Goal: Task Accomplishment & Management: Manage account settings

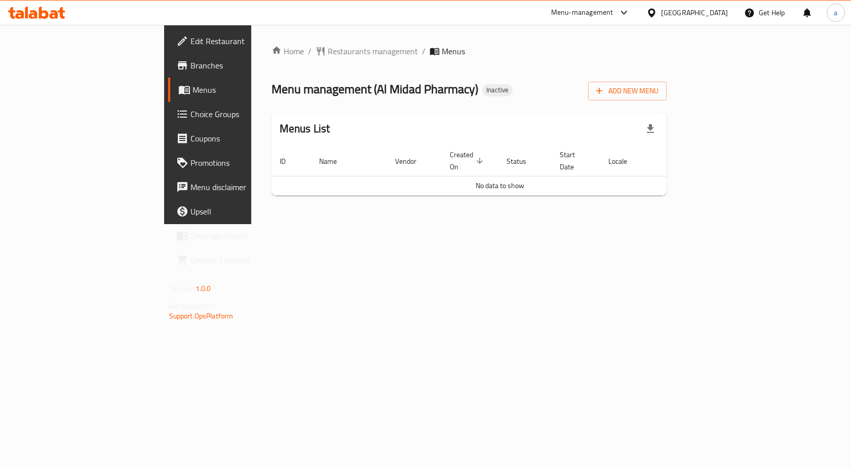
click at [191, 64] on span "Branches" at bounding box center [245, 65] width 108 height 12
click at [659, 95] on span "Add New Menu" at bounding box center [627, 91] width 62 height 13
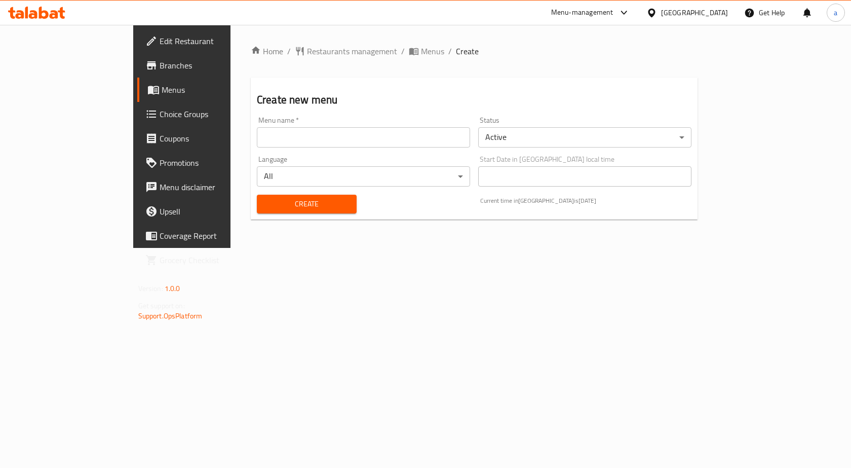
click at [257, 141] on input "text" at bounding box center [363, 137] width 213 height 20
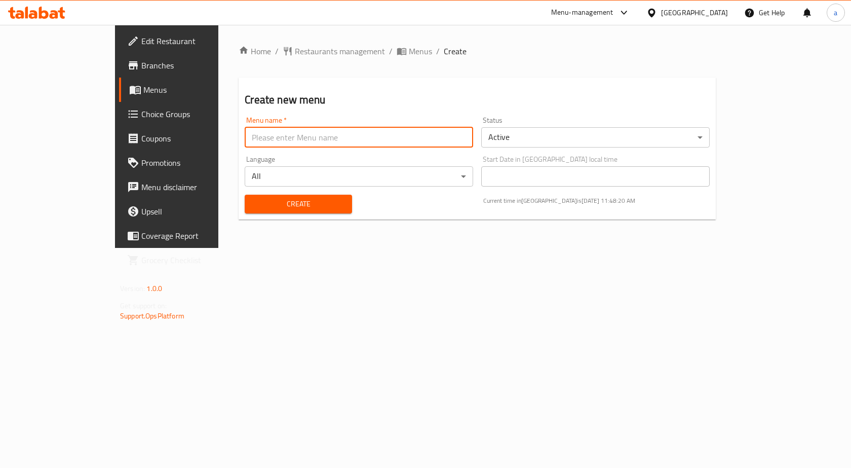
type input "a"
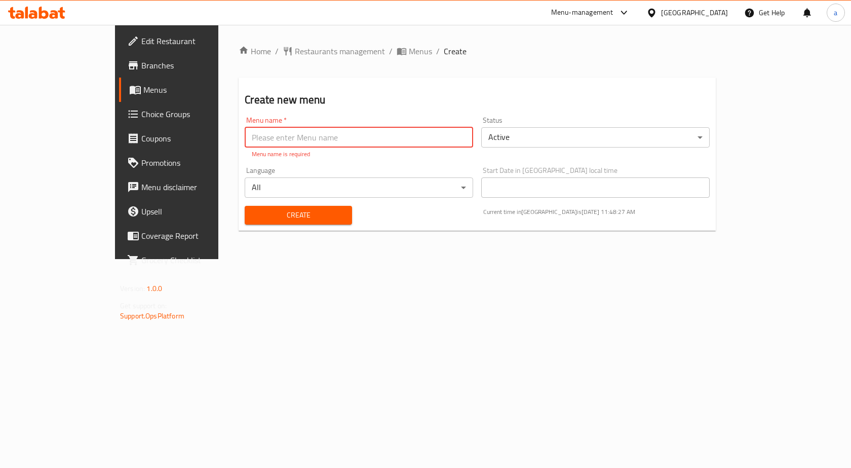
click at [263, 136] on input "text" at bounding box center [359, 137] width 229 height 20
type input "v"
click at [263, 136] on input "v" at bounding box center [359, 137] width 229 height 20
paste input "[PERSON_NAME] - certification - The Butcher Shop & Grill - 1st menu - [DATE]"
type input "[PERSON_NAME] - certification - The Butcher Shop & Grill - 1st menu - [DATE]"
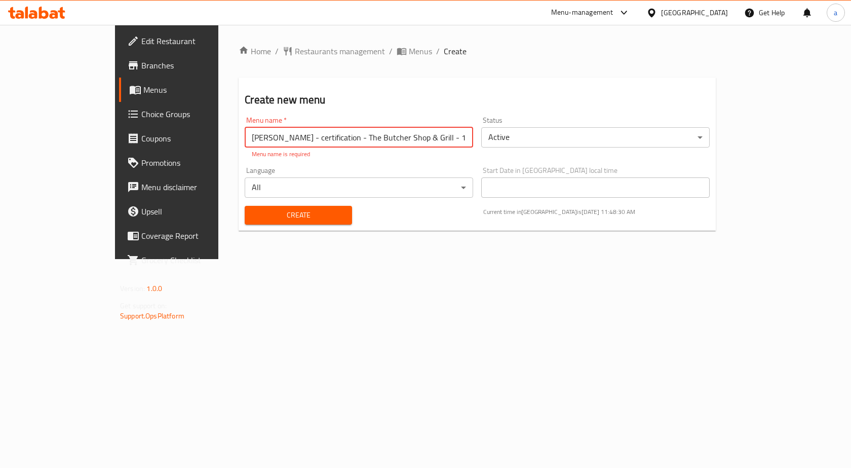
click at [535, 136] on body "​ Menu-management Qatar Get Help a Edit Restaurant Branches Menus Choice Groups…" at bounding box center [425, 246] width 851 height 443
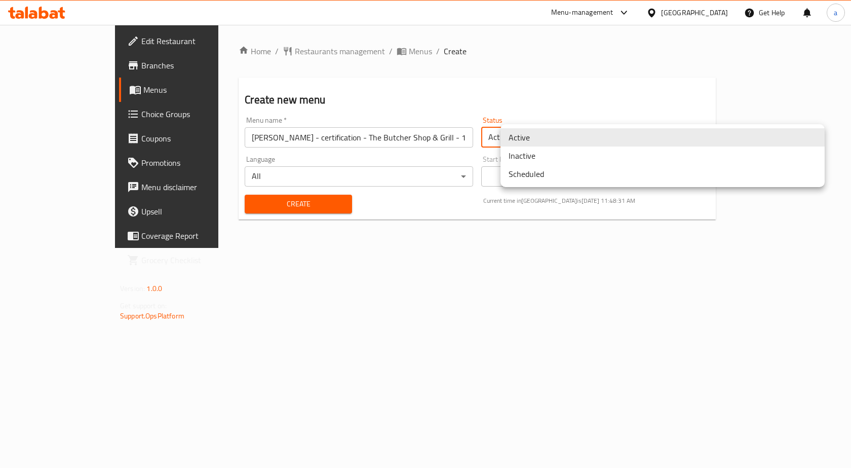
click at [543, 160] on li "Inactive" at bounding box center [663, 155] width 324 height 18
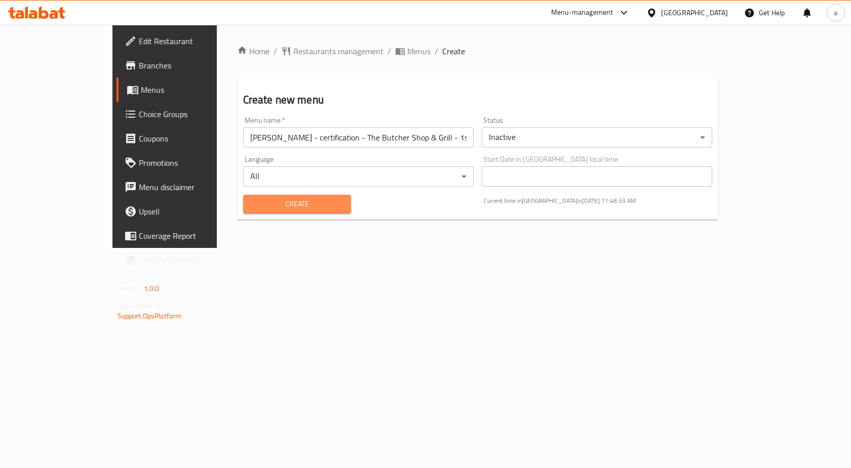
click at [261, 207] on span "Create" at bounding box center [297, 204] width 92 height 13
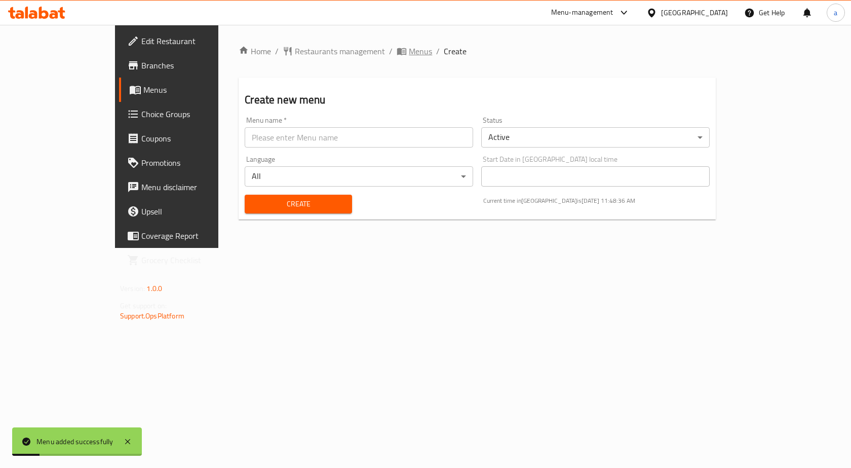
click at [397, 45] on span "Menus" at bounding box center [414, 51] width 35 height 12
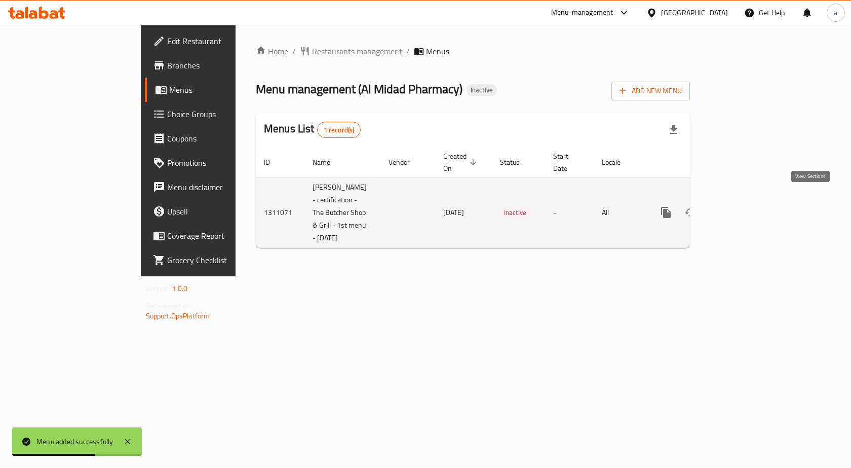
click at [745, 206] on icon "enhanced table" at bounding box center [739, 212] width 12 height 12
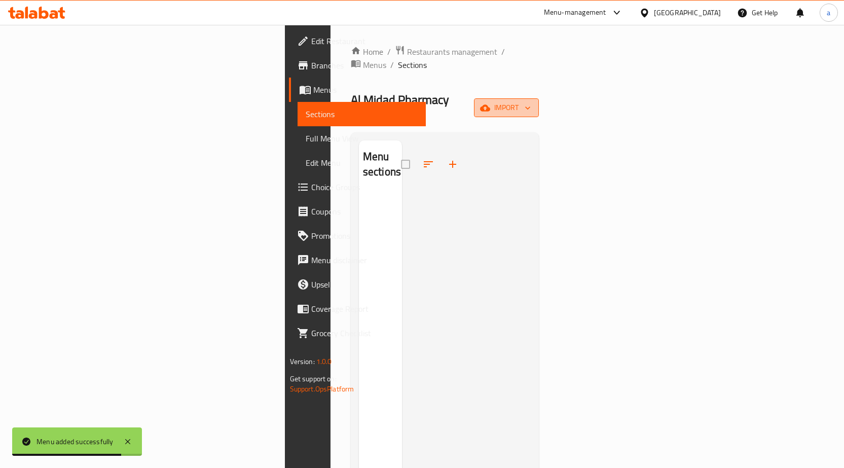
click at [530, 101] on span "import" at bounding box center [506, 107] width 49 height 13
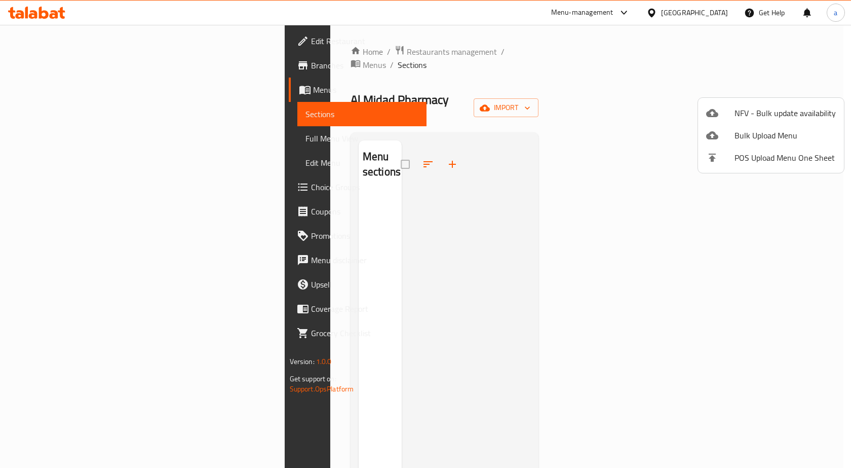
click at [487, 168] on div at bounding box center [425, 234] width 851 height 468
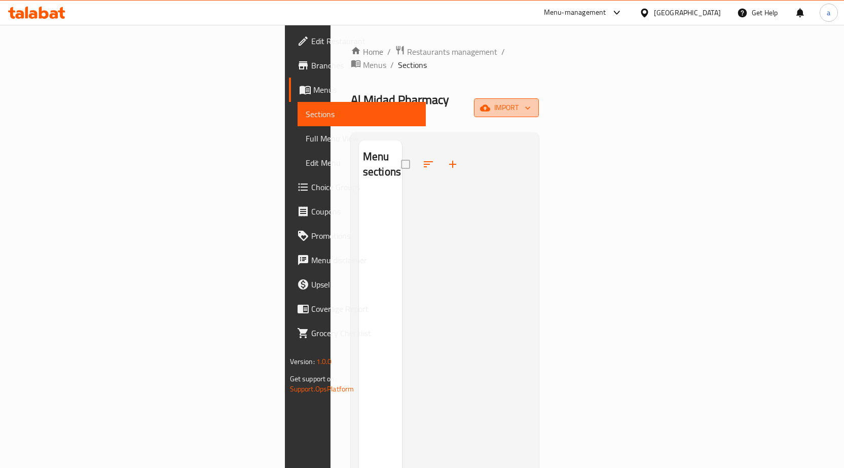
click at [530, 101] on span "import" at bounding box center [506, 107] width 49 height 13
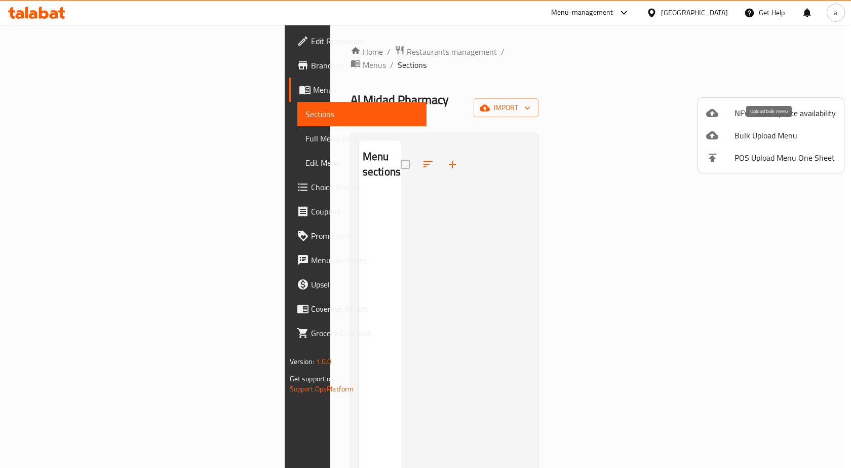
click at [772, 136] on span "Bulk Upload Menu" at bounding box center [785, 135] width 101 height 12
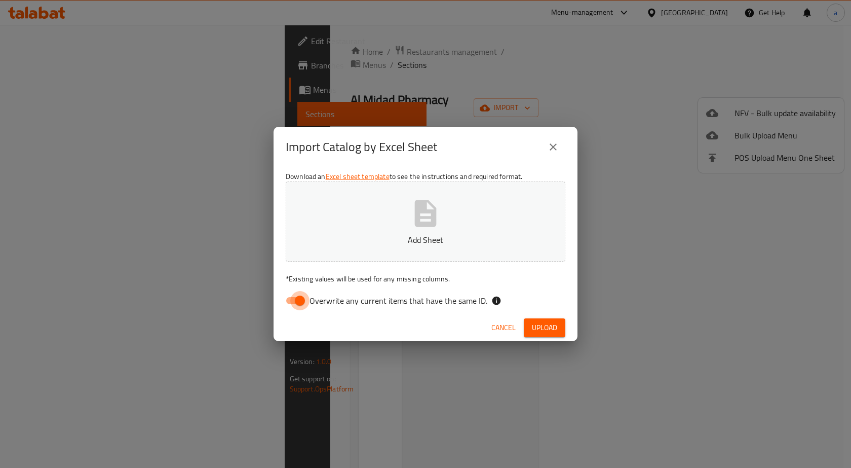
click at [298, 302] on input "Overwrite any current items that have the same ID." at bounding box center [300, 300] width 58 height 19
checkbox input "false"
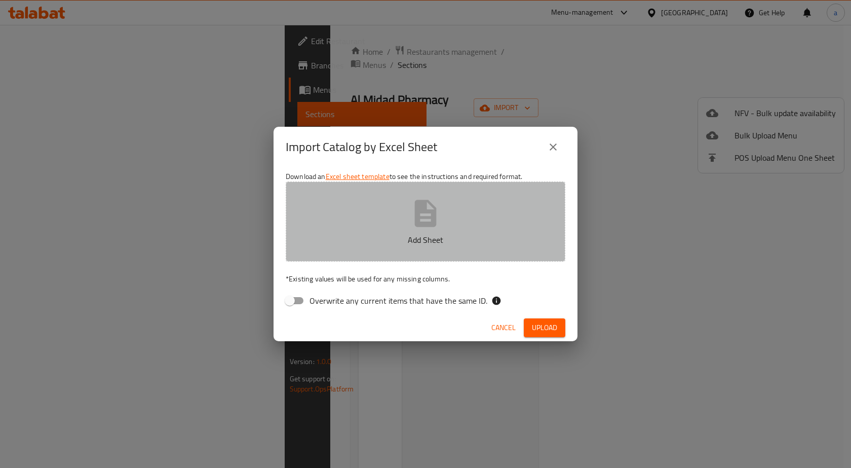
click at [378, 237] on p "Add Sheet" at bounding box center [425, 240] width 248 height 12
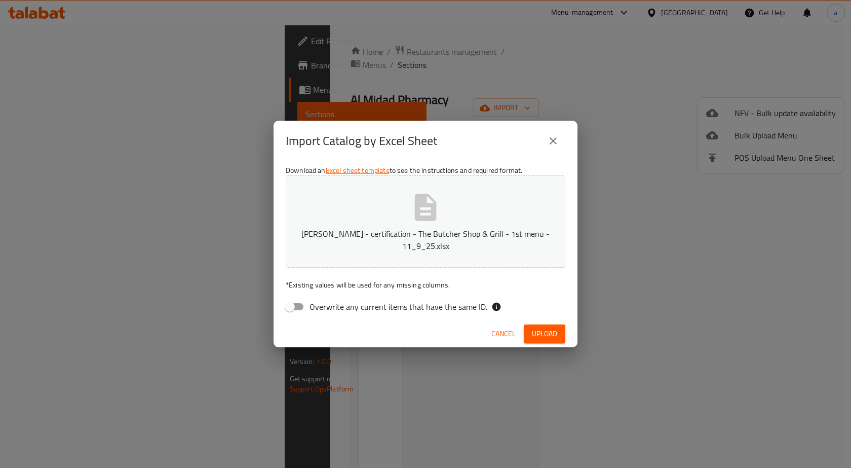
click at [559, 339] on button "Upload" at bounding box center [545, 333] width 42 height 19
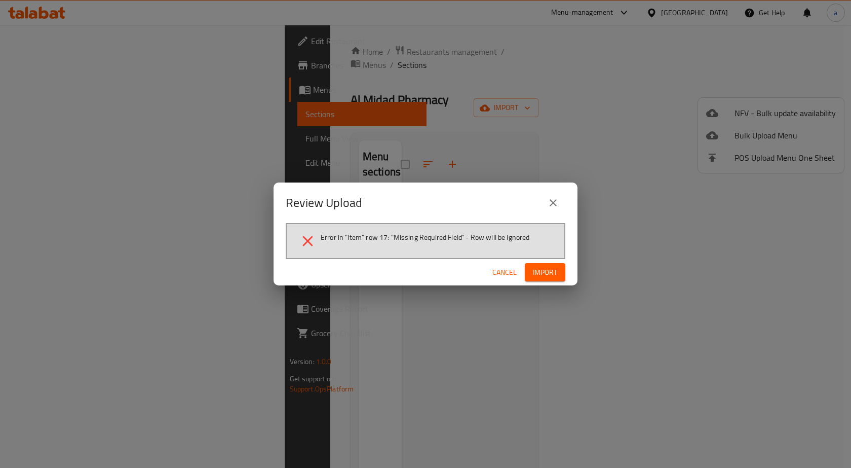
click at [377, 241] on span "Error in "Item" row 17: "Missing Required Field" - Row will be ignored" at bounding box center [425, 237] width 209 height 10
click at [364, 236] on span "Error in "Item" row 17: "Missing Required Field" - Row will be ignored" at bounding box center [425, 237] width 209 height 10
click at [379, 238] on span "Error in "Item" row 17: "Missing Required Field" - Row will be ignored" at bounding box center [425, 237] width 209 height 10
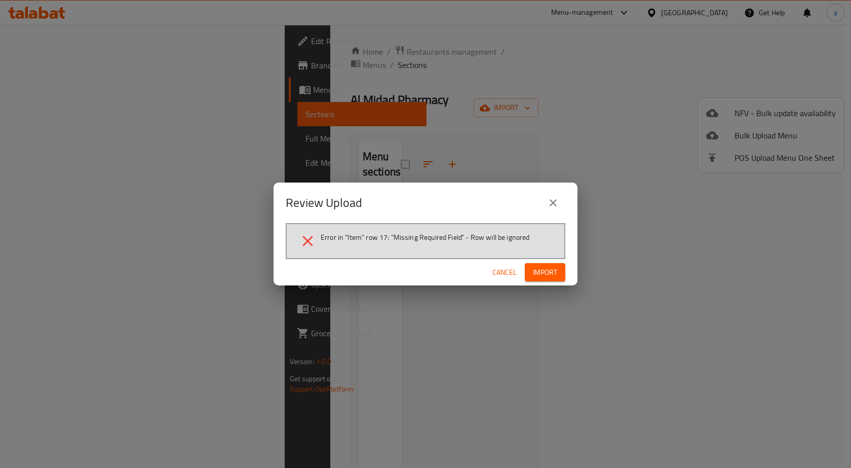
click at [399, 240] on span "Error in "Item" row 17: "Missing Required Field" - Row will be ignored" at bounding box center [425, 237] width 209 height 10
click at [557, 199] on icon "close" at bounding box center [553, 203] width 12 height 12
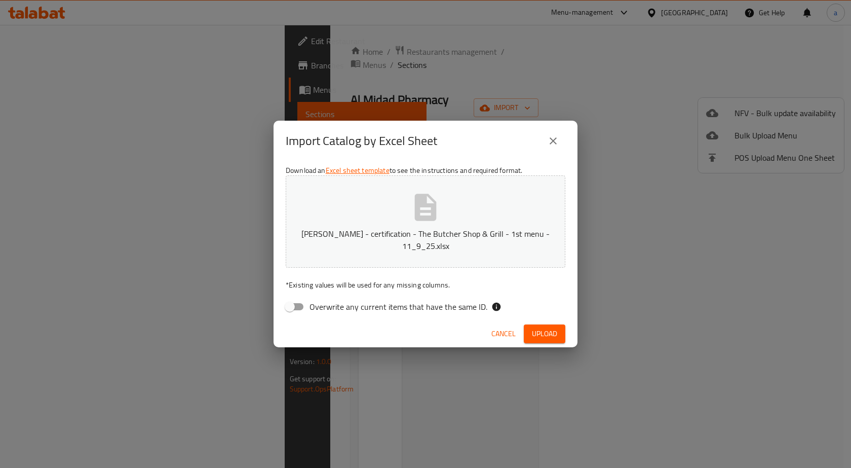
click at [551, 140] on icon "close" at bounding box center [553, 141] width 12 height 12
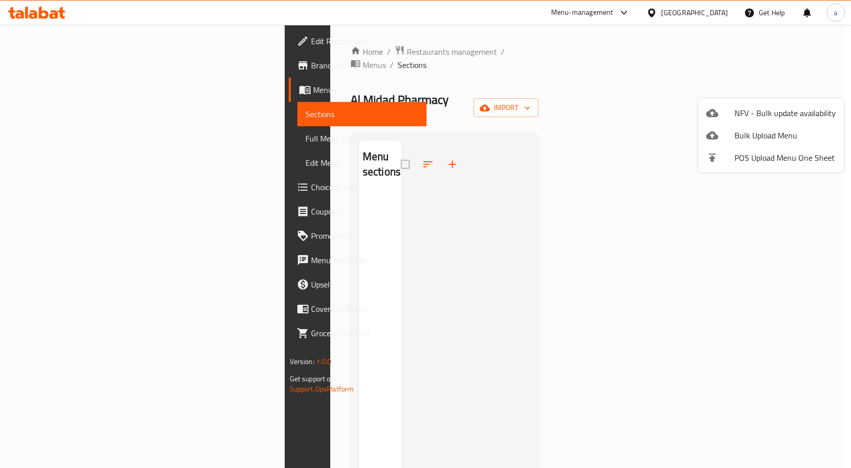
click at [833, 153] on span "POS Upload Menu One Sheet" at bounding box center [785, 157] width 101 height 12
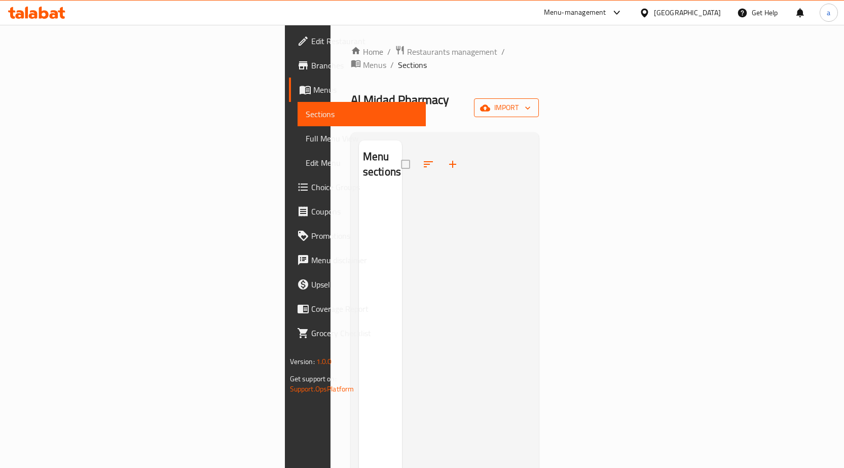
click at [530, 101] on span "import" at bounding box center [506, 107] width 49 height 13
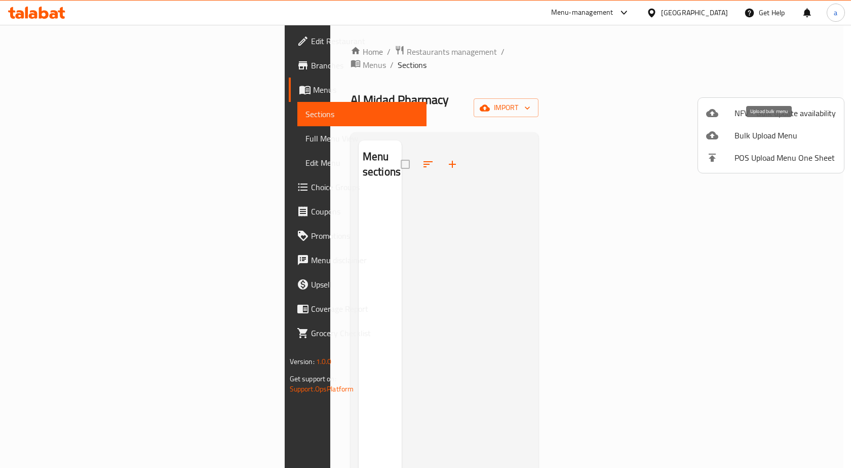
click at [783, 135] on span "Bulk Upload Menu" at bounding box center [785, 135] width 101 height 12
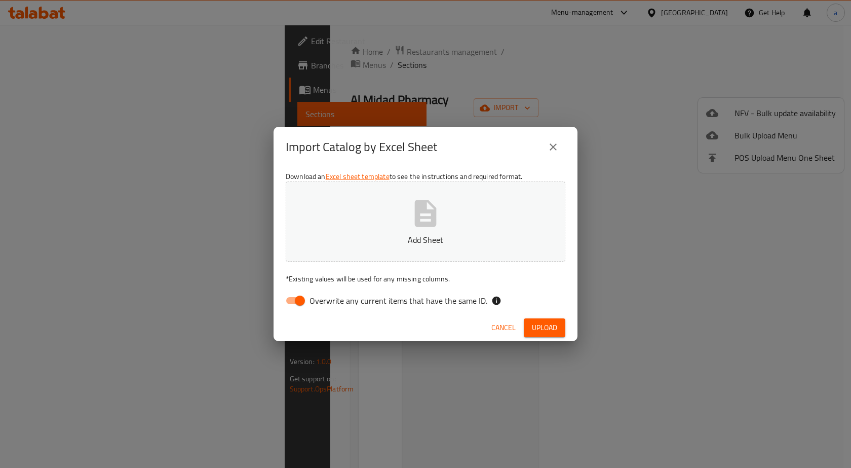
click at [293, 296] on input "Overwrite any current items that have the same ID." at bounding box center [300, 300] width 58 height 19
checkbox input "false"
click at [409, 219] on icon "button" at bounding box center [425, 213] width 32 height 32
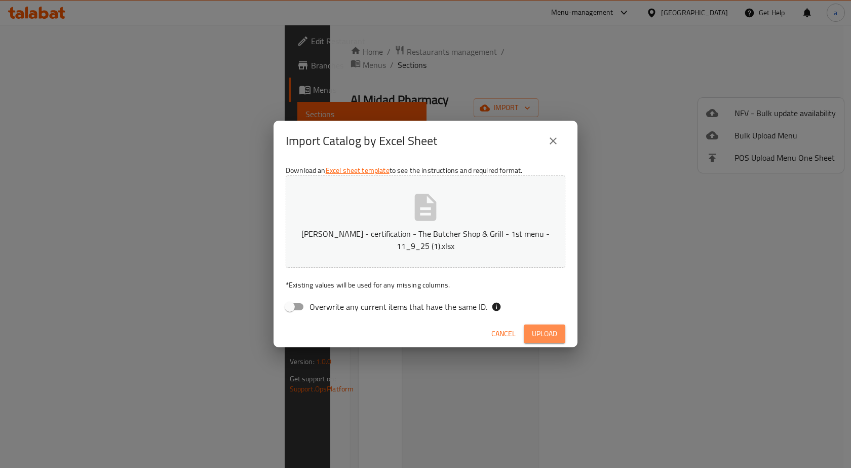
click at [550, 338] on span "Upload" at bounding box center [544, 333] width 25 height 13
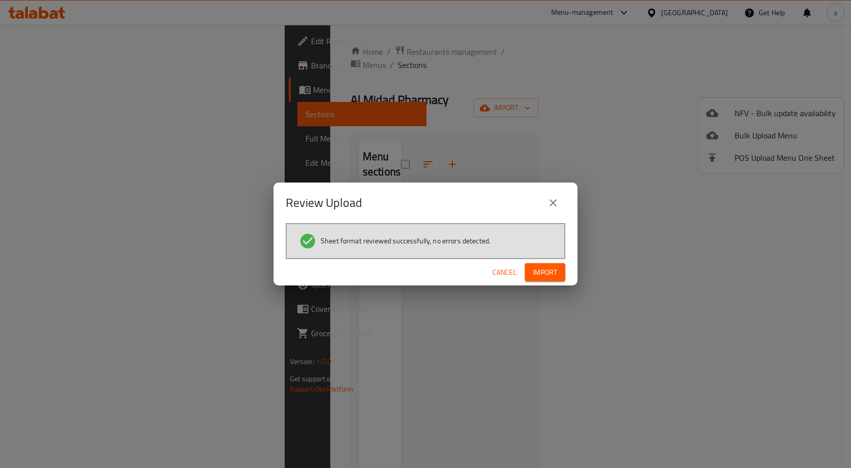
click at [541, 266] on span "Import" at bounding box center [545, 272] width 24 height 13
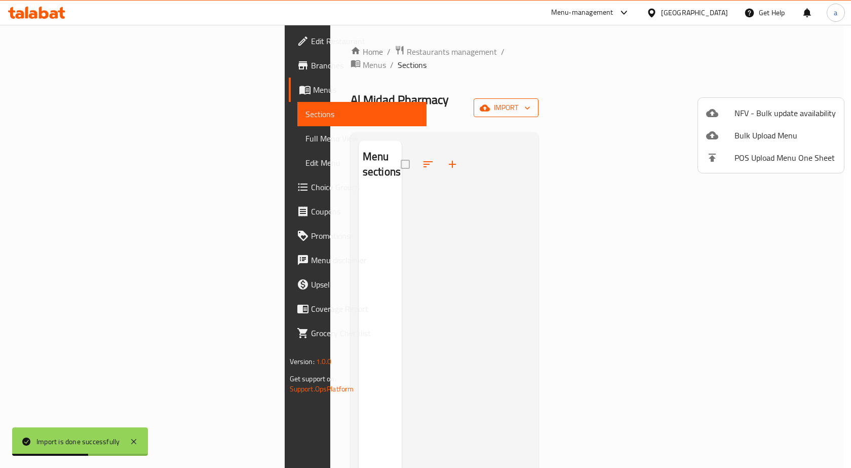
click at [786, 83] on div at bounding box center [425, 234] width 851 height 468
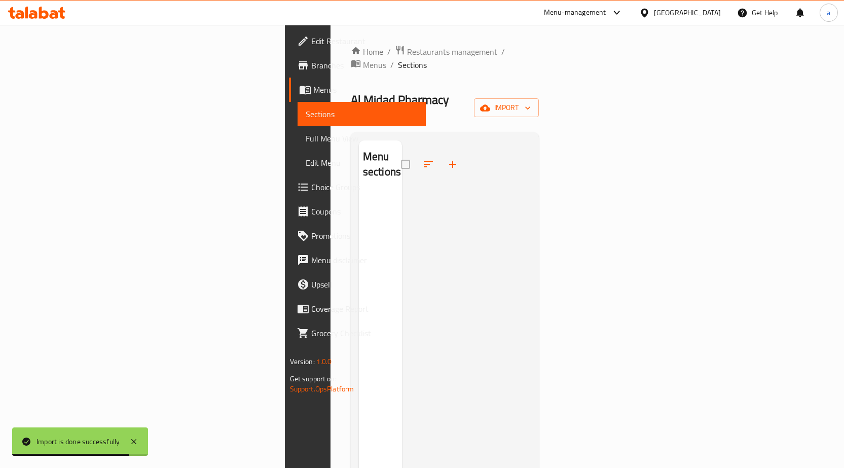
click at [363, 149] on h2 "Menu sections" at bounding box center [382, 164] width 38 height 30
click at [306, 136] on span "Full Menu View" at bounding box center [362, 138] width 112 height 12
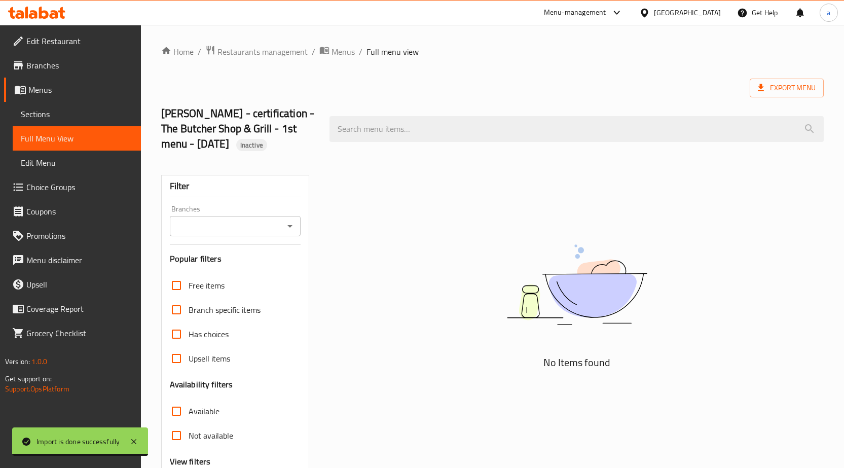
click at [67, 124] on link "Sections" at bounding box center [77, 114] width 128 height 24
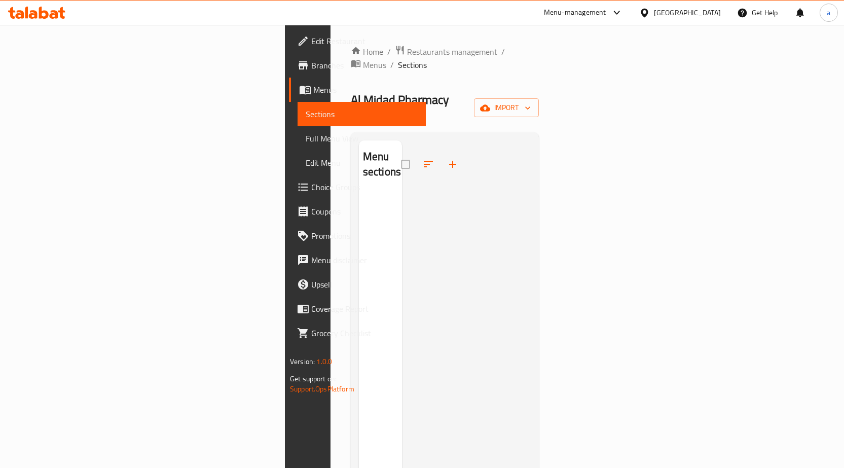
click at [306, 141] on span "Full Menu View" at bounding box center [362, 138] width 112 height 12
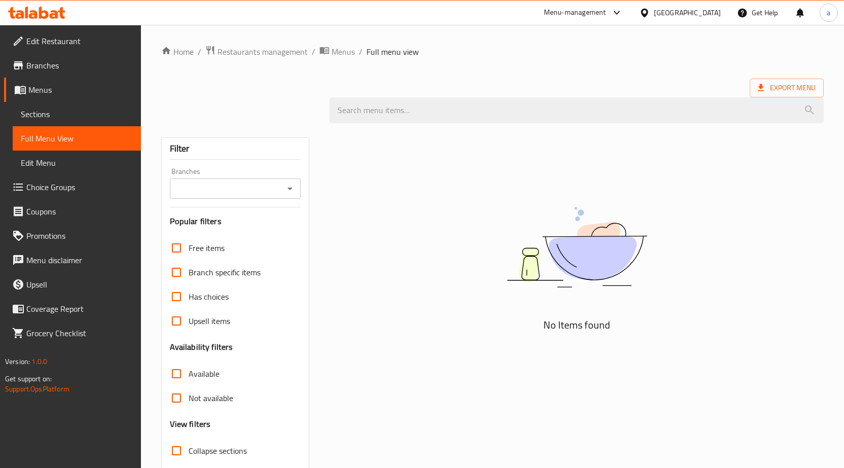
click at [39, 124] on link "Sections" at bounding box center [77, 114] width 128 height 24
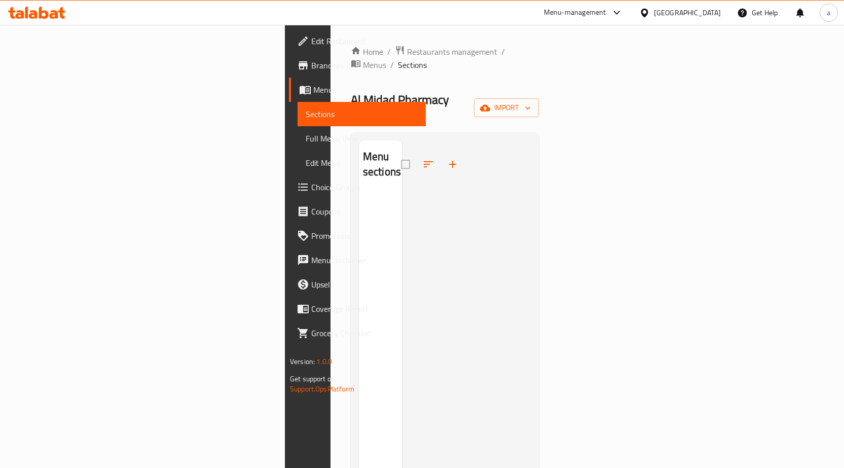
click at [289, 81] on link "Menus" at bounding box center [357, 90] width 137 height 24
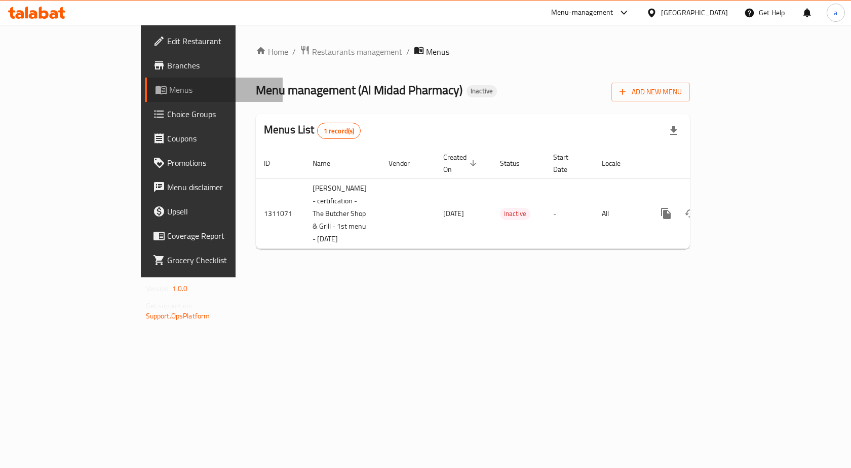
click at [169, 88] on span "Menus" at bounding box center [222, 90] width 106 height 12
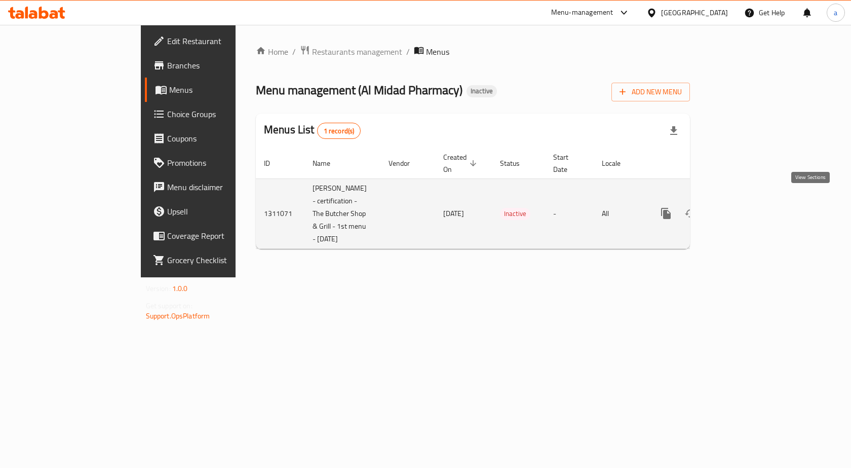
click at [744, 209] on icon "enhanced table" at bounding box center [739, 213] width 9 height 9
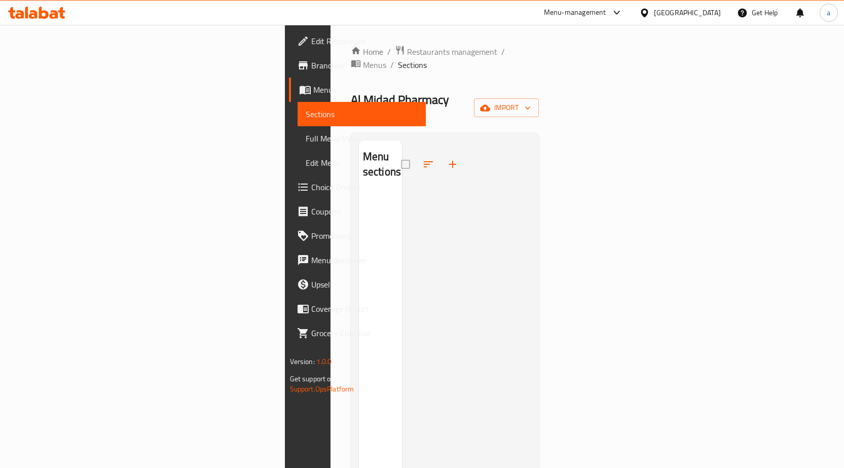
click at [363, 149] on h2 "Menu sections" at bounding box center [382, 164] width 38 height 30
click at [539, 98] on button "import" at bounding box center [506, 107] width 65 height 19
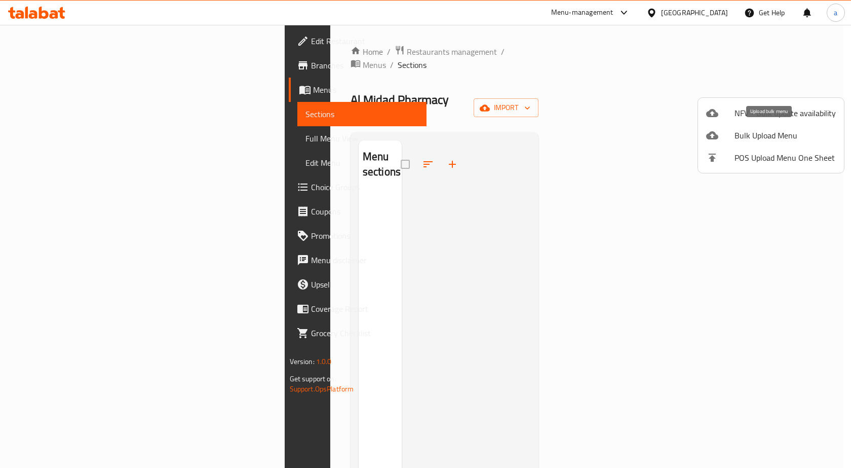
click at [397, 180] on div at bounding box center [425, 234] width 851 height 468
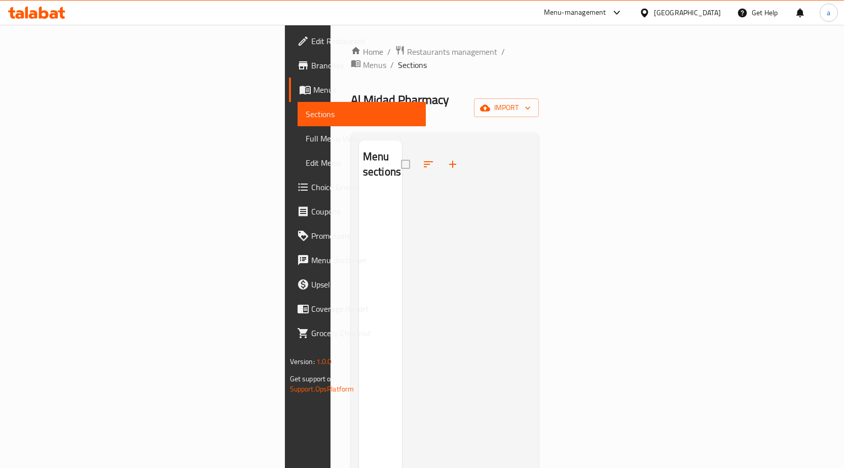
click at [297, 125] on link "Sections" at bounding box center [361, 114] width 128 height 24
click at [490, 103] on icon "button" at bounding box center [485, 108] width 10 height 10
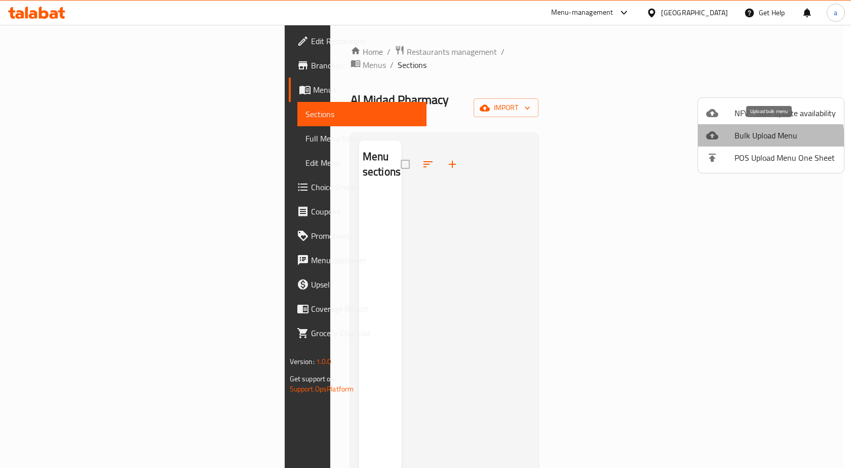
click at [758, 139] on span "Bulk Upload Menu" at bounding box center [785, 135] width 101 height 12
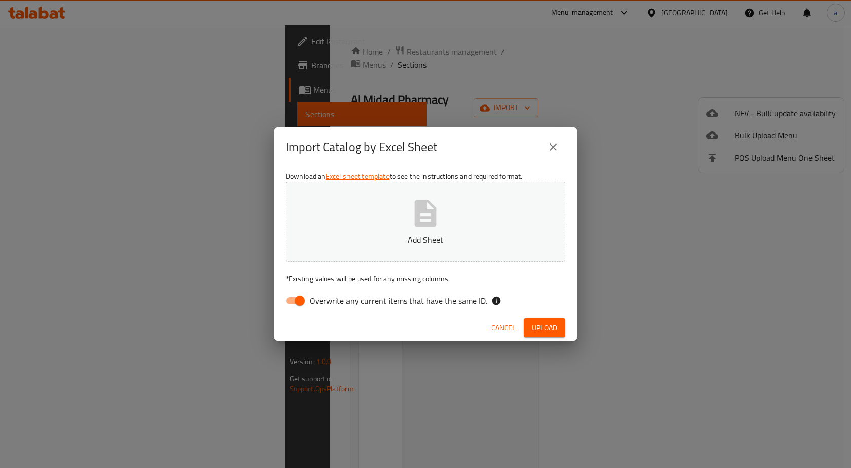
click at [397, 224] on button "Add Sheet" at bounding box center [426, 221] width 280 height 80
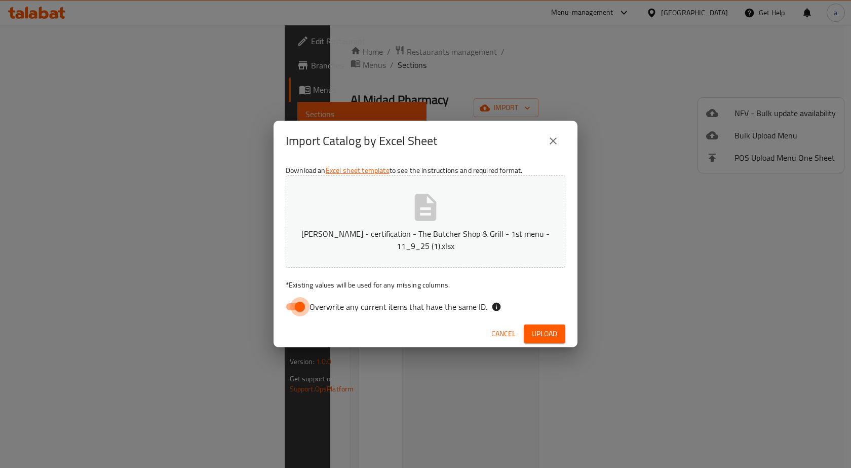
drag, startPoint x: 288, startPoint y: 300, endPoint x: 353, endPoint y: 314, distance: 66.3
click at [289, 300] on input "Overwrite any current items that have the same ID." at bounding box center [300, 306] width 58 height 19
checkbox input "false"
click at [539, 333] on span "Upload" at bounding box center [544, 333] width 25 height 13
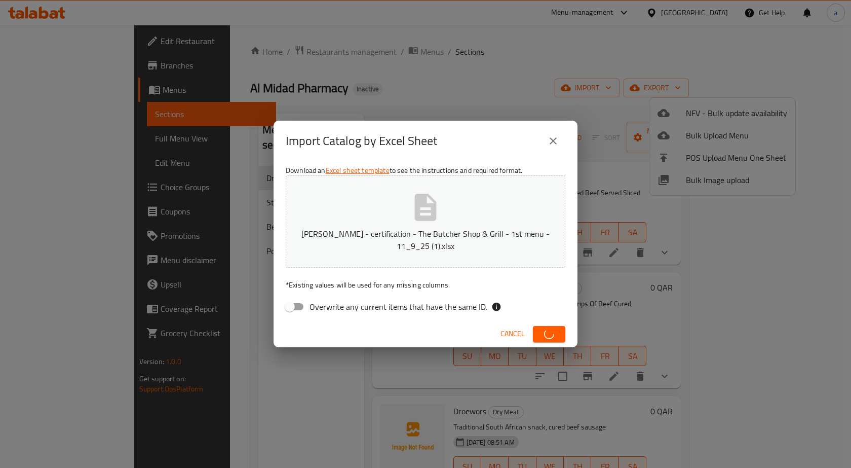
click at [553, 137] on icon "close" at bounding box center [553, 141] width 12 height 12
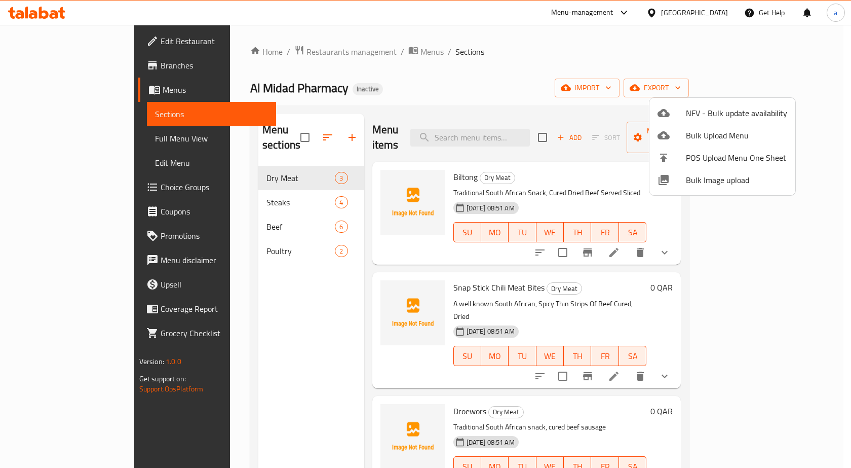
click at [68, 87] on div at bounding box center [425, 234] width 851 height 468
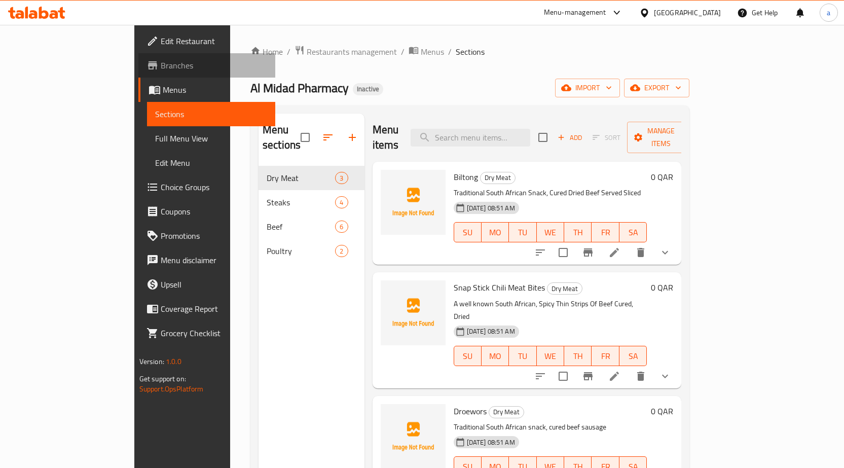
click at [138, 71] on link "Branches" at bounding box center [206, 65] width 137 height 24
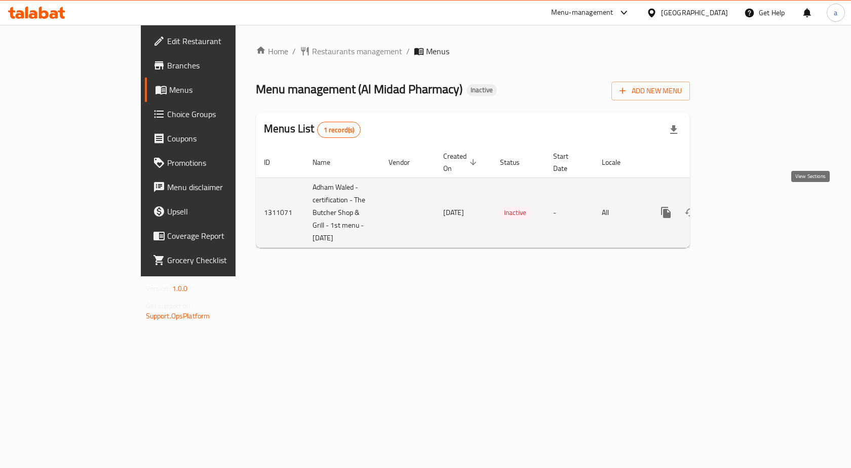
click at [751, 205] on link "enhanced table" at bounding box center [739, 212] width 24 height 24
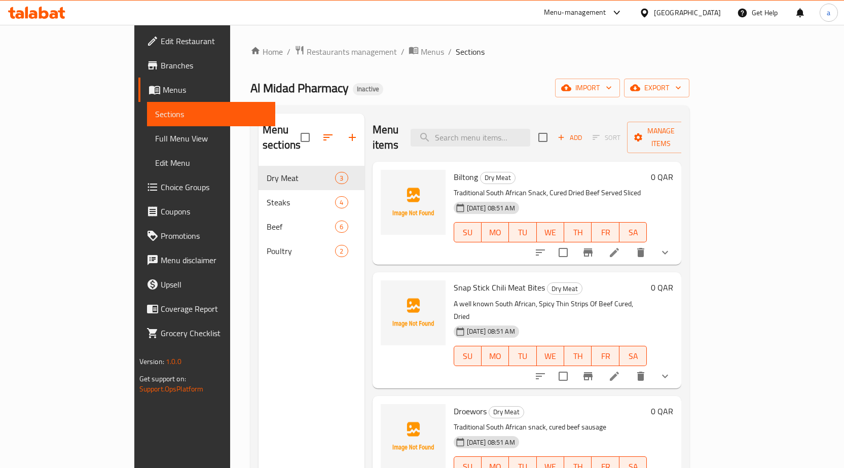
click at [155, 136] on span "Full Menu View" at bounding box center [211, 138] width 112 height 12
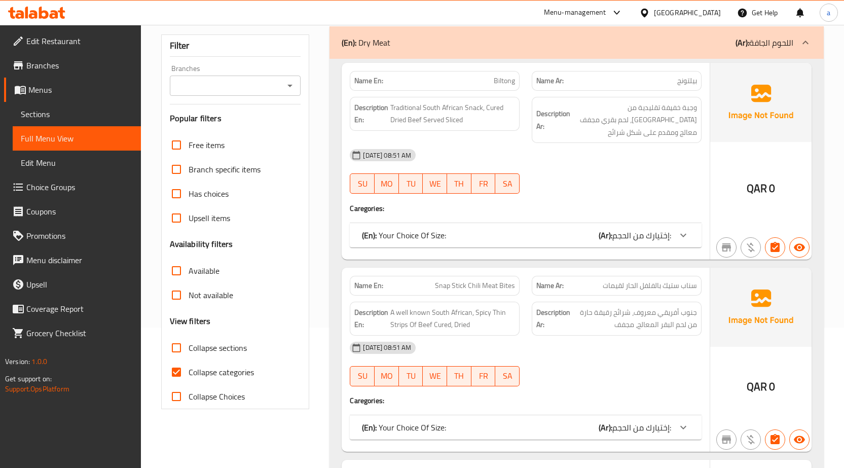
scroll to position [152, 0]
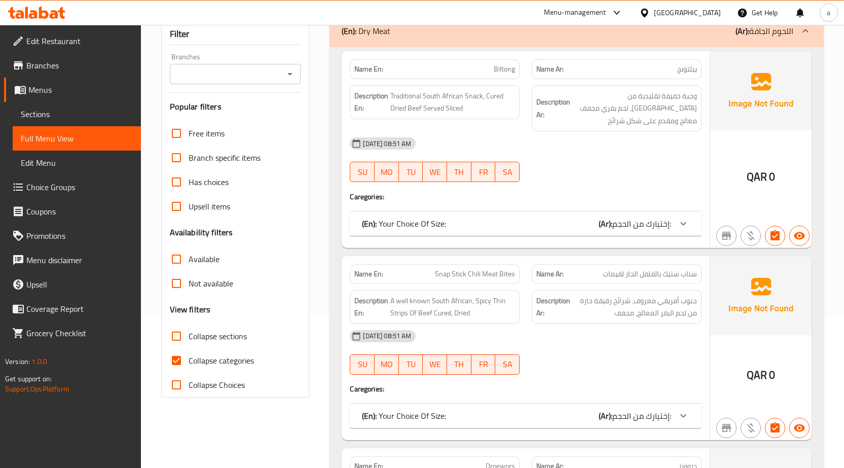
click at [586, 223] on div "(En): Your Choice Of Size: (Ar): إختيارك من الحجم:" at bounding box center [516, 223] width 309 height 12
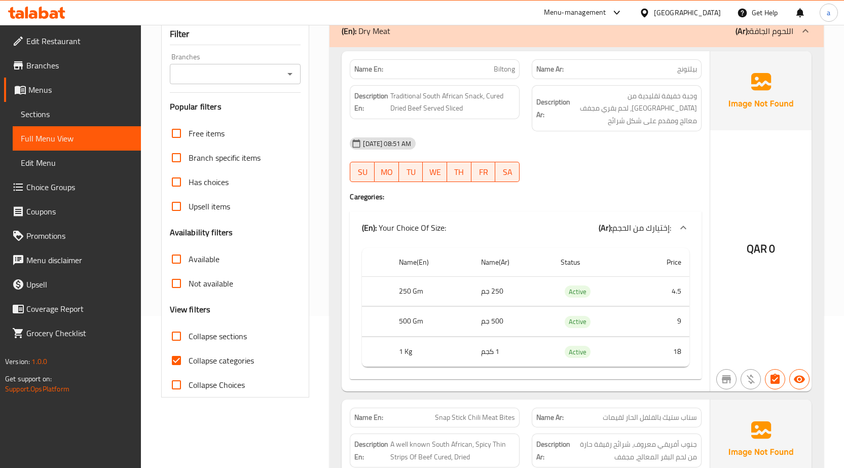
click at [480, 70] on p "Name En: Biltong" at bounding box center [434, 69] width 161 height 11
click at [617, 76] on div "Name Ar: بيلتونج" at bounding box center [616, 69] width 170 height 20
click at [410, 209] on div "Name En: Biltong Name Ar: بيلتونج Description En: Traditional South African Sna…" at bounding box center [525, 221] width 368 height 340
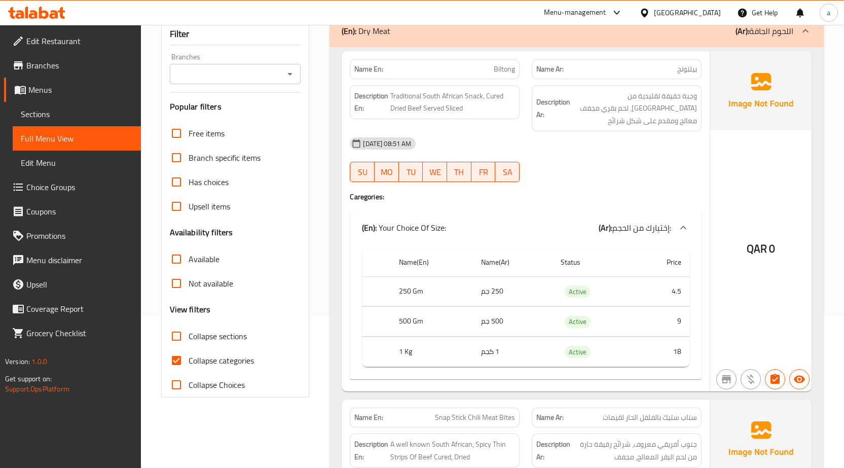
click at [662, 77] on div "Name Ar: بيلتونج" at bounding box center [616, 69] width 170 height 20
click at [683, 68] on span "بيلتونج" at bounding box center [687, 69] width 20 height 11
click at [660, 109] on span "وجبة خفيفة تقليدية من [GEOGRAPHIC_DATA]، لحم بقري مجفف معالج ومقدم على شكل شرائح" at bounding box center [634, 108] width 125 height 37
click at [743, 245] on div "QAR 0" at bounding box center [760, 221] width 101 height 340
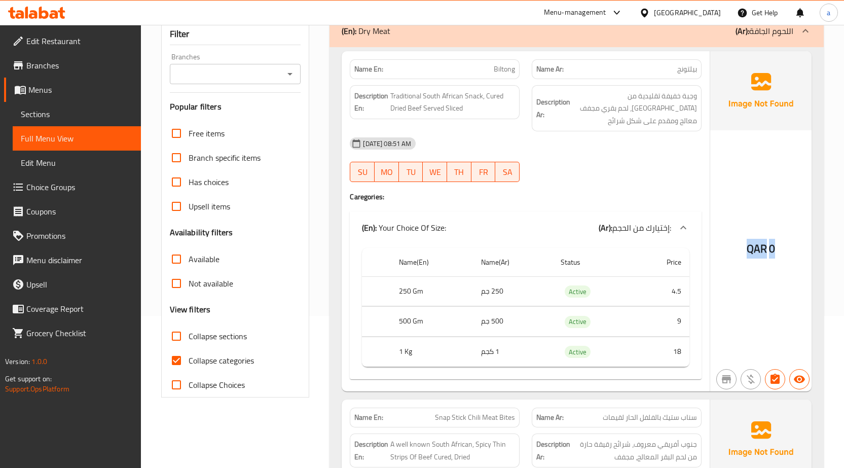
click at [743, 245] on div "QAR 0" at bounding box center [760, 221] width 101 height 340
click at [618, 118] on span "وجبة خفيفة تقليدية من [GEOGRAPHIC_DATA]، لحم بقري مجفف معالج ومقدم على شكل شرائح" at bounding box center [634, 108] width 125 height 37
click at [557, 117] on strong "Description Ar:" at bounding box center [553, 108] width 34 height 25
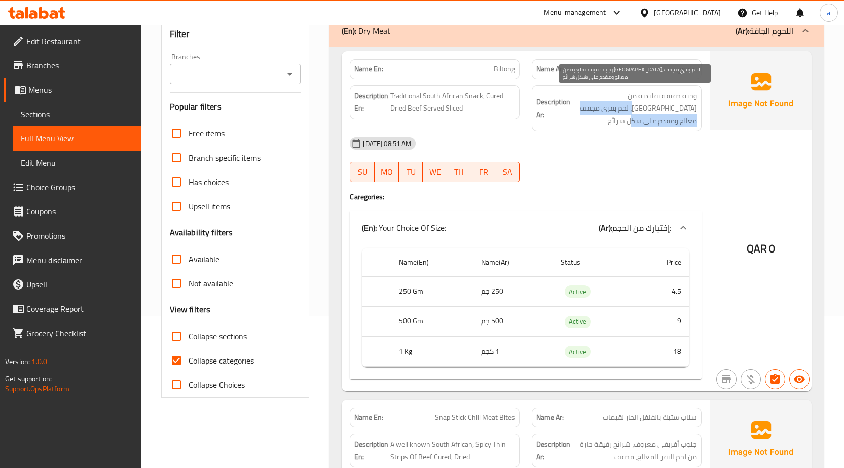
drag, startPoint x: 575, startPoint y: 97, endPoint x: 687, endPoint y: 127, distance: 115.8
click at [687, 127] on span "وجبة خفيفة تقليدية من [GEOGRAPHIC_DATA]، لحم بقري مجفف معالج ومقدم على شكل شرائح" at bounding box center [634, 108] width 125 height 37
click at [643, 125] on span "وجبة خفيفة تقليدية من [GEOGRAPHIC_DATA]، لحم بقري مجفف معالج ومقدم على شكل شرائح" at bounding box center [634, 108] width 125 height 37
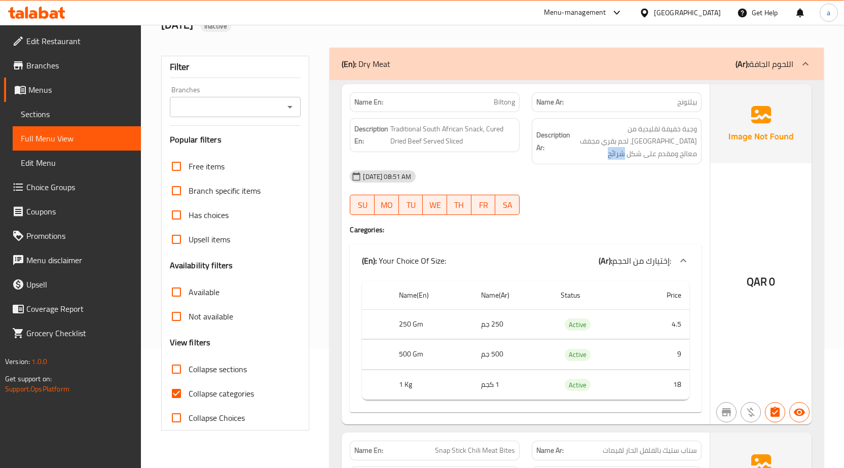
scroll to position [101, 0]
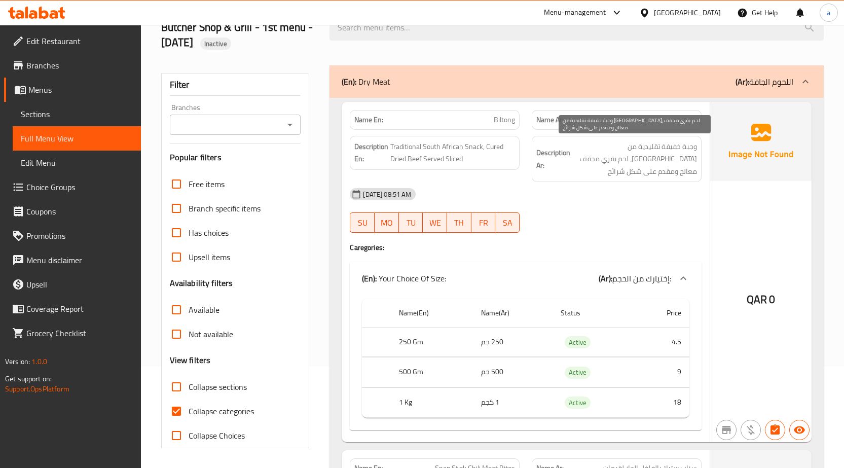
click at [651, 162] on span "وجبة خفيفة تقليدية من [GEOGRAPHIC_DATA]، لحم بقري مجفف معالج ومقدم على شكل شرائح" at bounding box center [634, 158] width 125 height 37
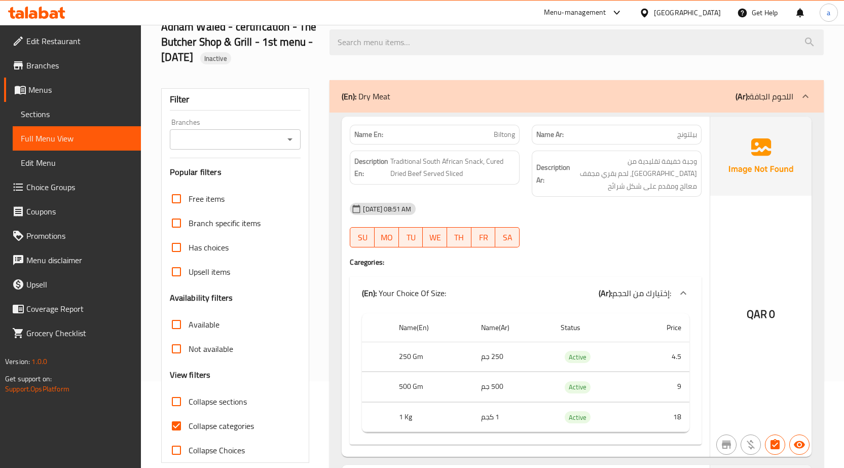
scroll to position [0, 0]
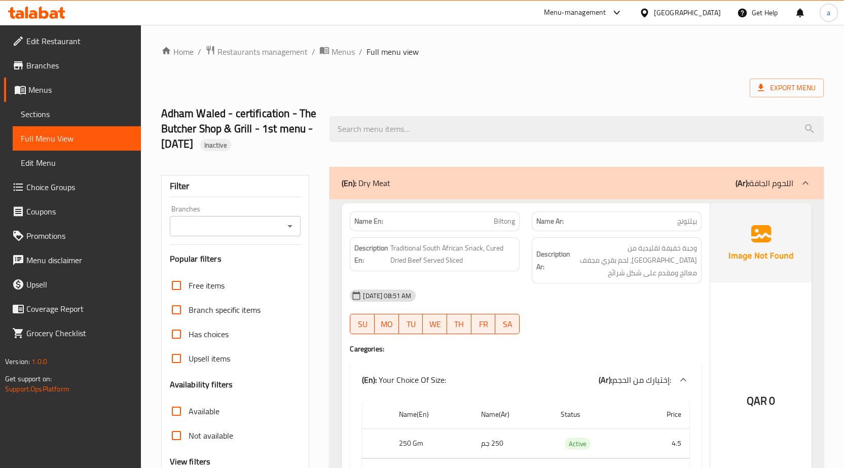
click at [389, 180] on p "(En): Dry Meat" at bounding box center [365, 183] width 49 height 12
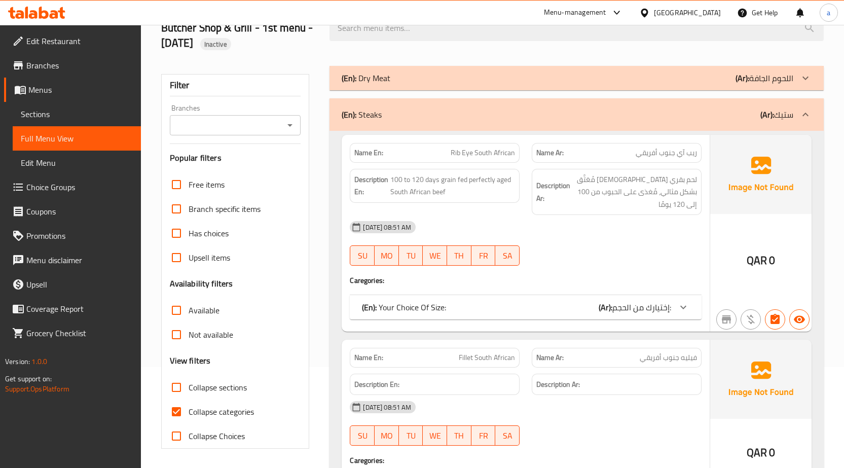
scroll to position [101, 0]
click at [453, 82] on div "(En): Dry Meat (Ar): اللحوم الجافة" at bounding box center [566, 77] width 451 height 12
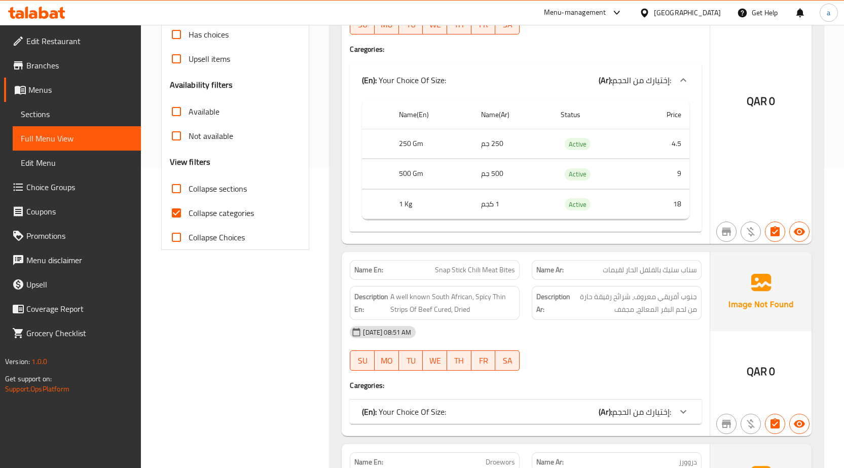
scroll to position [456, 0]
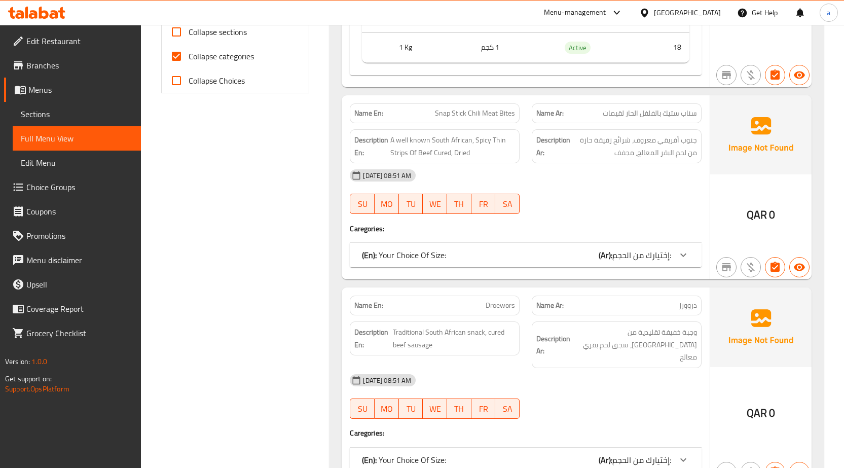
click at [642, 259] on span "إختيارك من الحجم:" at bounding box center [641, 254] width 59 height 15
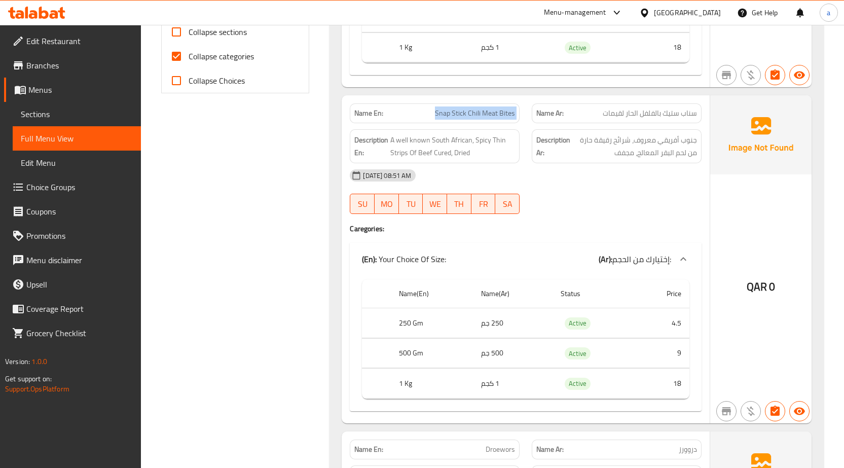
drag, startPoint x: 413, startPoint y: 118, endPoint x: 537, endPoint y: 118, distance: 123.1
click at [537, 118] on div "Name En: Snap Stick Chili Meat Bites Name Ar: سناب ستيك بالفلفل الحار لقيمات" at bounding box center [526, 113] width 364 height 32
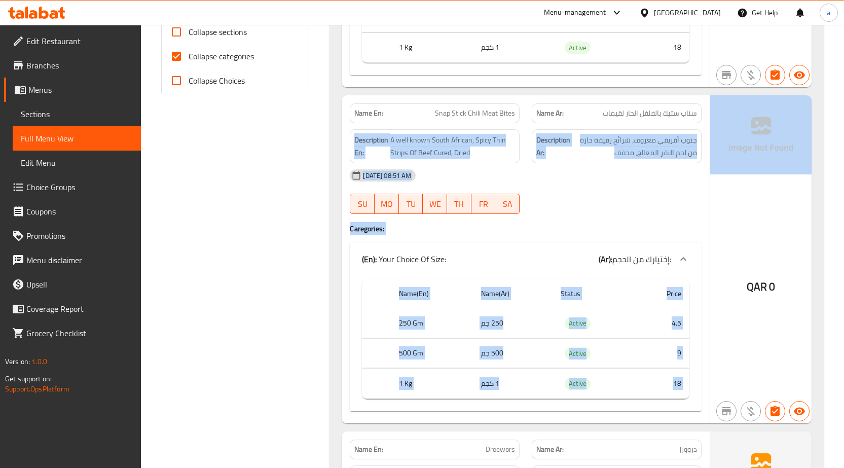
drag, startPoint x: 596, startPoint y: 118, endPoint x: 710, endPoint y: 118, distance: 114.0
click at [710, 118] on div "Name En: Snap Stick Chili Meat Bites Name Ar: سناب ستيك بالفلفل الحار لقيمات De…" at bounding box center [576, 259] width 470 height 328
click at [586, 164] on div "11-09-2025 08:51 AM" at bounding box center [526, 175] width 364 height 24
drag, startPoint x: 414, startPoint y: 141, endPoint x: 512, endPoint y: 155, distance: 98.7
click at [512, 155] on h6 "Description En: A well known South African, Spicy Thin Strips Of Beef Cured, Dr…" at bounding box center [434, 146] width 161 height 25
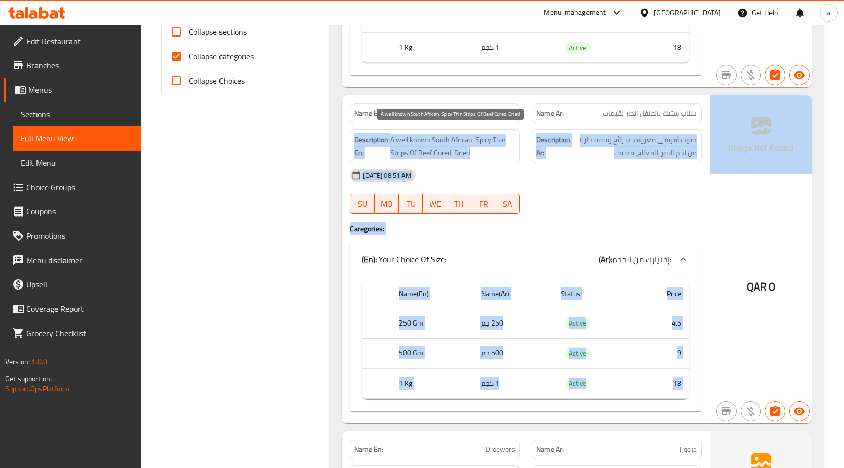
click at [512, 155] on span "A well known South African, Spicy Thin Strips Of Beef Cured, Dried" at bounding box center [452, 146] width 125 height 25
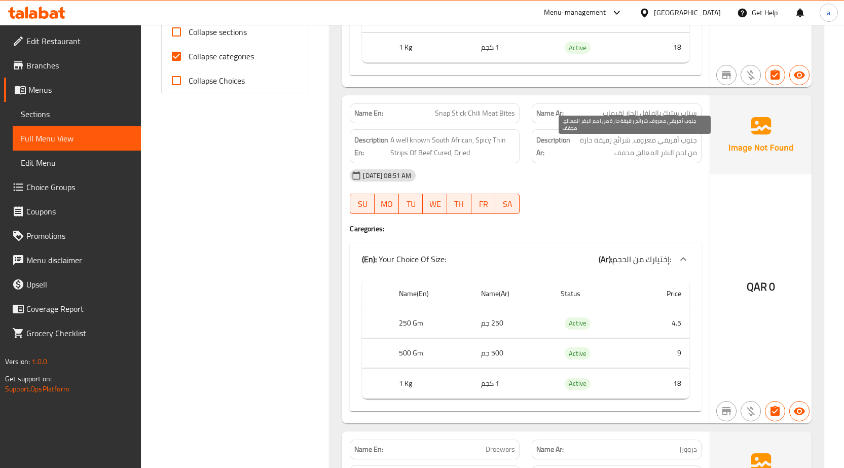
click at [669, 140] on span "جنوب أفريقي معروف، شرائح رقيقة حارة من لحم البقر المعالج، مجفف" at bounding box center [634, 146] width 125 height 25
click at [658, 147] on span "جنوب أفريقي معروف، شرائح رقيقة حارة من لحم البقر المعالج، مجفف" at bounding box center [634, 146] width 125 height 25
click at [561, 161] on div "Description Ar: جنوب أفريقي معروف، شرائح رقيقة حارة من لحم البقر المعالج، مجفف" at bounding box center [616, 146] width 170 height 34
click at [750, 127] on img at bounding box center [760, 134] width 101 height 79
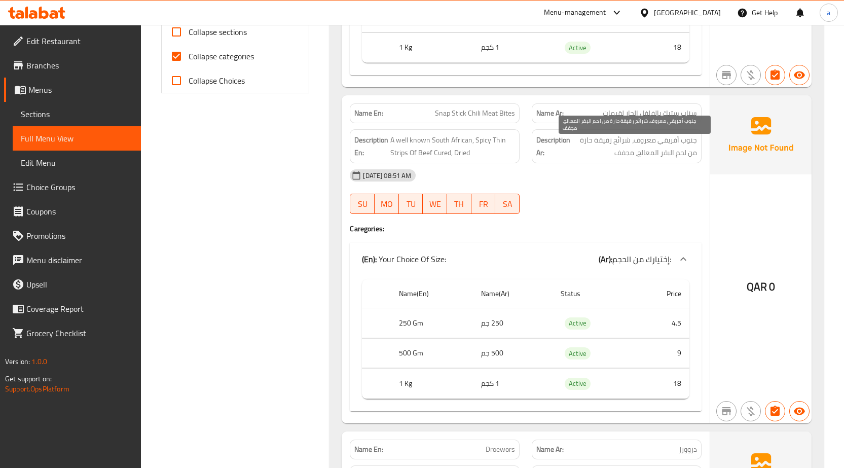
click at [635, 149] on span "جنوب أفريقي معروف، شرائح رقيقة حارة من لحم البقر المعالج، مجفف" at bounding box center [634, 146] width 125 height 25
click at [746, 132] on img at bounding box center [760, 134] width 101 height 79
click at [752, 281] on span "QAR" at bounding box center [756, 287] width 20 height 20
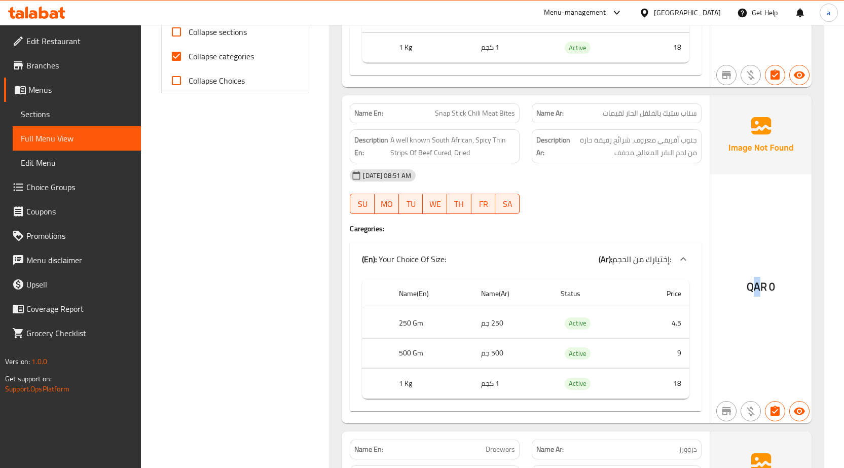
click at [758, 285] on span "QAR" at bounding box center [756, 287] width 20 height 20
click at [20, 115] on link "Sections" at bounding box center [77, 114] width 128 height 24
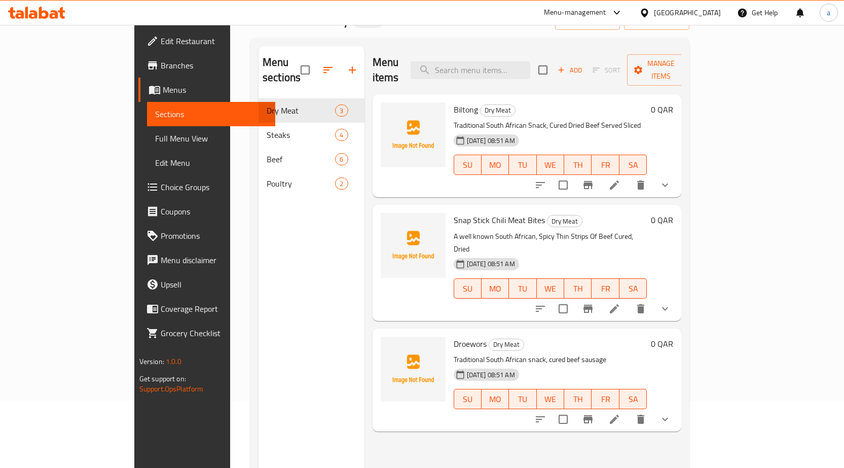
scroll to position [142, 0]
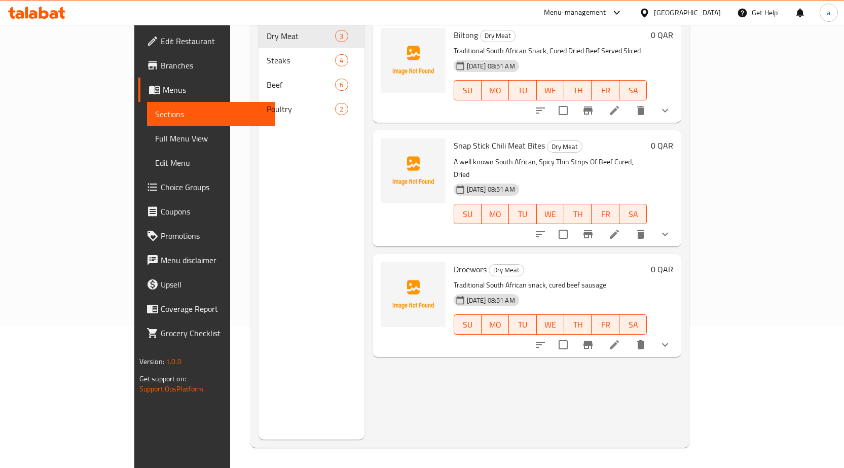
click at [647, 156] on p "A well known South African, Spicy Thin Strips Of Beef Cured, Dried" at bounding box center [550, 168] width 194 height 25
click at [673, 138] on h6 "0 QAR" at bounding box center [662, 145] width 22 height 14
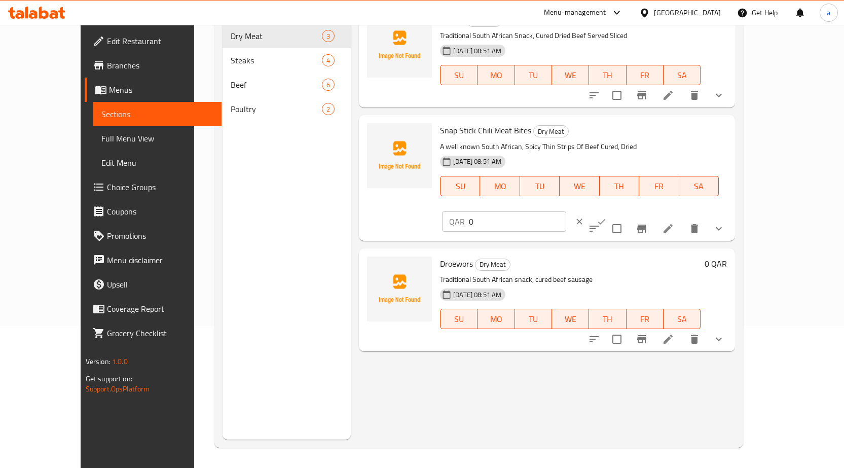
click at [628, 210] on div "QAR 0 ​" at bounding box center [534, 221] width 188 height 22
click at [674, 222] on icon at bounding box center [668, 228] width 12 height 12
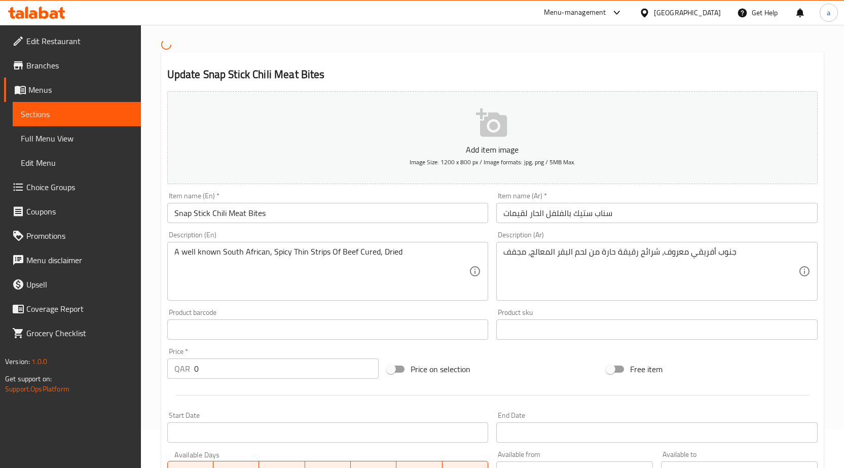
scroll to position [101, 0]
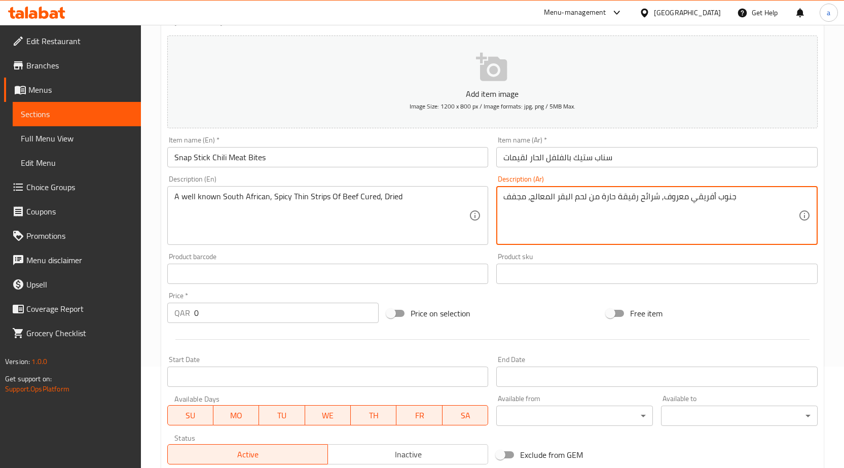
click at [611, 235] on textarea "جنوب أفريقي معروف, شرائح رقيقة حارة من لحم البقر المعالج، مجفف" at bounding box center [650, 216] width 295 height 48
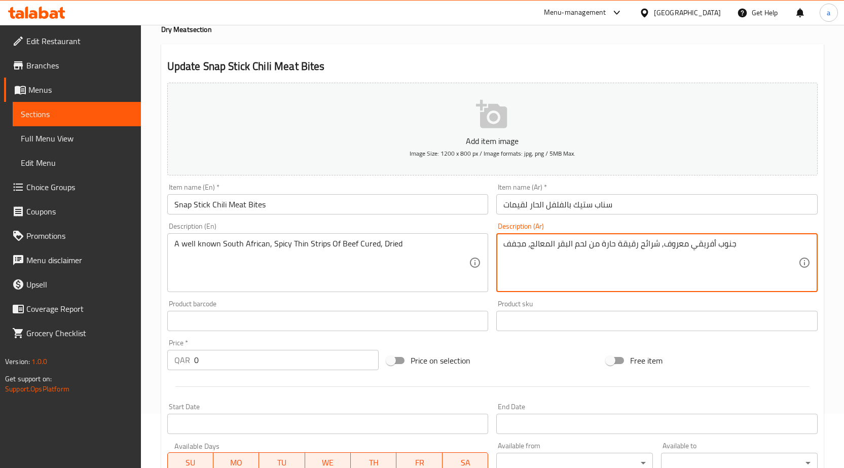
scroll to position [53, 0]
click at [670, 261] on textarea "جنوب أفريقي معروف, شرائح رقيقة حارة من لحم البقر المعالج، مجفف" at bounding box center [650, 264] width 295 height 48
click at [642, 251] on textarea "جنوب أفريقي معروف, شرائح رقيقة حارة من لحم البقر المعالج، مجفف" at bounding box center [650, 264] width 295 height 48
click at [590, 267] on textarea "جنوب أفريقي معروف, شرائح رقيقة حارة من لحم البقر المعالج، مجفف" at bounding box center [650, 264] width 295 height 48
click at [589, 267] on textarea "جنوب أفريقي معروف, شرائح رقيقة حارة من لحم البقر المعالج، مجفف" at bounding box center [650, 264] width 295 height 48
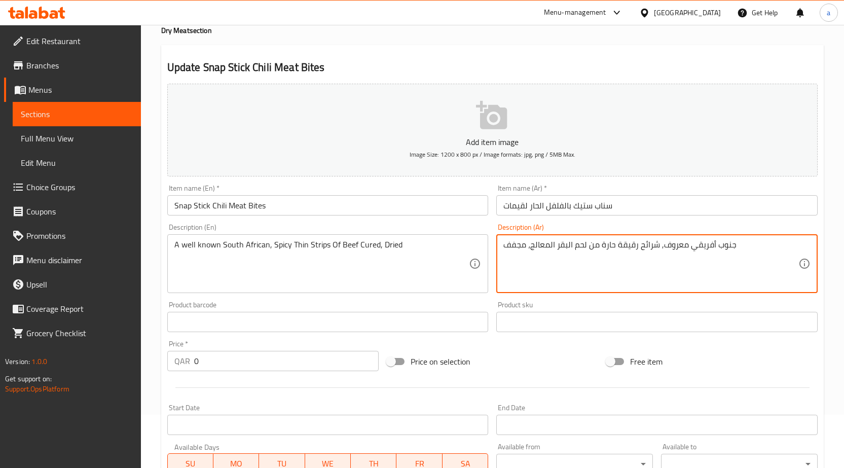
click at [585, 255] on textarea "جنوب أفريقي معروف, شرائح رقيقة حارة من لحم البقر المعالج، مجفف" at bounding box center [650, 264] width 295 height 48
click at [699, 243] on textarea "جنوب أفريقي معروف, شرائح رقيقة حارة من لحم البقر المعالج، مجفف" at bounding box center [650, 264] width 295 height 48
click at [665, 247] on textarea "جنوب أفريقي معروف, شرائح رقيقة حارة من لحم البقر المعالج، مجفف" at bounding box center [650, 264] width 295 height 48
click at [697, 248] on textarea "جنوب أفريقي معروف, شرائح رقيقة حارة من لحم البقر المعالج، مجفف" at bounding box center [650, 264] width 295 height 48
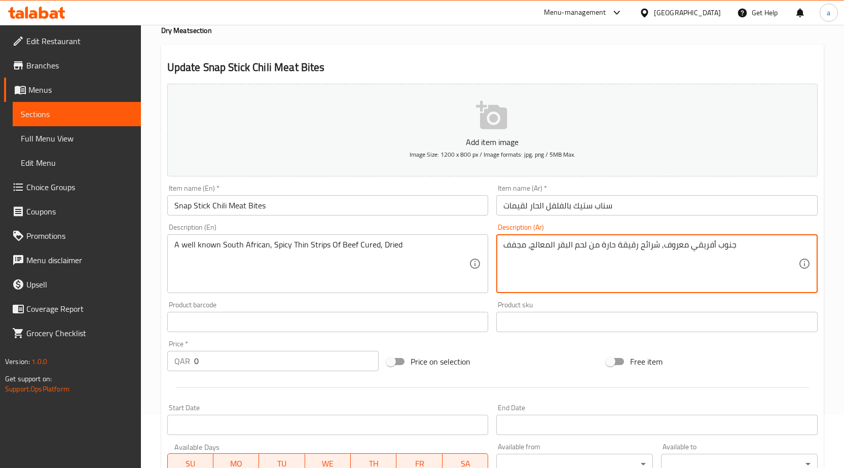
drag, startPoint x: 697, startPoint y: 248, endPoint x: 721, endPoint y: 248, distance: 24.3
click at [703, 249] on textarea "جنوب أفريقي معروف, شرائح رقيقة حارة من لحم البقر المعالج، مجفف" at bounding box center [650, 264] width 295 height 48
click at [721, 248] on textarea "جنوب أفريقي معروف, شرائح رقيقة حارة من لحم البقر المعالج، مجفف" at bounding box center [650, 264] width 295 height 48
click at [727, 248] on textarea "جنوب أفريقي معروف, شرائح رقيقة حارة من لحم البقر المعالج، مجفف" at bounding box center [650, 264] width 295 height 48
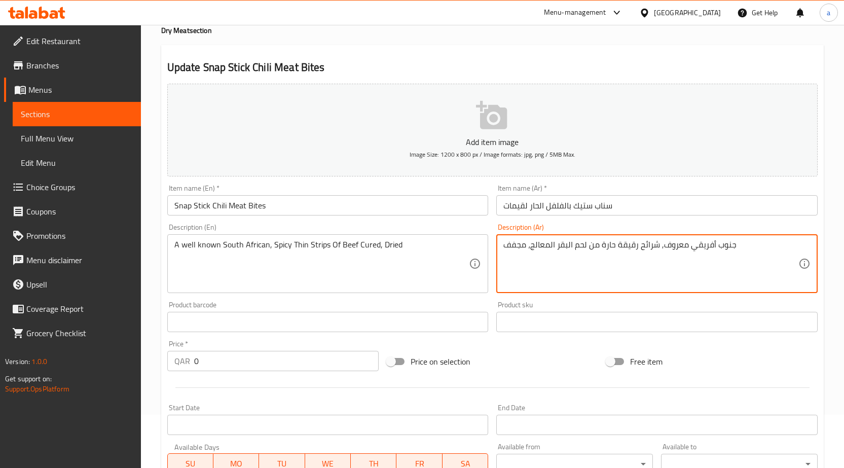
click at [759, 246] on textarea "جنوب أفريقي معروف, شرائح رقيقة حارة من لحم البقر المعالج، مجفف" at bounding box center [650, 264] width 295 height 48
click at [665, 248] on textarea "جنوب أفريقي معروف, شرائح رقيقة حارة من لحم البقر المعالج، مجفف" at bounding box center [650, 264] width 295 height 48
drag, startPoint x: 659, startPoint y: 248, endPoint x: 746, endPoint y: 247, distance: 86.7
click at [745, 247] on textarea "جنوب أفريقي معروف, شرائح رقيقة حارة من لحم البقر المعالج، مجفف" at bounding box center [650, 264] width 295 height 48
click at [746, 247] on textarea "جنوب أفريقي معروف, شرائح رقيقة حارة من لحم البقر المعالج، مجفف" at bounding box center [650, 264] width 295 height 48
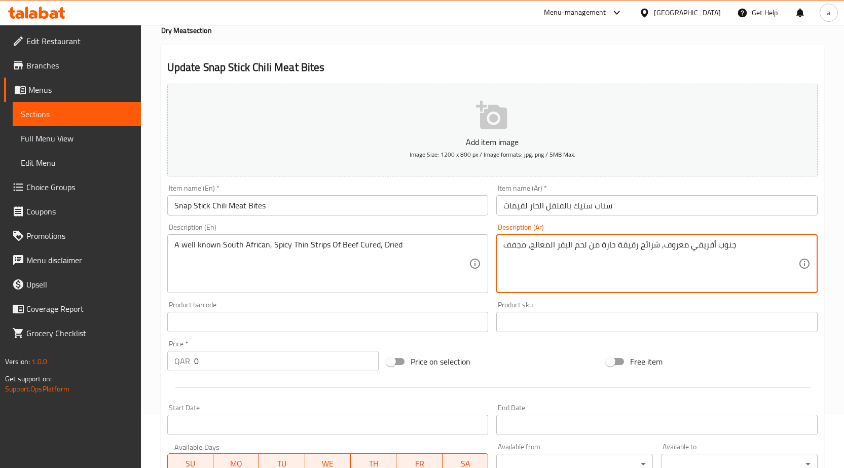
type textarea "جنوب أفريقي معروف, شرائح رقيقة حارة من لحم البقر المعالج، مجفف"
click at [670, 234] on div "جنوب أفريقي معروف, شرائح رقيقة حارة من لحم البقر المعالج، مجفف Description (Ar)" at bounding box center [656, 263] width 321 height 59
click at [664, 247] on textarea "جنوب أفريقي معروف, شرائح رقيقة حارة من لحم البقر المعالج، مجفف" at bounding box center [650, 264] width 295 height 48
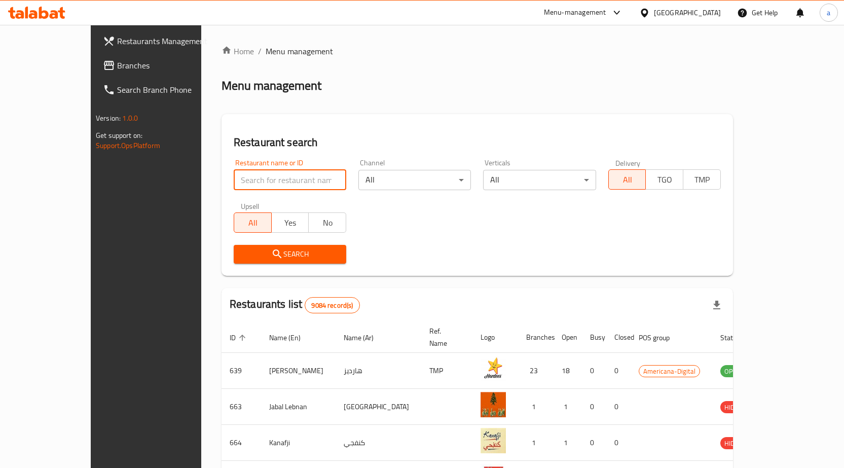
click at [234, 171] on input "search" at bounding box center [290, 180] width 112 height 20
drag, startPoint x: 20, startPoint y: 68, endPoint x: 45, endPoint y: 85, distance: 30.1
click at [103, 68] on icon at bounding box center [109, 65] width 12 height 12
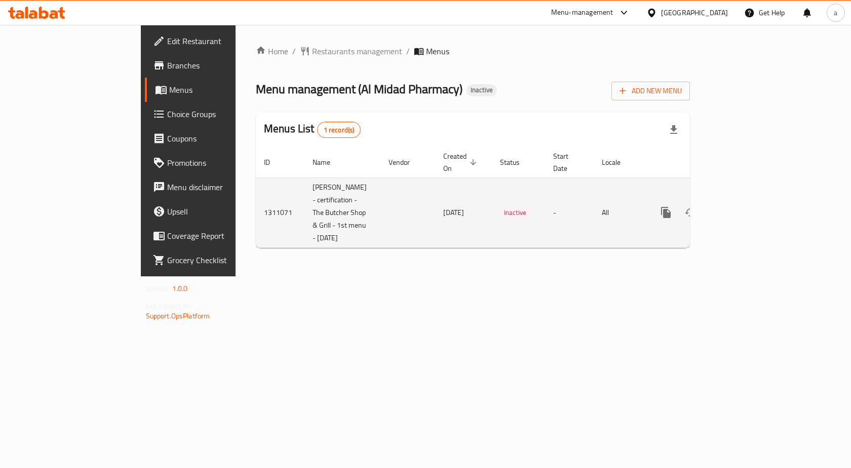
click at [492, 202] on td "Inactive" at bounding box center [518, 212] width 53 height 70
click at [744, 208] on icon "enhanced table" at bounding box center [739, 212] width 9 height 9
click at [697, 207] on icon "enhanced table" at bounding box center [691, 213] width 12 height 12
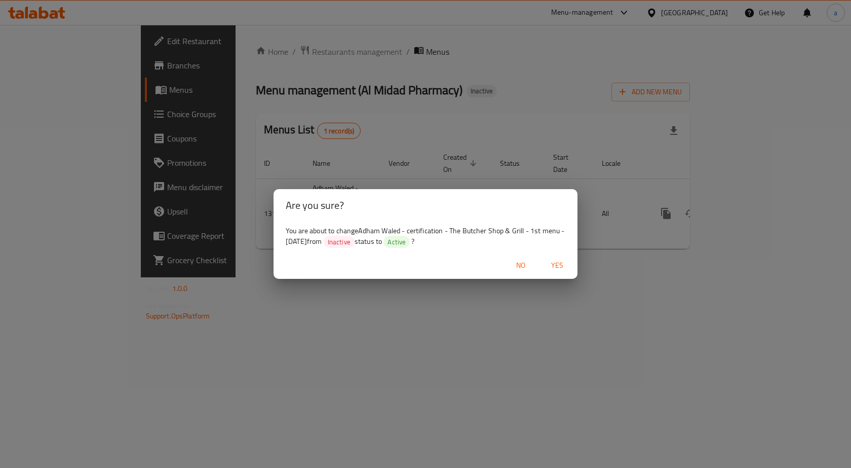
click at [552, 264] on span "Yes" at bounding box center [557, 265] width 24 height 13
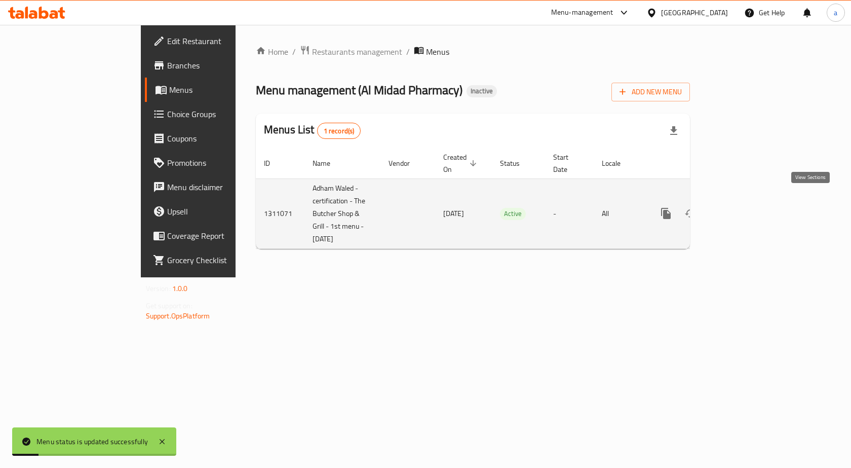
click at [745, 208] on icon "enhanced table" at bounding box center [739, 213] width 12 height 12
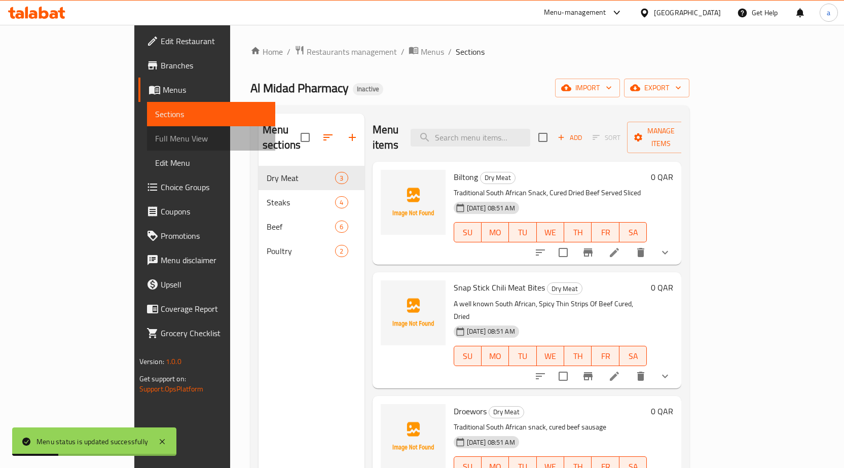
click at [155, 132] on span "Full Menu View" at bounding box center [211, 138] width 112 height 12
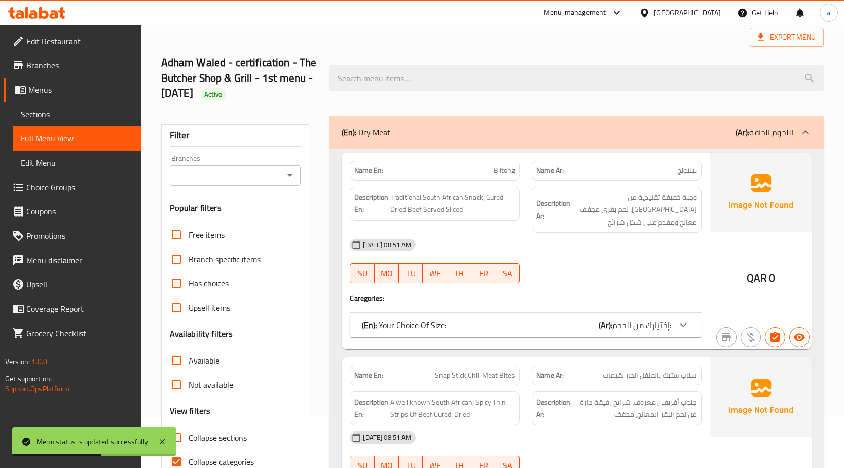
click at [653, 333] on div "(En): Your Choice Of Size: (Ar): إختيارك من الحجم:" at bounding box center [526, 325] width 352 height 24
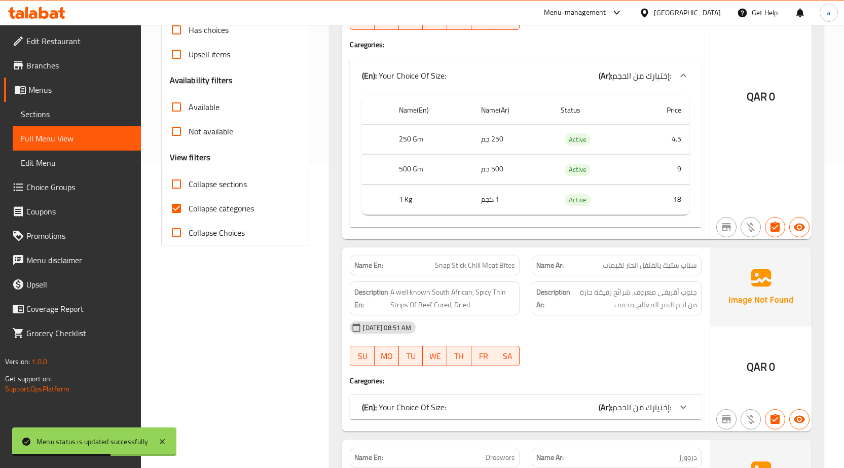
scroll to position [507, 0]
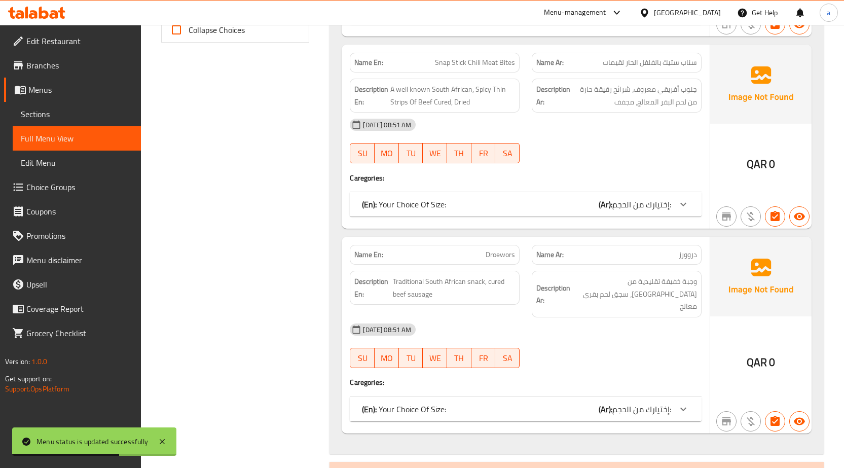
click at [664, 207] on span "إختيارك من الحجم:" at bounding box center [641, 204] width 59 height 15
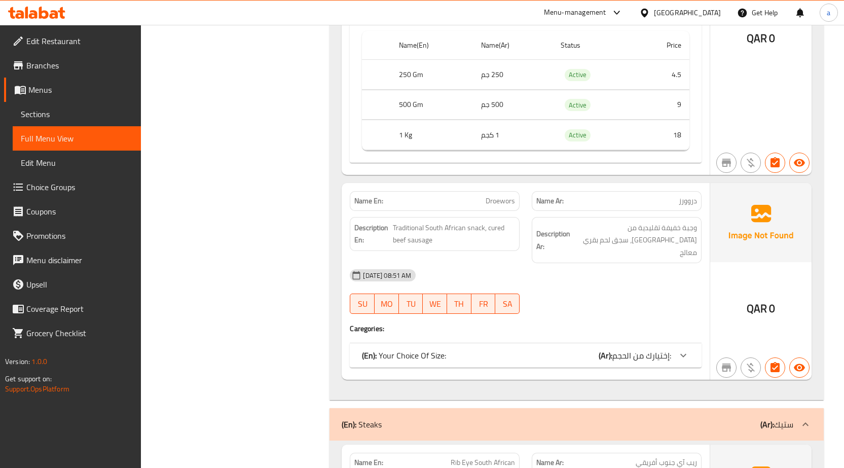
scroll to position [709, 0]
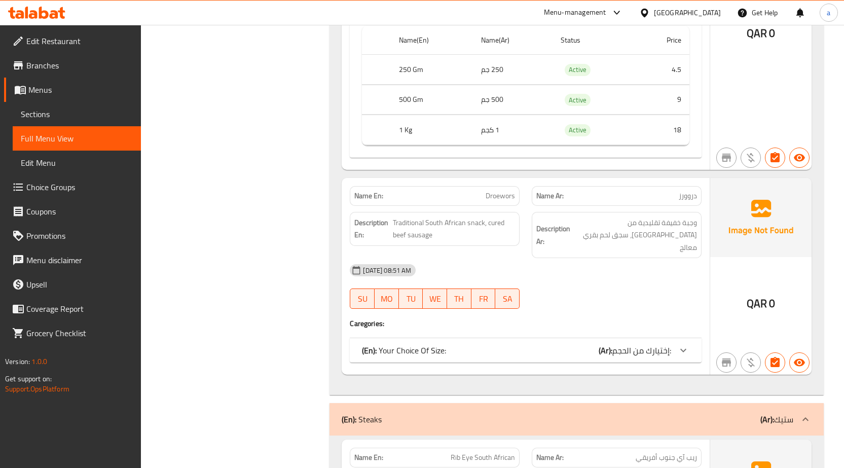
click at [669, 343] on span "إختيارك من الحجم:" at bounding box center [641, 350] width 59 height 15
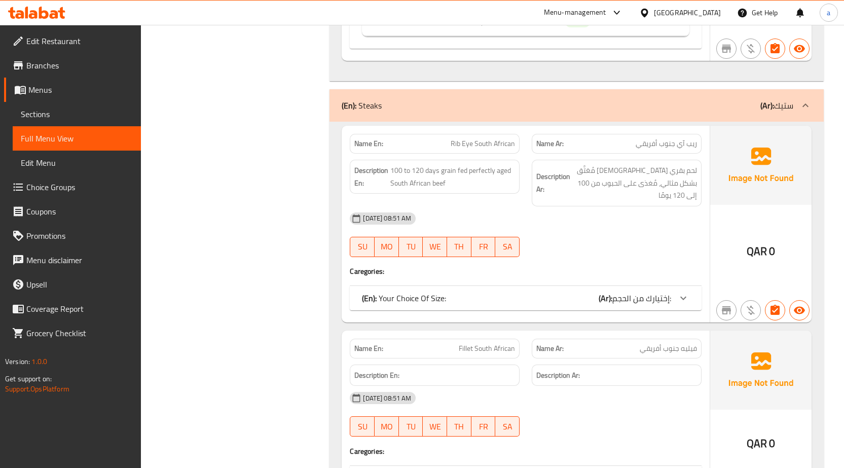
scroll to position [1165, 0]
drag, startPoint x: 442, startPoint y: 135, endPoint x: 671, endPoint y: 208, distance: 240.5
click at [671, 208] on div "Name En: Rib Eye South African Name Ar: ريب آي جنوب أفريقي Description En: 100 …" at bounding box center [525, 225] width 368 height 197
click at [580, 239] on div "[DATE] 08:51 AM SU MO TU WE TH FR SA" at bounding box center [526, 235] width 364 height 57
click at [414, 166] on span "100 to 120 days grain fed perfectly aged South African beef" at bounding box center [452, 177] width 125 height 25
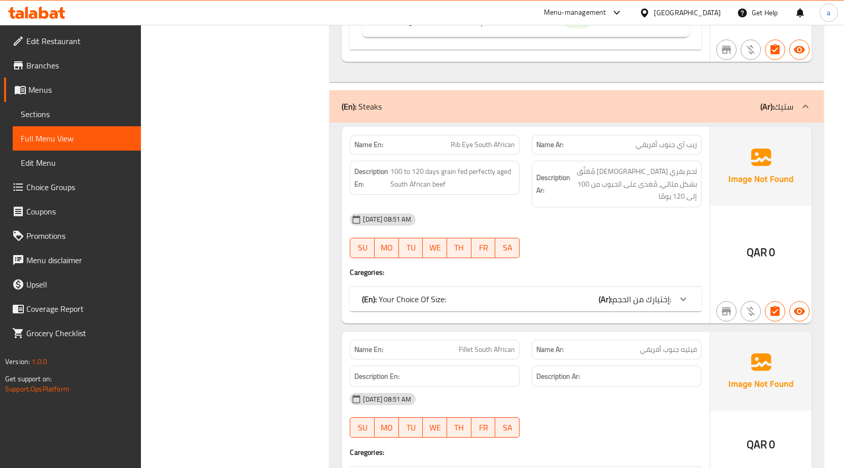
click at [387, 170] on strong "Description En:" at bounding box center [371, 177] width 34 height 25
click at [489, 169] on span "100 to 120 days grain fed perfectly aged South African beef" at bounding box center [452, 177] width 125 height 25
click at [578, 169] on span "لحم بقري [DEMOGRAPHIC_DATA] مُعَتَّق بشكل مثالي، مُغذى على الحبوب من 100 إلى 12…" at bounding box center [634, 183] width 125 height 37
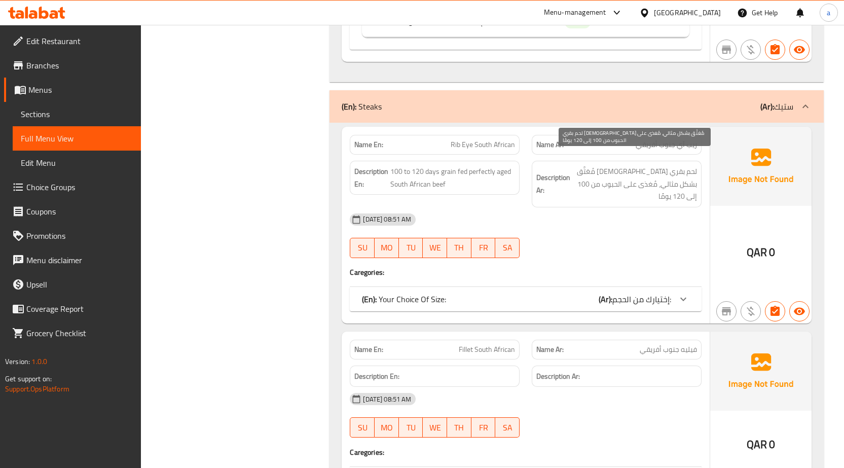
click at [591, 165] on span "لحم بقري [DEMOGRAPHIC_DATA] مُعَتَّق بشكل مثالي، مُغذى على الحبوب من 100 إلى 12…" at bounding box center [634, 183] width 125 height 37
click at [603, 167] on span "لحم بقري [DEMOGRAPHIC_DATA] مُعَتَّق بشكل مثالي، مُغذى على الحبوب من 100 إلى 12…" at bounding box center [634, 183] width 125 height 37
click at [629, 171] on span "لحم بقري [DEMOGRAPHIC_DATA] مُعَتَّق بشكل مثالي، مُغذى على الحبوب من 100 إلى 12…" at bounding box center [634, 183] width 125 height 37
drag, startPoint x: 592, startPoint y: 172, endPoint x: 580, endPoint y: 179, distance: 14.1
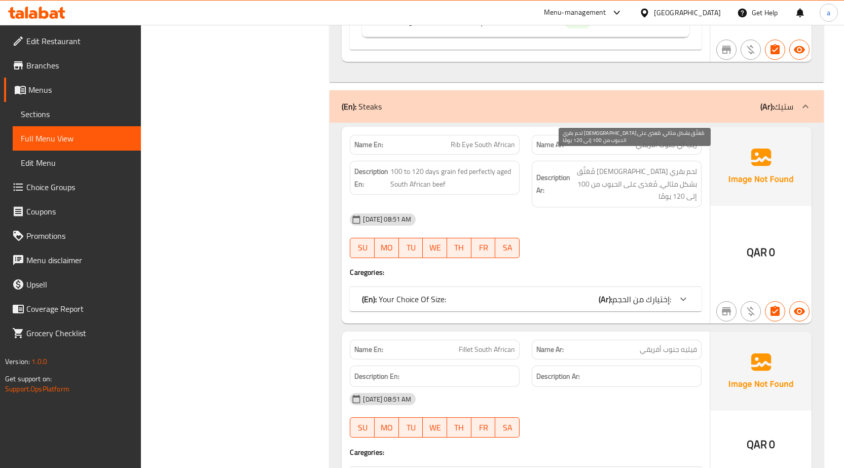
click at [580, 179] on span "لحم بقري [DEMOGRAPHIC_DATA] مُعَتَّق بشكل مثالي، مُغذى على الحبوب من 100 إلى 12…" at bounding box center [634, 183] width 125 height 37
click at [641, 291] on span "إختيارك من الحجم:" at bounding box center [641, 298] width 59 height 15
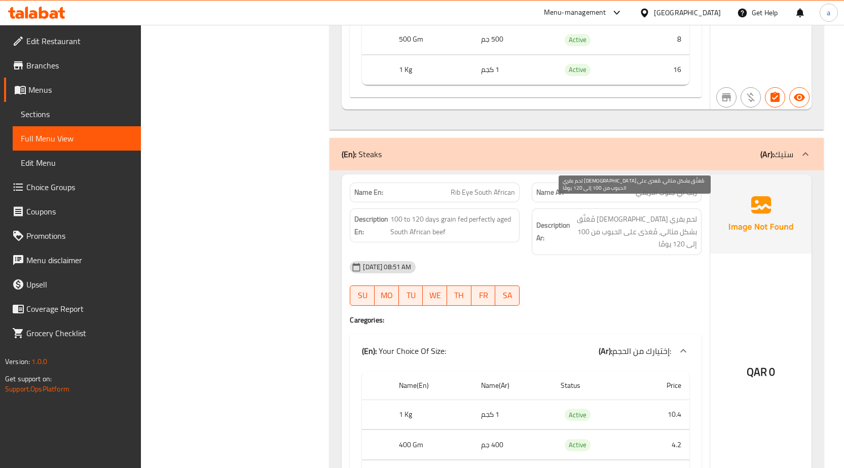
scroll to position [1115, 0]
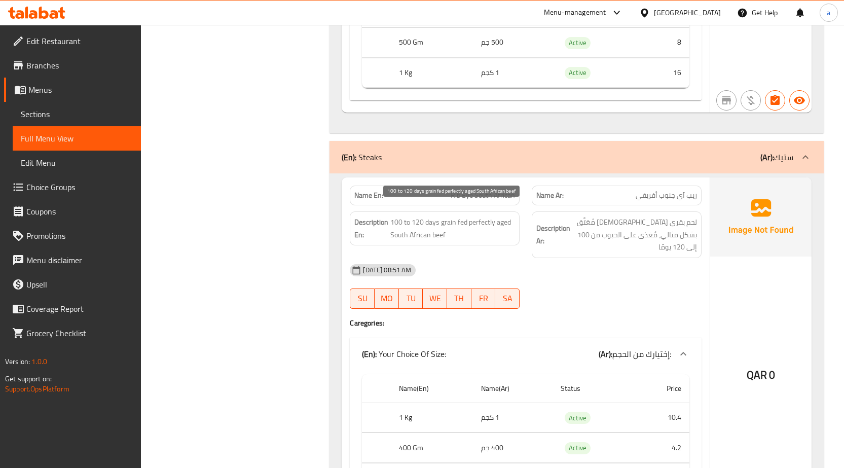
click at [450, 226] on span "100 to 120 days grain fed perfectly aged South African beef" at bounding box center [452, 228] width 125 height 25
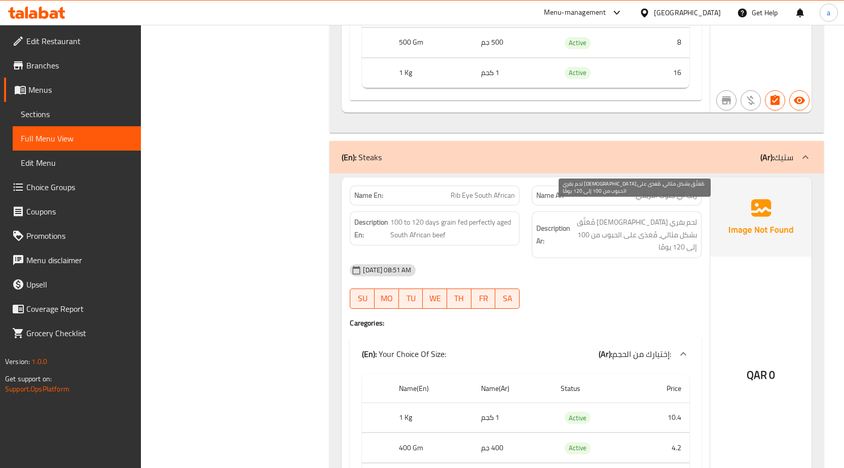
click at [595, 216] on span "لحم بقري [DEMOGRAPHIC_DATA] مُعَتَّق بشكل مثالي، مُغذى على الحبوب من 100 إلى 12…" at bounding box center [634, 234] width 125 height 37
click at [595, 238] on span "لحم بقري [DEMOGRAPHIC_DATA] مُعَتَّق بشكل مثالي، مُغذى على الحبوب من 100 إلى 12…" at bounding box center [634, 234] width 125 height 37
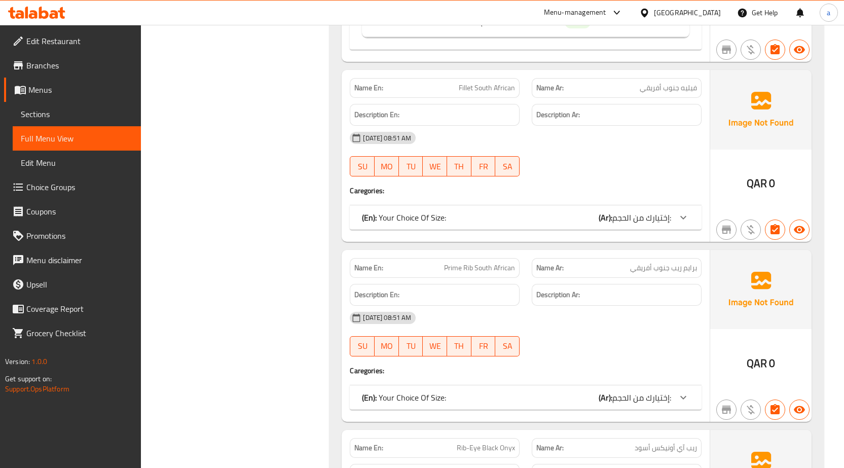
scroll to position [1571, 0]
click at [628, 210] on span "إختيارك من الحجم:" at bounding box center [641, 216] width 59 height 15
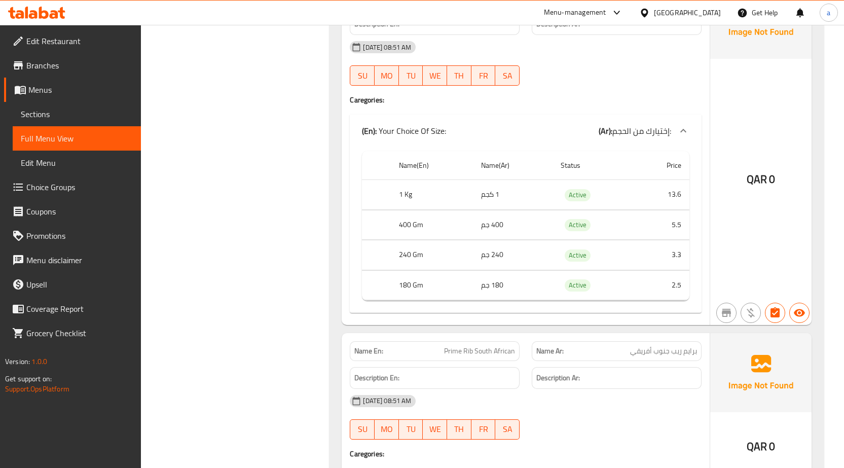
scroll to position [1723, 0]
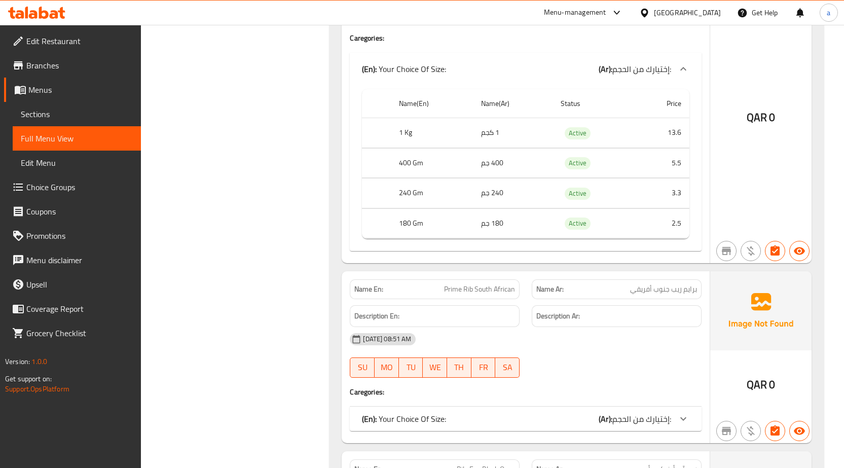
click at [645, 299] on div "Description Ar:" at bounding box center [616, 316] width 182 height 34
click at [656, 391] on div "Name En: Prime Rib South African Name Ar: برايم ريب جنوب أفريقي Description En:…" at bounding box center [525, 357] width 368 height 172
click at [654, 411] on span "إختيارك من الحجم:" at bounding box center [641, 418] width 59 height 15
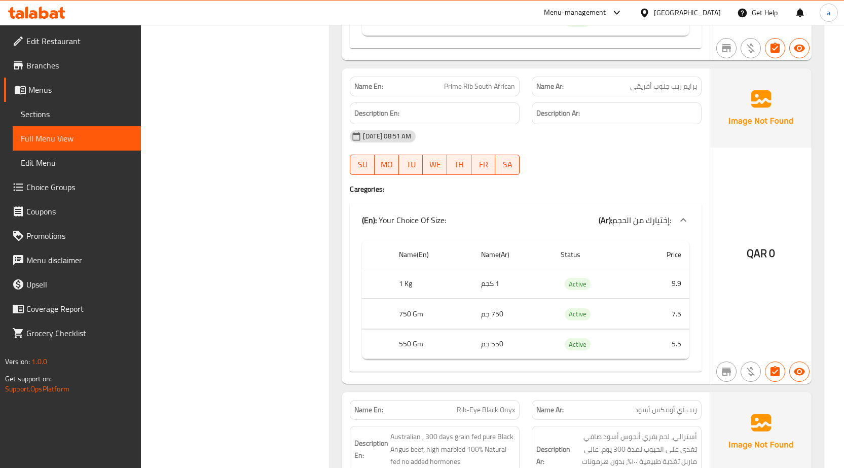
scroll to position [2128, 0]
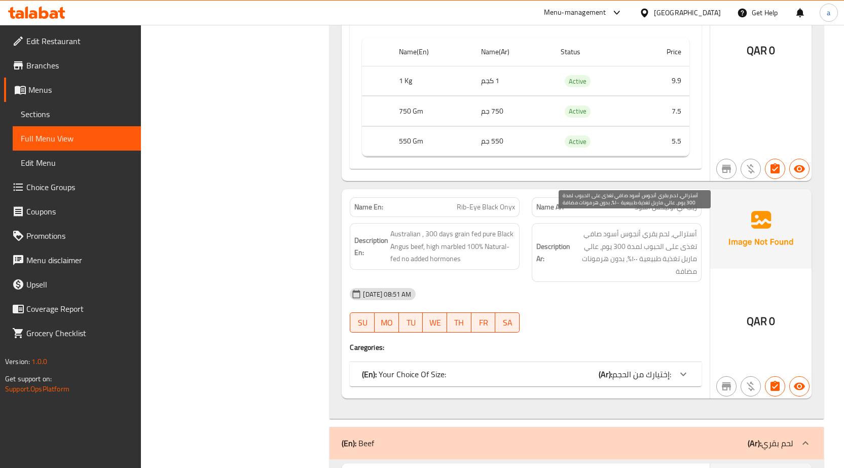
click at [676, 252] on span "أسترالي، لحم بقري أنجوس أسود صافي تغذى على الحبوب لمدة 300 يوم، عالي ماربل تغذي…" at bounding box center [634, 252] width 125 height 50
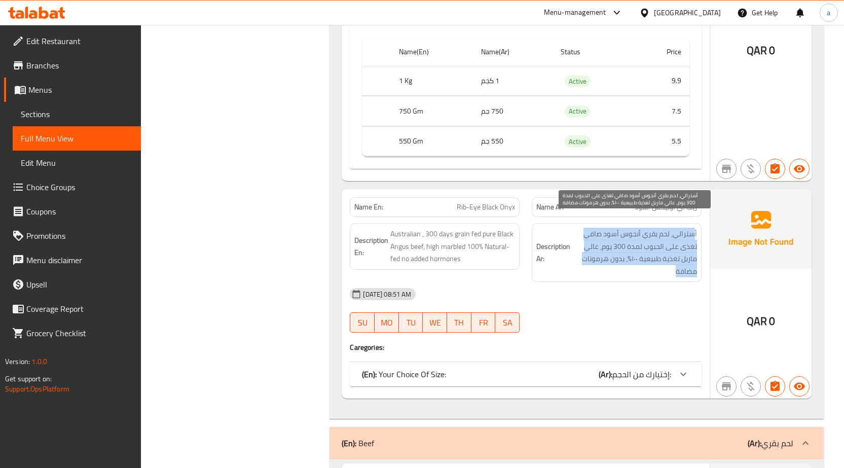
click at [676, 252] on span "أسترالي، لحم بقري أنجوس أسود صافي تغذى على الحبوب لمدة 300 يوم، عالي ماربل تغذي…" at bounding box center [634, 252] width 125 height 50
click at [640, 267] on div "Description Ar: أسترالي، لحم بقري أنجوس أسود صافي تغذى على الحبوب لمدة 300 يوم،…" at bounding box center [616, 252] width 170 height 59
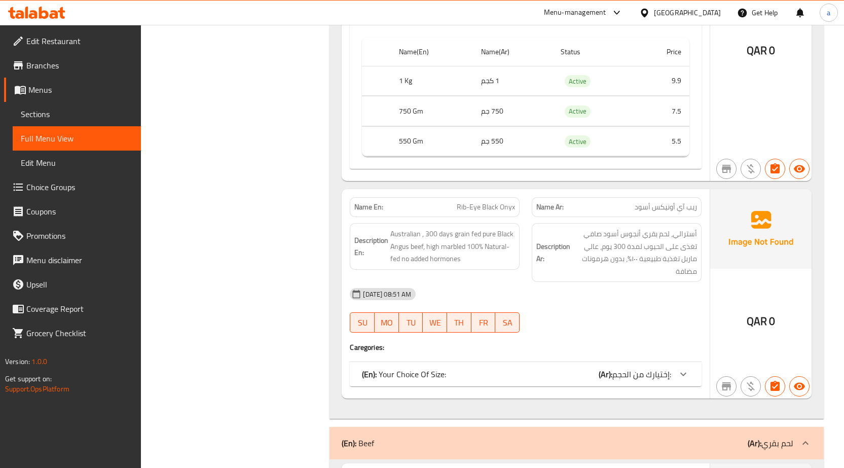
click at [40, 118] on span "Sections" at bounding box center [77, 114] width 112 height 12
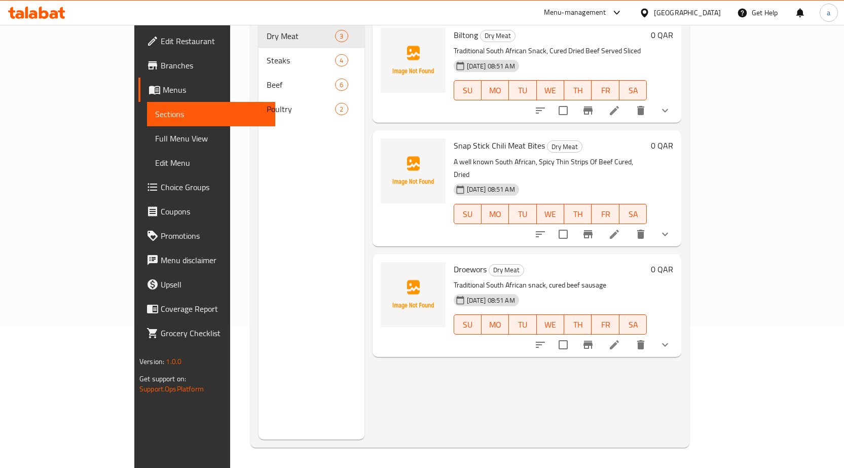
scroll to position [142, 0]
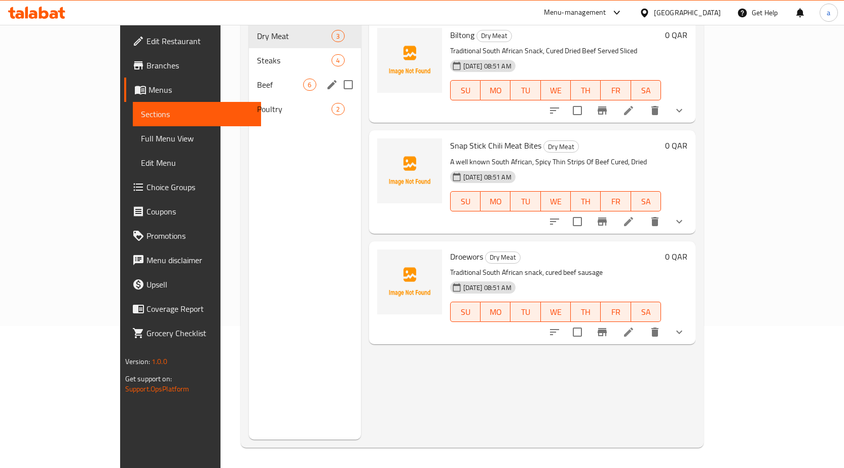
click at [257, 79] on span "Beef" at bounding box center [280, 85] width 46 height 12
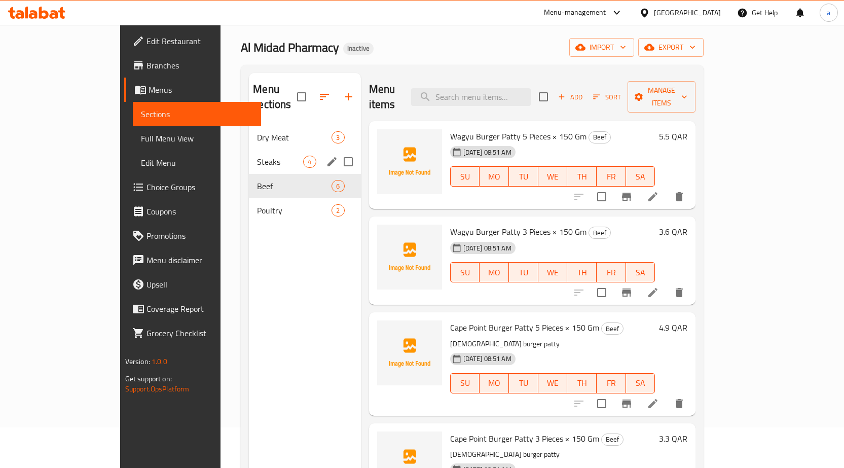
click at [257, 156] on span "Steaks" at bounding box center [280, 162] width 46 height 12
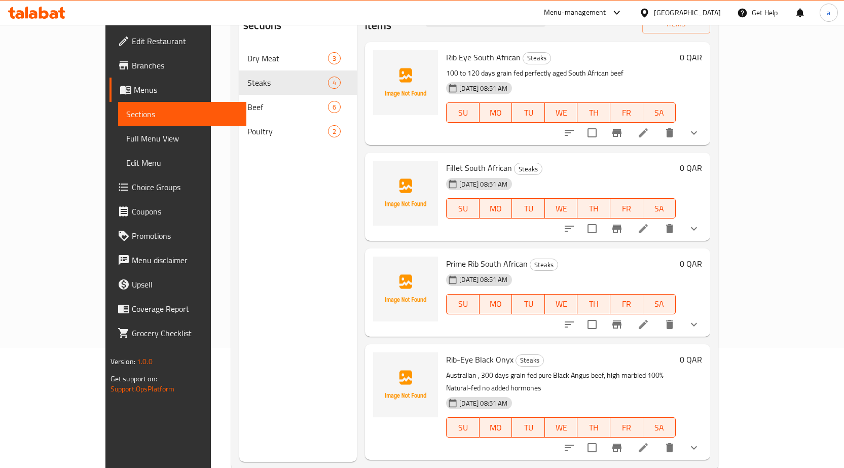
scroll to position [142, 0]
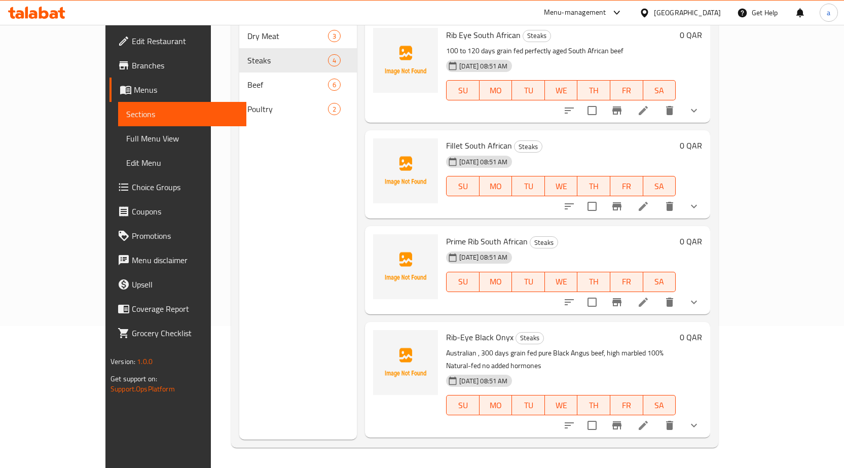
click at [649, 419] on icon at bounding box center [643, 425] width 12 height 12
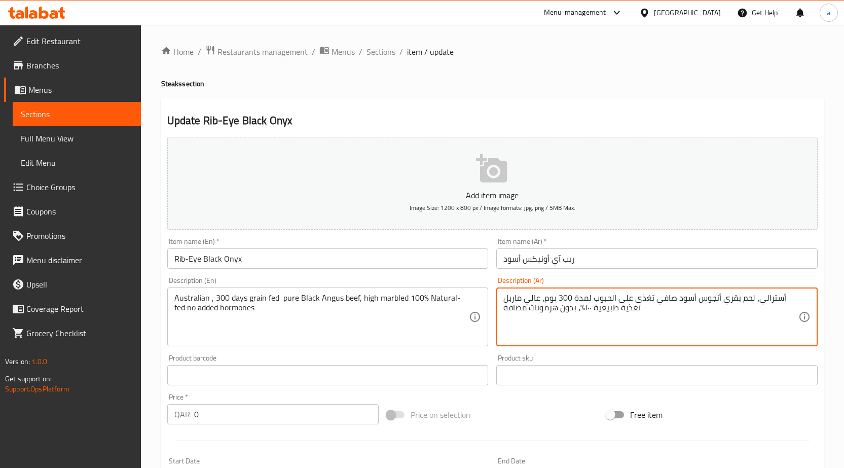
drag, startPoint x: 584, startPoint y: 310, endPoint x: 591, endPoint y: 315, distance: 8.6
click at [759, 306] on textarea "أسترالي، لحم بقري أنجوس أسود صافي تغذى على الحبوب لمدة 300 يوم، عالي ماربل تغذي…" at bounding box center [650, 317] width 295 height 48
click at [746, 306] on textarea "أسترالي، لحم بقري أنجوس أسود صافي تغذى على الحبوب لمدة 300 يوم، عالي ماربل تغذي…" at bounding box center [650, 317] width 295 height 48
click at [682, 306] on textarea "أسترالي، لحم بقري أنجوس أسود صافي تغذى على الحبوب لمدة 300 يوم، عالي ماربل تغذي…" at bounding box center [650, 317] width 295 height 48
click at [654, 308] on textarea "أسترالي، لحم بقري أنجوس أسود صافي تغذى على الحبوب لمدة 300 يوم، عالي ماربل تغذي…" at bounding box center [650, 317] width 295 height 48
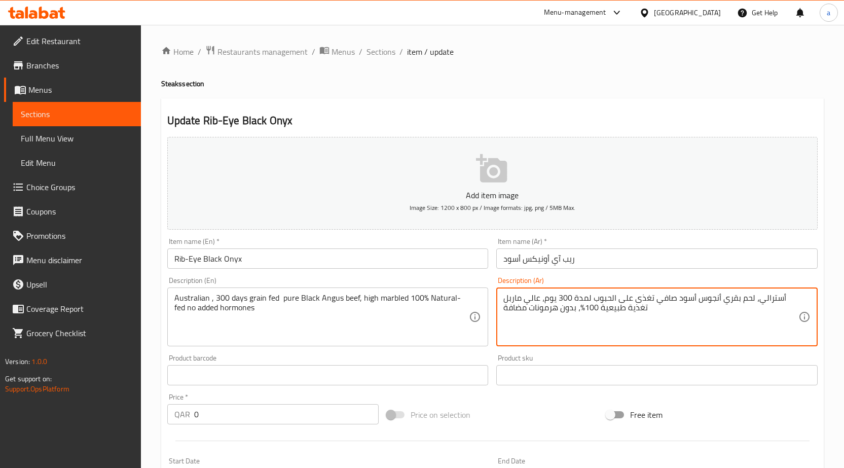
click at [594, 300] on textarea "أسترالي، لحم بقري أنجوس أسود صافي تغذى على الحبوب لمدة 300 يوم، عالي ماربل تغذي…" at bounding box center [650, 317] width 295 height 48
click at [532, 300] on textarea "أسترالي، لحم بقري أنجوس أسود صافي تغذى على الحبوب لمدة 300 يوم، عالي ماربل تغذي…" at bounding box center [650, 317] width 295 height 48
click at [503, 301] on div "أسترالي، لحم بقري أنجوس أسود صافي تغذى على الحبوب لمدة 300 يوم، عالي ماربل تغذي…" at bounding box center [656, 316] width 321 height 59
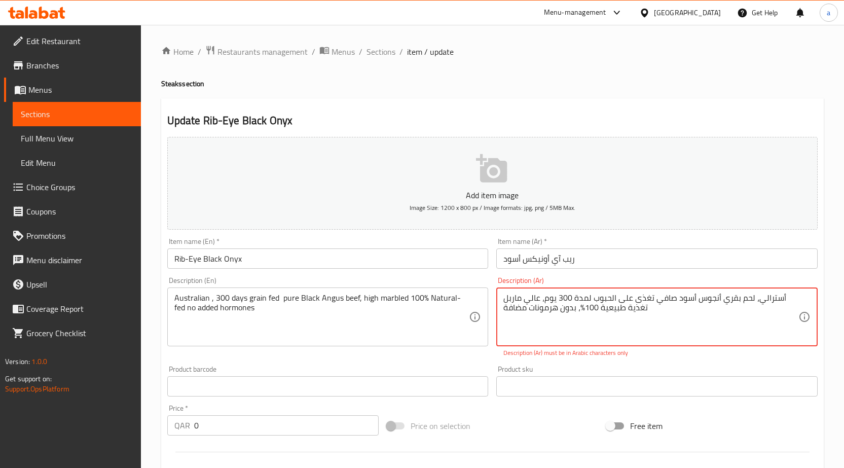
click at [504, 298] on textarea "أسترالي، لحم بقري أنجوس أسود صافي تغذى على الحبوب لمدة 300 يوم، عالي ماربل تغذي…" at bounding box center [650, 317] width 295 height 48
click at [523, 297] on textarea "أسترالي، لحم بقري أنجوس أسود صافي تغذى على الحبوب لمدة 300 يوم، عالي ماربل تغذي…" at bounding box center [650, 317] width 295 height 48
click at [606, 315] on textarea "أسترالي، لحم بقري أنجوس أسود صافي تغذى على الحبوب لمدة 300 يوم، عالي الماربل تغ…" at bounding box center [650, 317] width 295 height 48
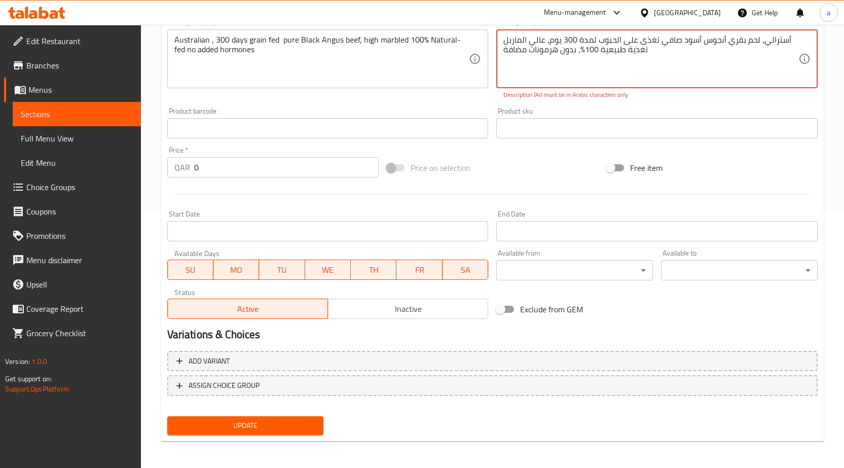
scroll to position [259, 0]
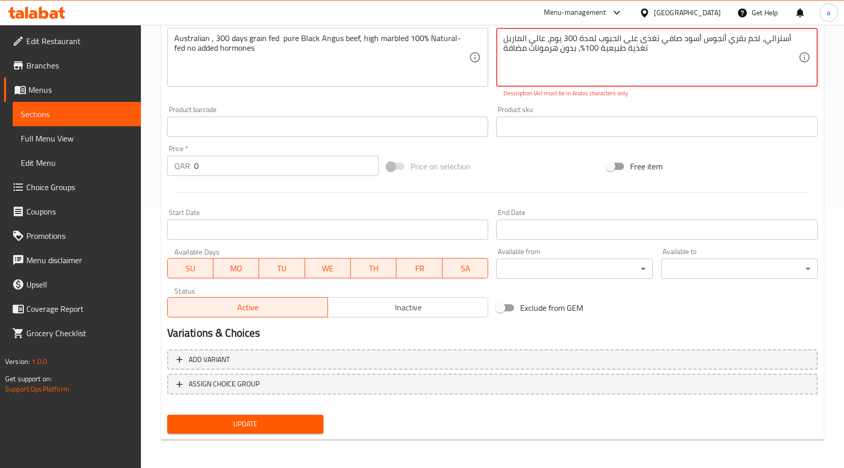
type textarea "أسترالي، لحم بقري أنجوس أسود صافي تغذى على الحبوب لمدة 300 يوم، عالي الماربل تغ…"
click at [284, 435] on div "Update" at bounding box center [245, 423] width 165 height 27
click at [285, 424] on span "Update" at bounding box center [245, 423] width 140 height 13
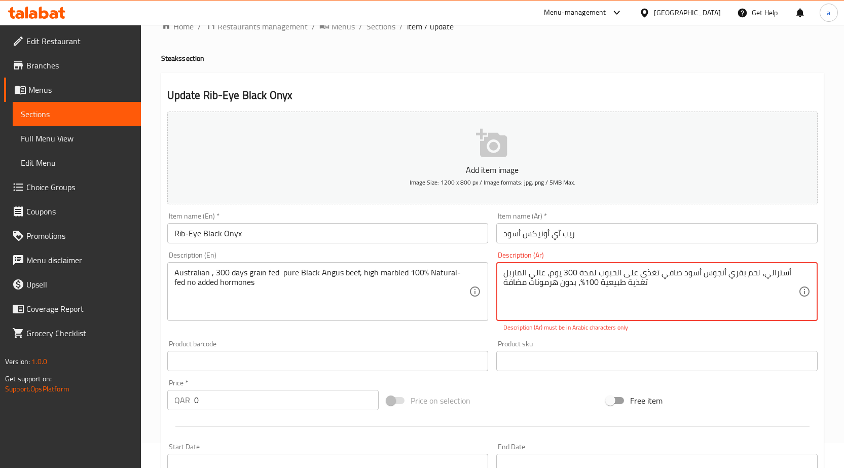
scroll to position [6, 0]
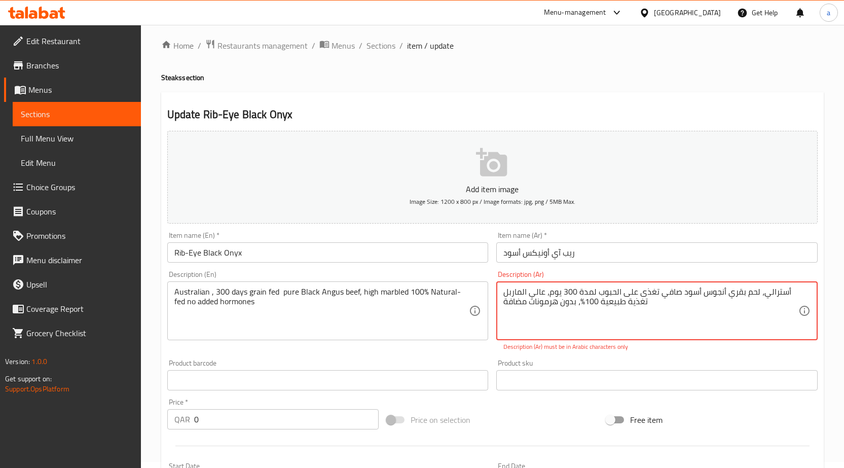
click at [53, 138] on span "Full Menu View" at bounding box center [77, 138] width 112 height 12
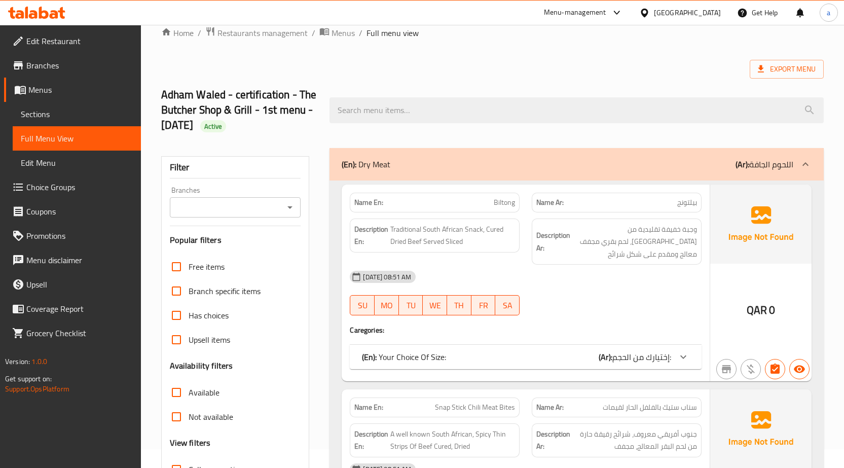
scroll to position [6, 0]
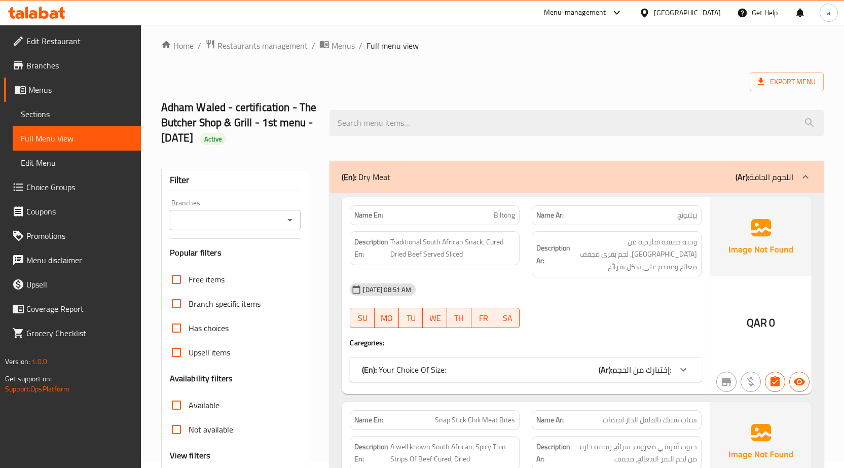
click at [422, 183] on div "(En): Dry Meat (Ar): اللحوم الجافة" at bounding box center [576, 177] width 494 height 32
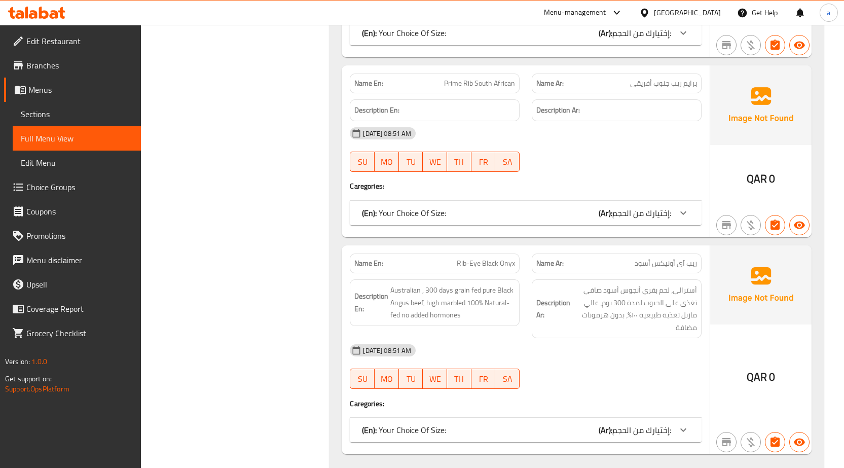
scroll to position [563, 0]
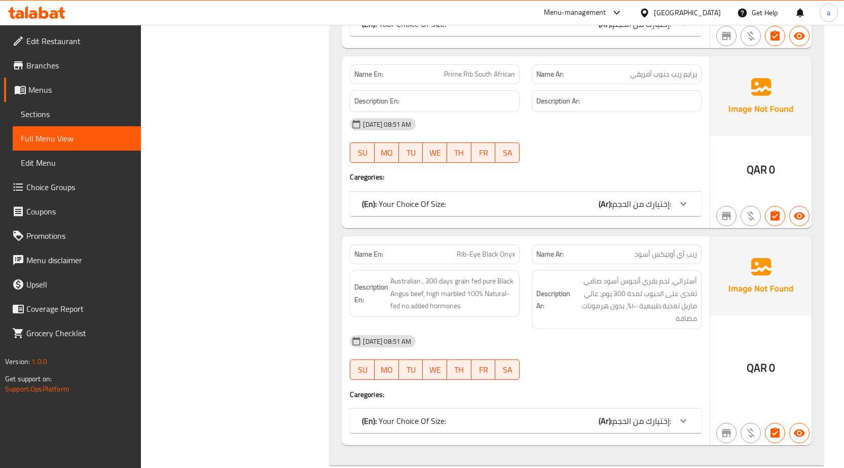
click at [572, 205] on div "(En): Your Choice Of Size: (Ar): إختيارك من الحجم:" at bounding box center [516, 204] width 309 height 12
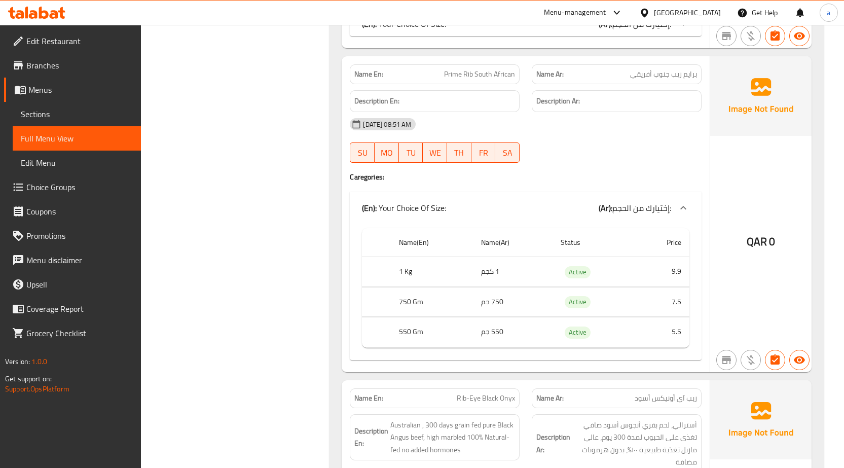
click at [667, 270] on td "9.9" at bounding box center [661, 272] width 55 height 30
drag, startPoint x: 400, startPoint y: 73, endPoint x: 542, endPoint y: 79, distance: 141.5
click at [541, 79] on div "Name En: Prime Rib South African Name Ar: برايم ريب جنوب أفريقي" at bounding box center [526, 74] width 364 height 32
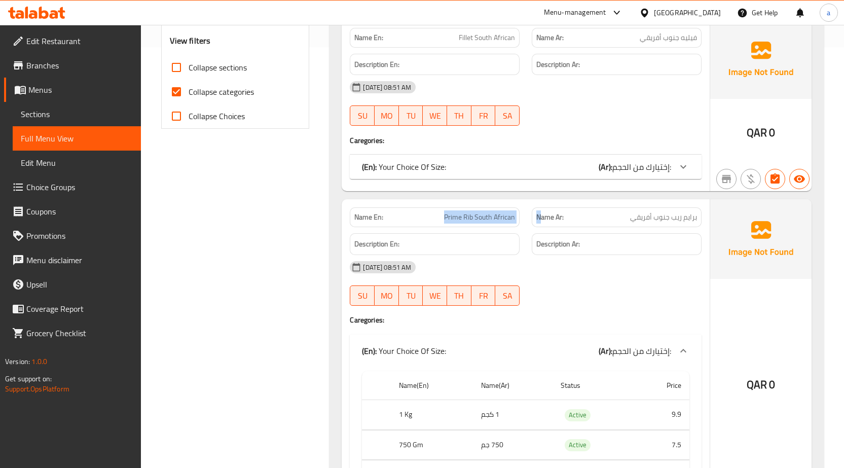
scroll to position [411, 0]
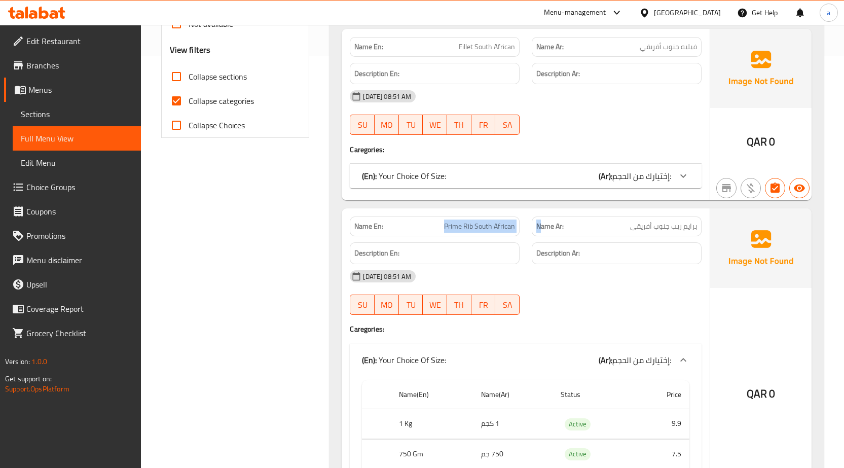
click at [630, 177] on span "إختيارك من الحجم:" at bounding box center [641, 175] width 59 height 15
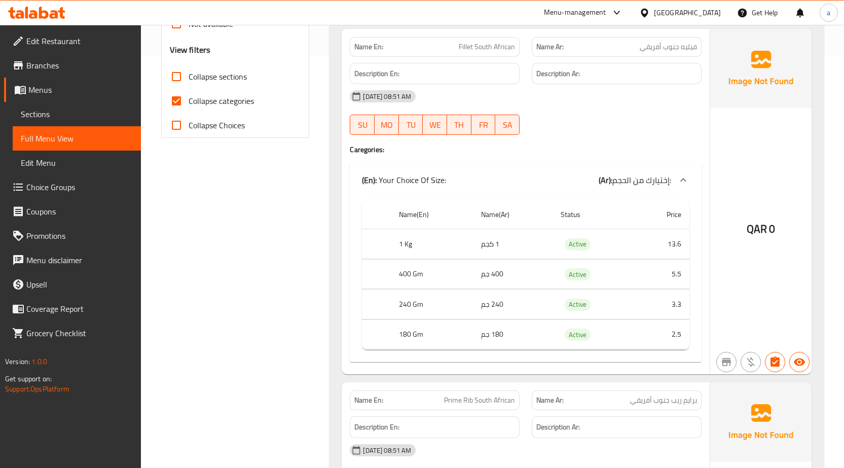
click at [652, 244] on td "13.6" at bounding box center [661, 244] width 55 height 30
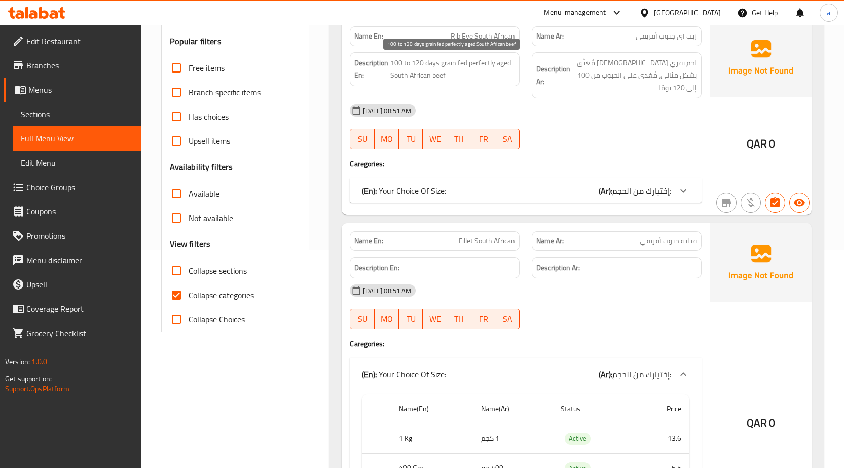
scroll to position [259, 0]
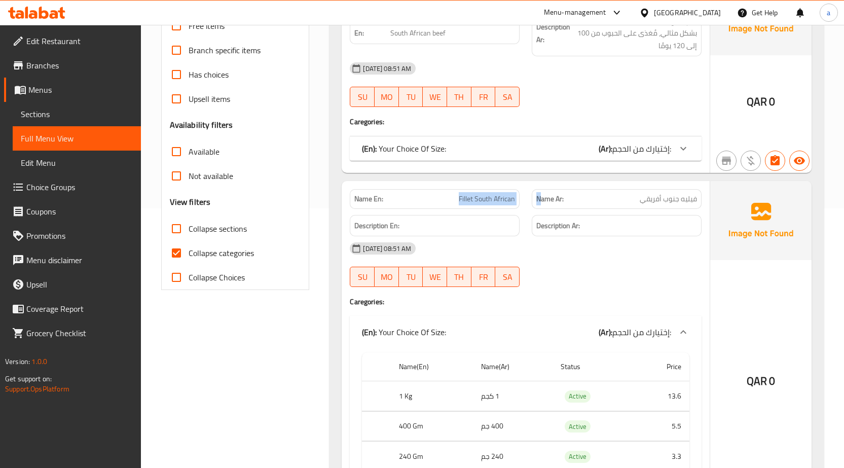
drag, startPoint x: 409, startPoint y: 200, endPoint x: 538, endPoint y: 241, distance: 135.2
click at [539, 202] on div "Name En: Fillet South African Name Ar: فيليه جنوب أفريقي" at bounding box center [526, 199] width 364 height 32
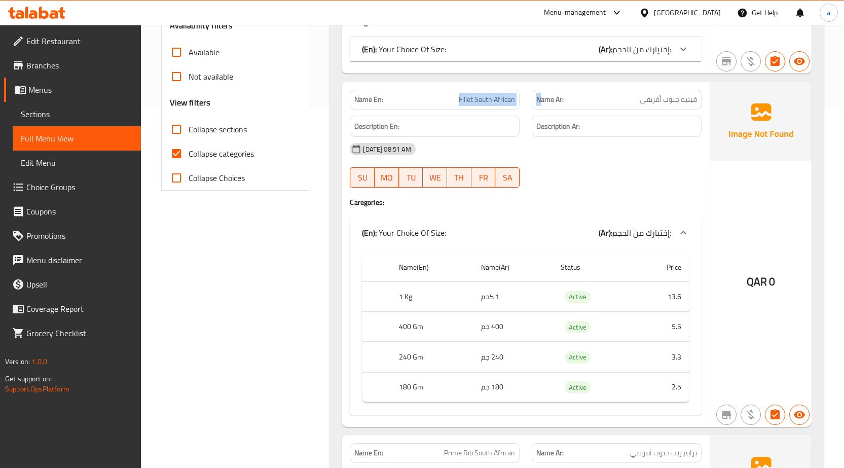
scroll to position [361, 0]
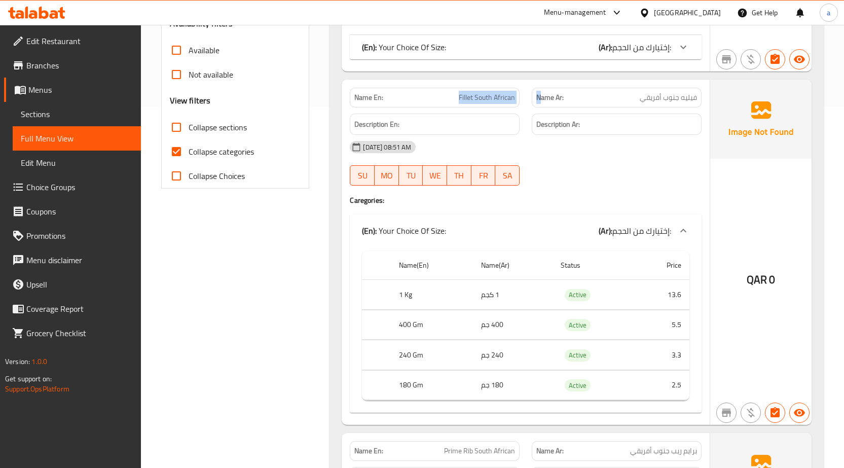
click at [640, 233] on span "إختيارك من الحجم:" at bounding box center [641, 230] width 59 height 15
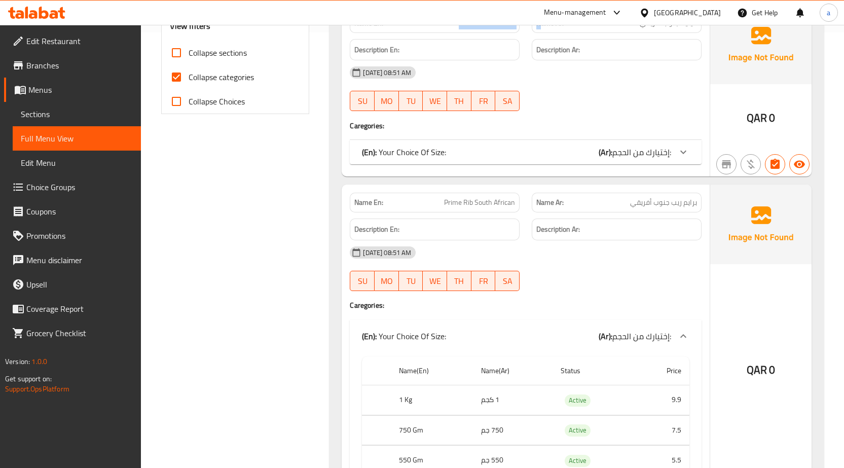
scroll to position [462, 0]
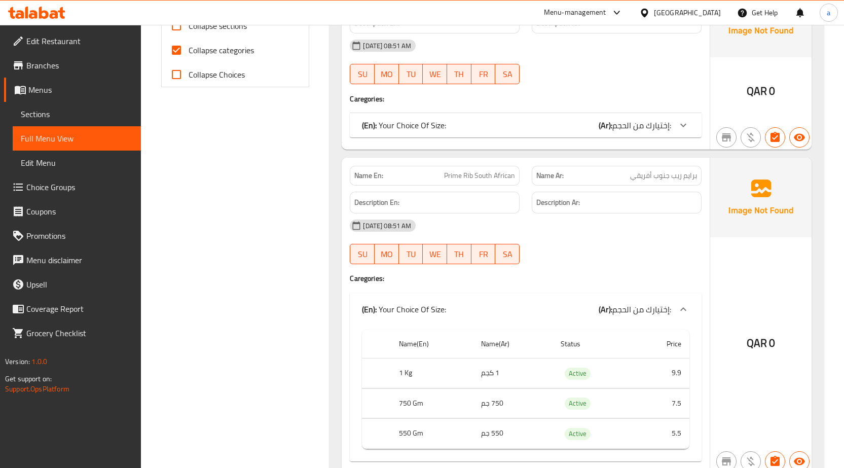
click at [592, 183] on div "Name Ar: برايم ريب جنوب أفريقي" at bounding box center [616, 176] width 170 height 20
click at [627, 176] on p "Name Ar: برايم ريب جنوب أفريقي" at bounding box center [616, 175] width 161 height 11
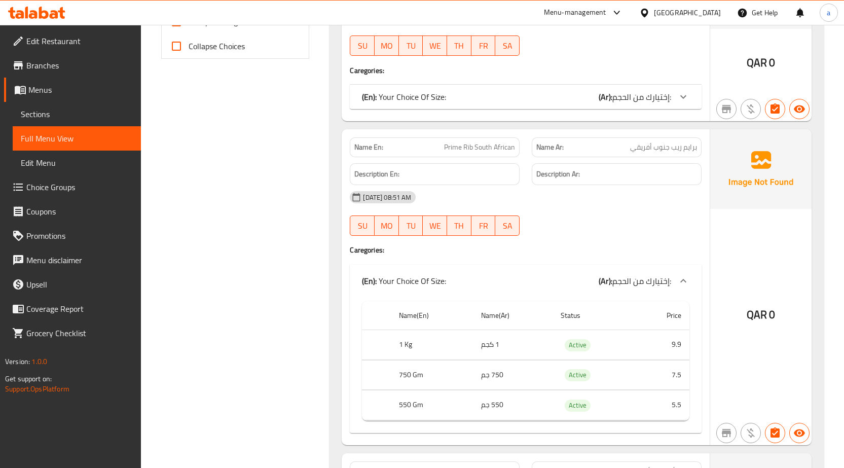
scroll to position [513, 0]
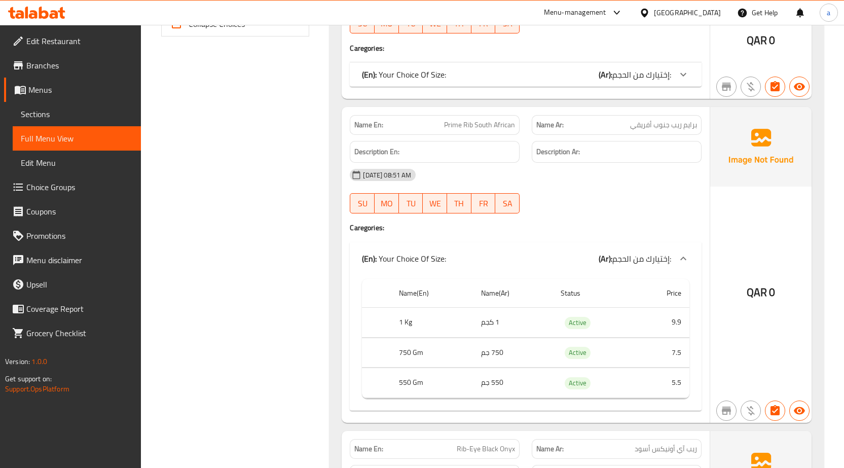
click at [670, 364] on td "7.5" at bounding box center [661, 352] width 55 height 30
click at [673, 381] on td "5.5" at bounding box center [661, 383] width 55 height 30
click at [628, 264] on span "إختيارك من الحجم:" at bounding box center [641, 258] width 59 height 15
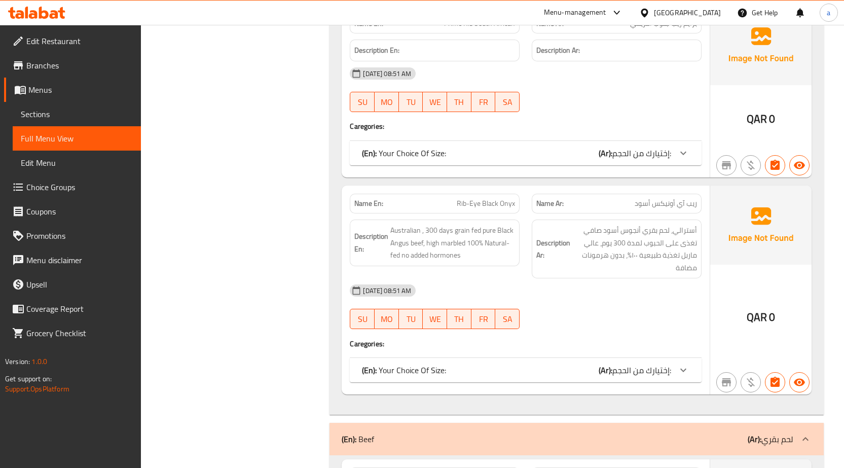
click at [616, 371] on span "إختيارك من الحجم:" at bounding box center [641, 369] width 59 height 15
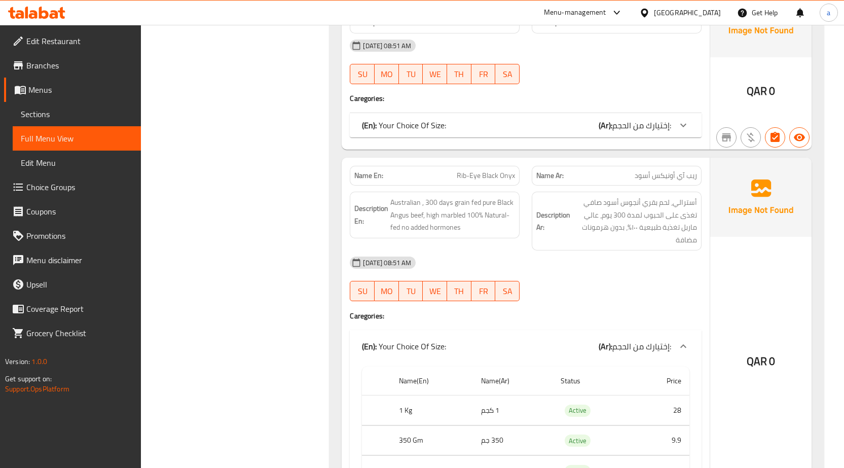
scroll to position [715, 0]
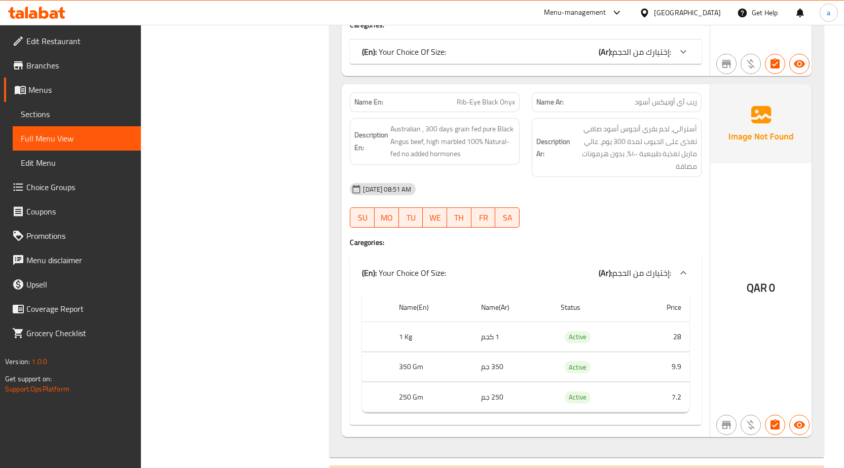
click at [669, 335] on td "28" at bounding box center [661, 337] width 55 height 30
click at [657, 371] on td "9.9" at bounding box center [661, 367] width 55 height 30
click at [669, 405] on td "7.2" at bounding box center [661, 397] width 55 height 30
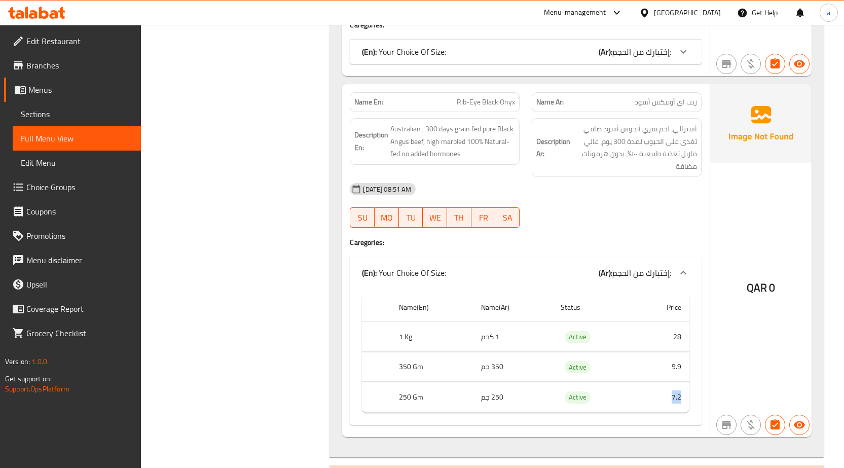
click at [669, 405] on td "7.2" at bounding box center [661, 397] width 55 height 30
click at [665, 128] on span "أسترالي، لحم بقري أنجوس أسود صافي تغذى على الحبوب لمدة 300 يوم، عالي ماربل تغذي…" at bounding box center [634, 148] width 125 height 50
click at [652, 272] on span "إختيارك من الحجم:" at bounding box center [641, 272] width 59 height 15
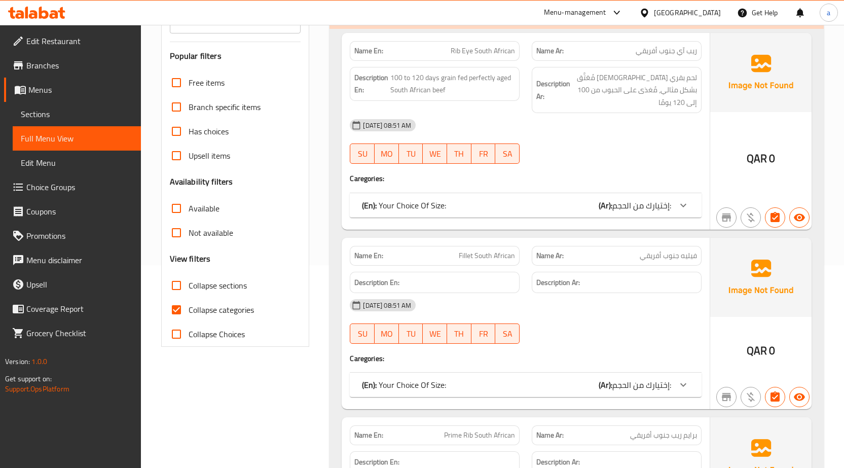
scroll to position [57, 0]
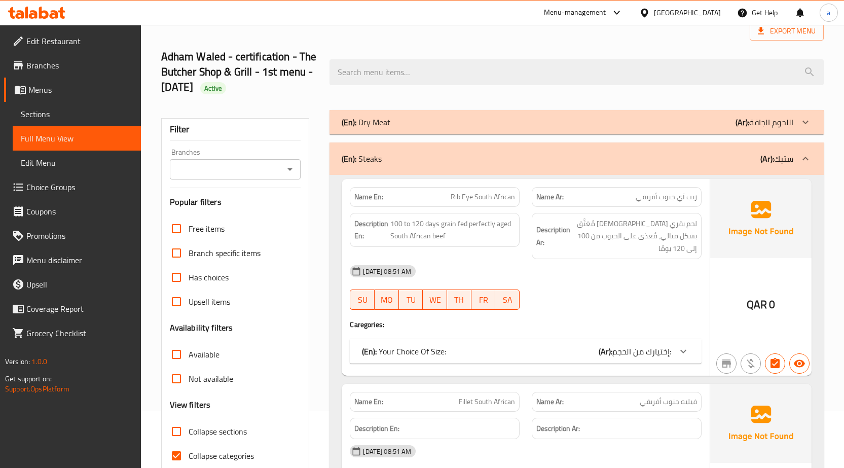
click at [596, 146] on div "(En): Steaks (Ar): ستيك" at bounding box center [576, 158] width 494 height 32
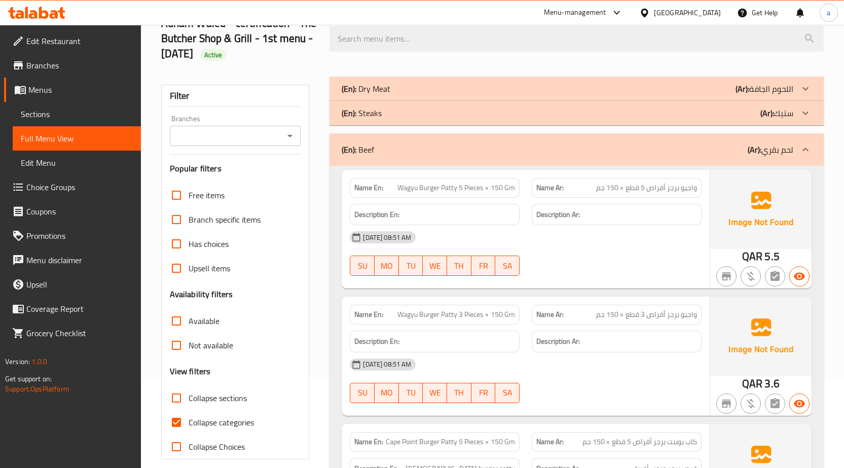
scroll to position [158, 0]
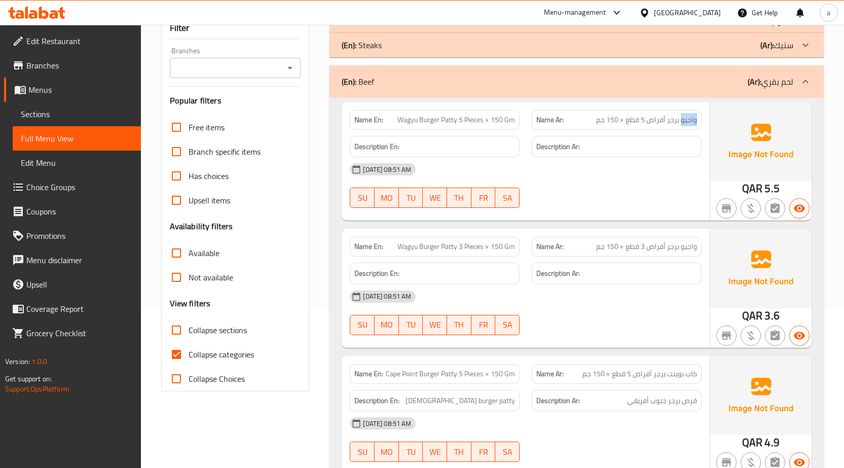
drag, startPoint x: 595, startPoint y: 120, endPoint x: 682, endPoint y: 119, distance: 87.7
click at [682, 119] on p "Name Ar: واجيو برجر أقراص 5 قطع × 150 جم" at bounding box center [616, 120] width 161 height 11
click at [621, 129] on div "Name Ar: واجيو برجر أقراص 5 قطع × 150 جم" at bounding box center [616, 120] width 170 height 20
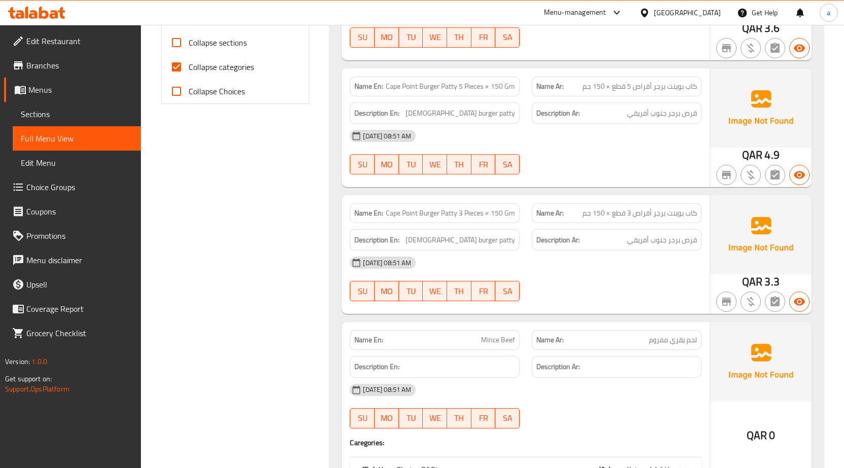
scroll to position [462, 0]
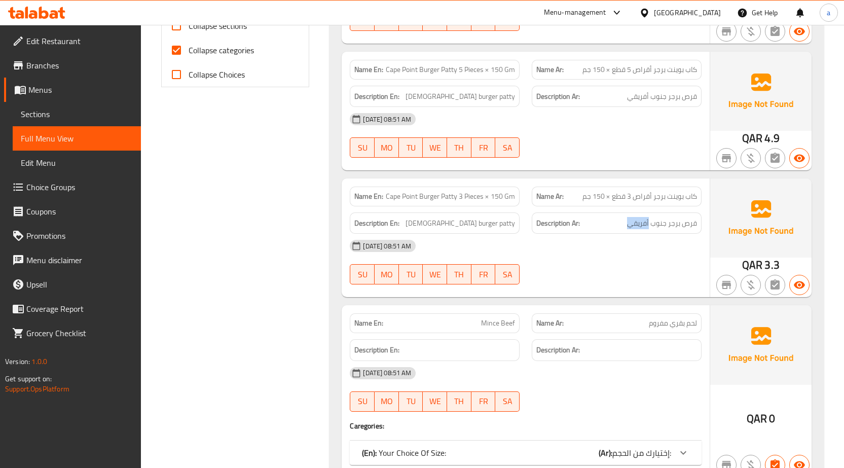
drag, startPoint x: 630, startPoint y: 224, endPoint x: 656, endPoint y: 234, distance: 27.4
click at [656, 233] on div "Description Ar: قرص برجر جنوب أفريقي" at bounding box center [616, 223] width 170 height 22
click at [650, 257] on div "11-09-2025 08:51 AM" at bounding box center [526, 246] width 364 height 24
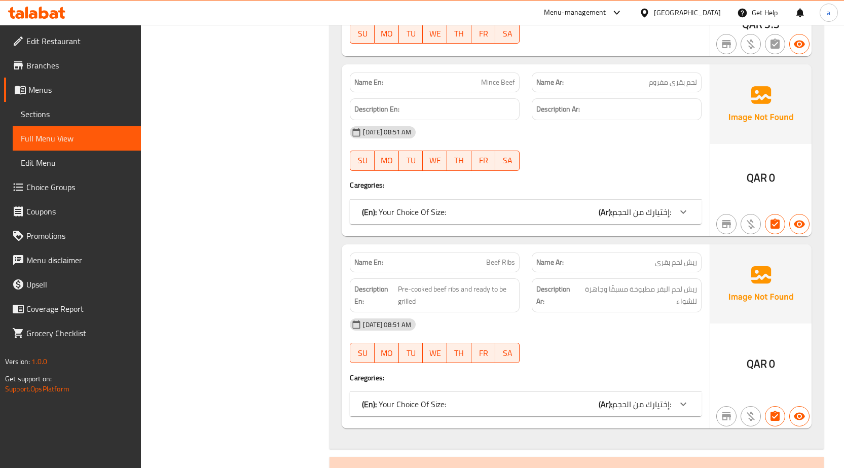
scroll to position [766, 0]
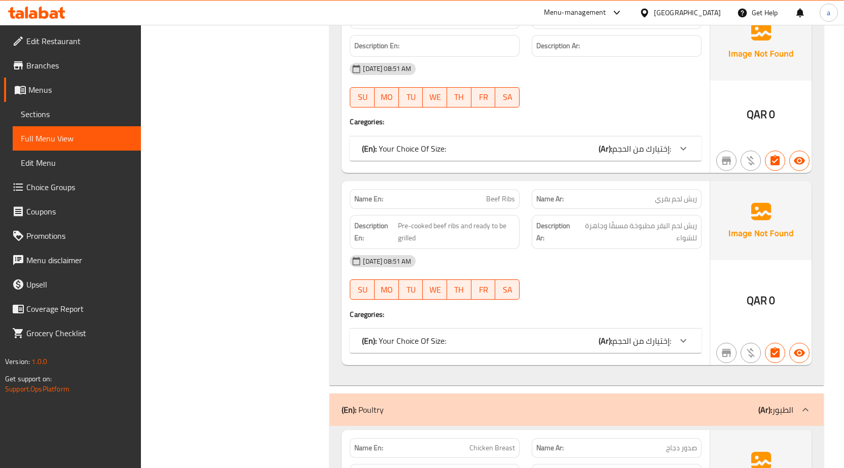
click at [568, 337] on div "(En): Your Choice Of Size: (Ar): إختيارك من الحجم:" at bounding box center [516, 340] width 309 height 12
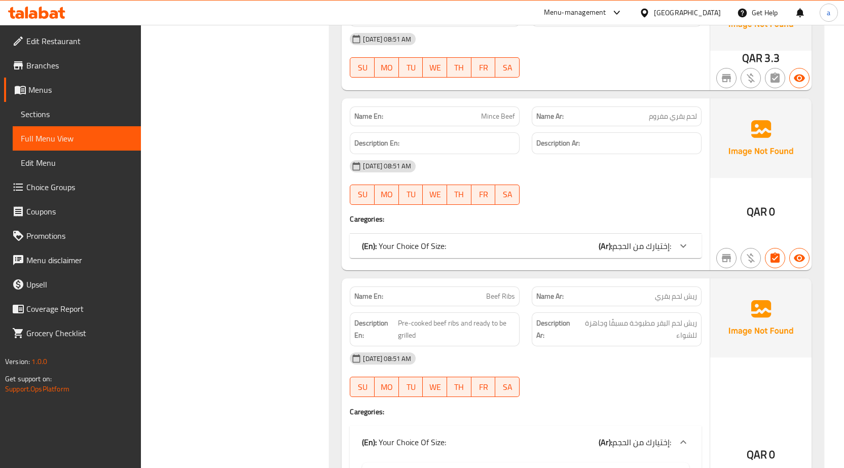
scroll to position [665, 0]
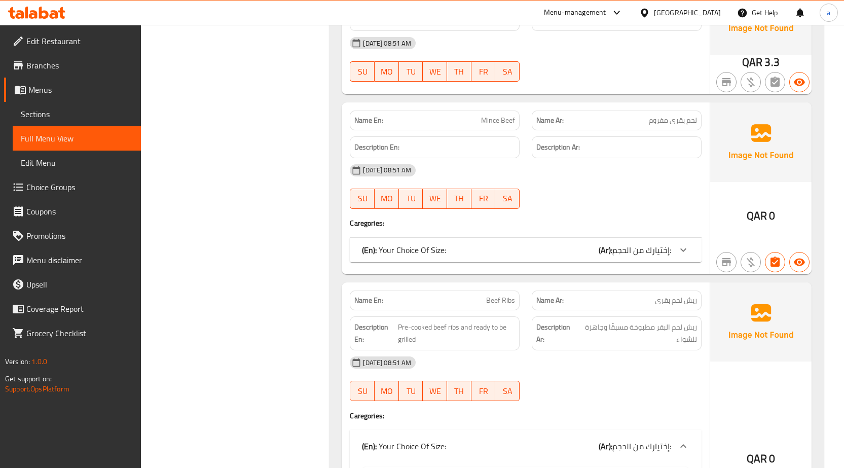
click at [627, 247] on span "إختيارك من الحجم:" at bounding box center [641, 249] width 59 height 15
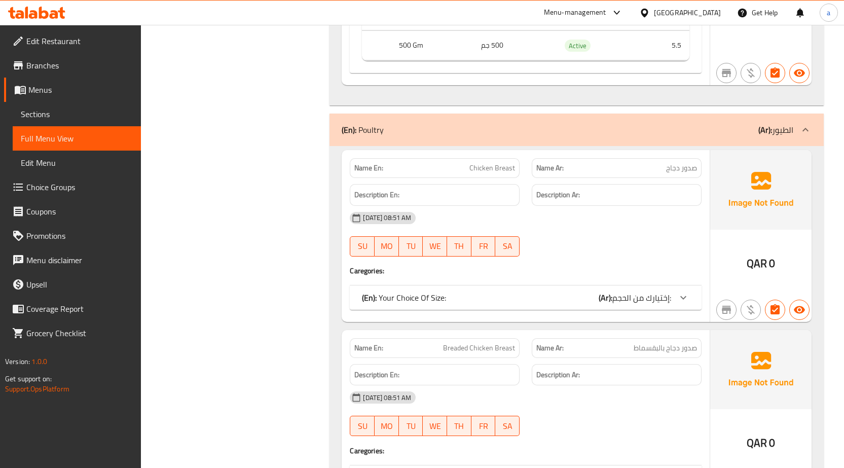
scroll to position [1323, 0]
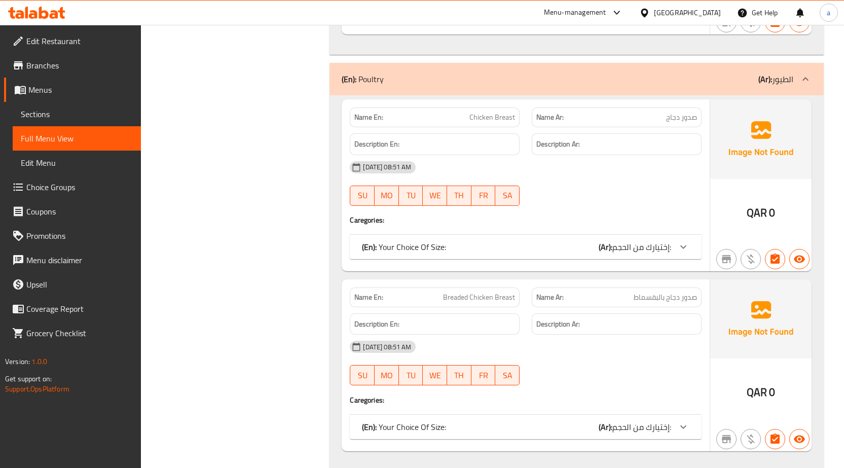
click at [657, 251] on span "إختيارك من الحجم:" at bounding box center [641, 246] width 59 height 15
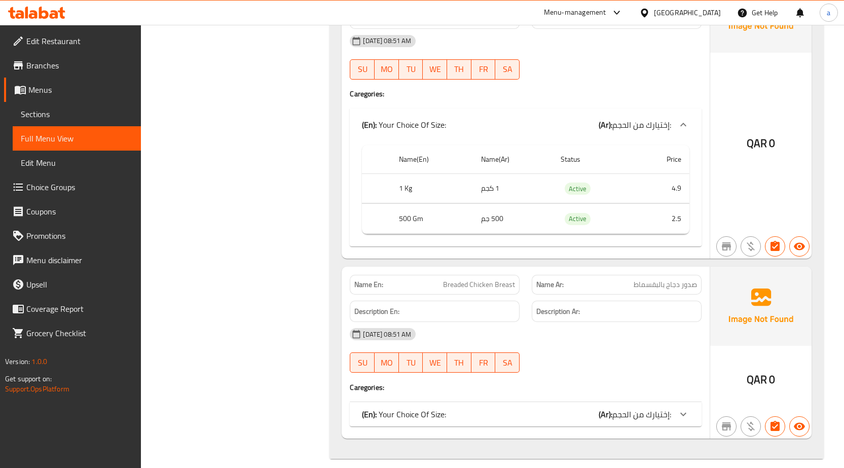
scroll to position [1461, 0]
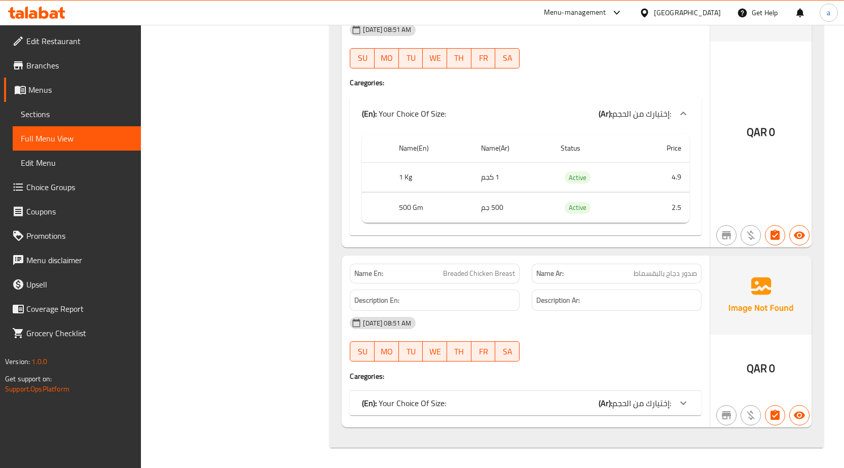
click at [616, 401] on span "إختيارك من الحجم:" at bounding box center [641, 402] width 59 height 15
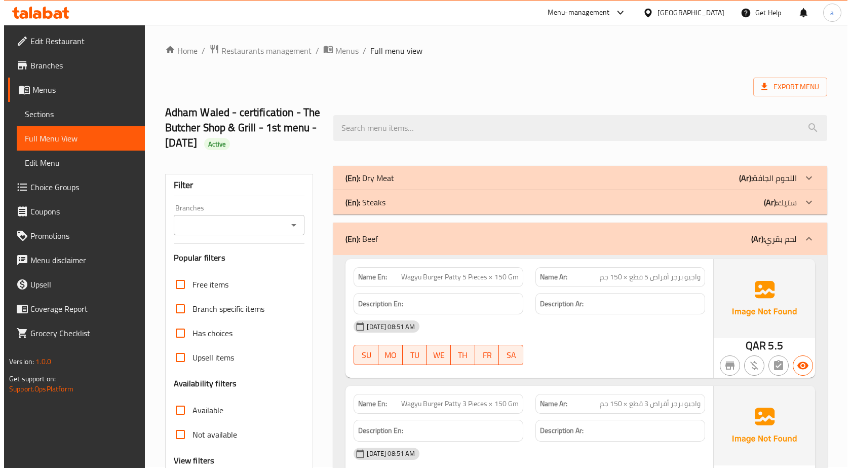
scroll to position [0, 0]
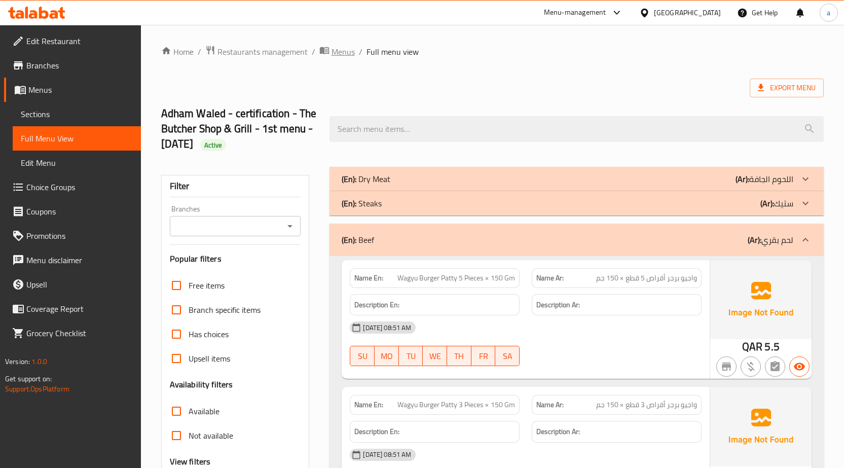
click at [331, 51] on span "Menus" at bounding box center [342, 52] width 23 height 12
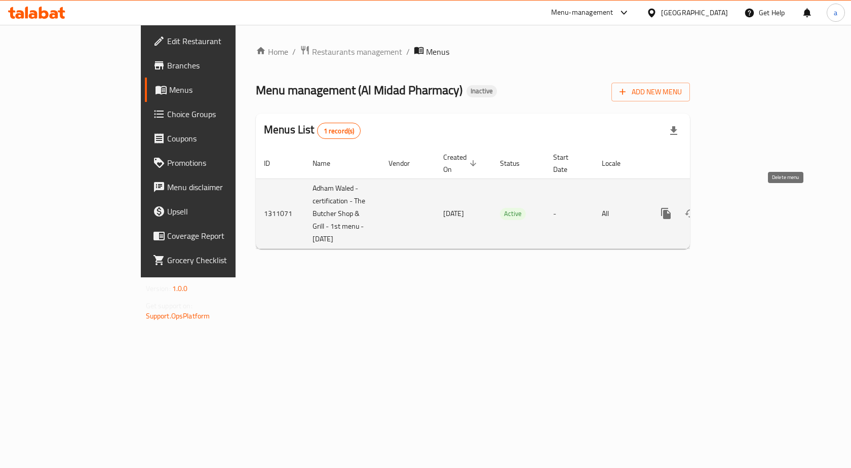
click at [718, 209] on icon "enhanced table" at bounding box center [714, 213] width 7 height 9
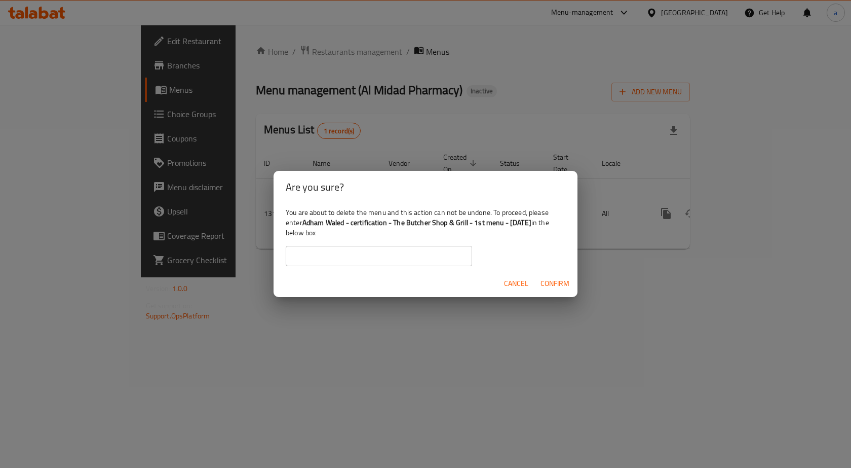
click at [384, 250] on input "text" at bounding box center [379, 256] width 186 height 20
drag, startPoint x: 302, startPoint y: 221, endPoint x: 539, endPoint y: 223, distance: 236.1
click at [539, 223] on div "You are about to delete the menu and this action can not be undone. To proceed,…" at bounding box center [426, 236] width 304 height 67
click at [513, 225] on b "Adham Waled - certification - The Butcher Shop & Grill - 1st menu - [DATE]" at bounding box center [416, 222] width 229 height 13
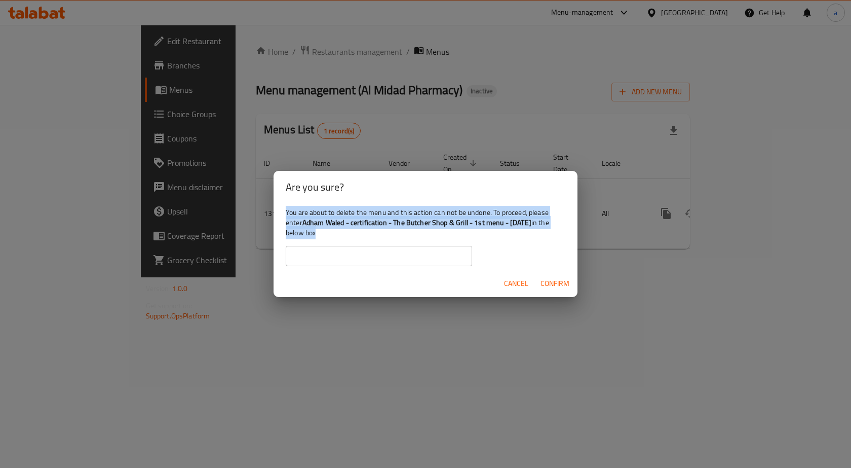
click at [513, 225] on b "Adham Waled - certification - The Butcher Shop & Grill - 1st menu - [DATE]" at bounding box center [416, 222] width 229 height 13
click at [377, 225] on b "Adham Waled - certification - The Butcher Shop & Grill - 1st menu - [DATE]" at bounding box center [416, 222] width 229 height 13
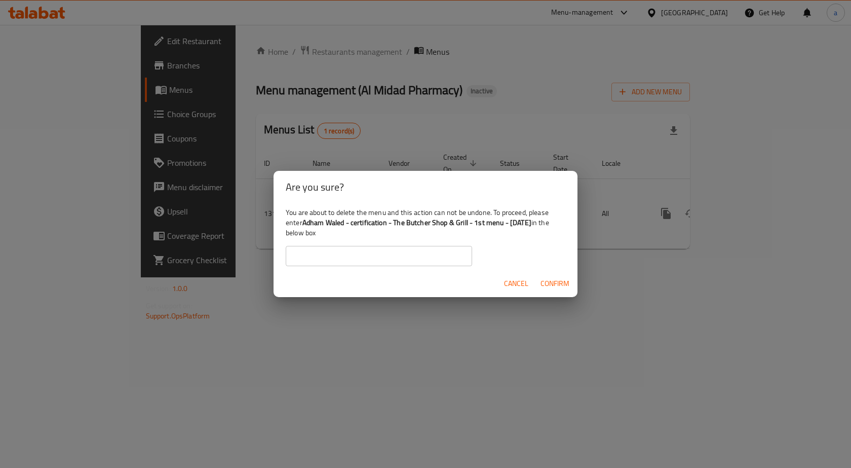
drag, startPoint x: 305, startPoint y: 223, endPoint x: 538, endPoint y: 223, distance: 233.1
click at [538, 223] on div "You are about to delete the menu and this action can not be undone. To proceed,…" at bounding box center [426, 236] width 304 height 67
copy b "Adham Waled - certification - The Butcher Shop & Grill - 1st menu - [DATE]"
click at [367, 253] on input "text" at bounding box center [379, 256] width 186 height 20
paste input "Adham Waled - certification - The Butcher Shop & Grill - 1st menu - [DATE]"
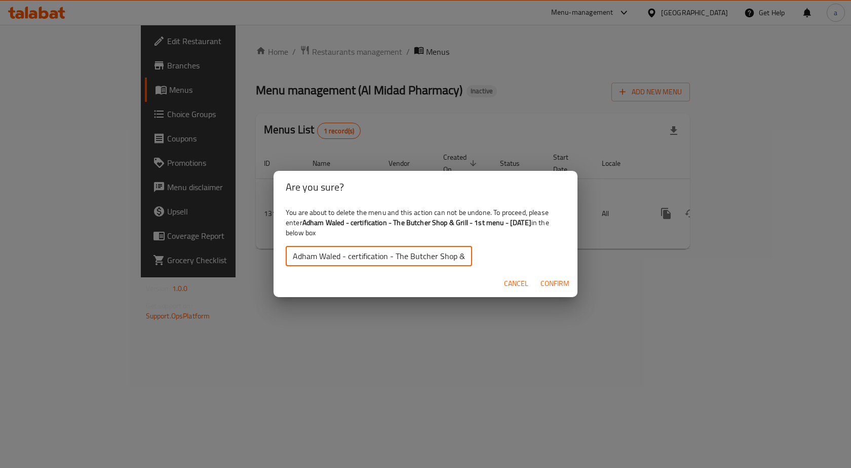
scroll to position [0, 88]
type input "Adham Waled - certification - The Butcher Shop & Grill - 1st menu - [DATE]"
click at [550, 282] on span "Confirm" at bounding box center [555, 283] width 29 height 13
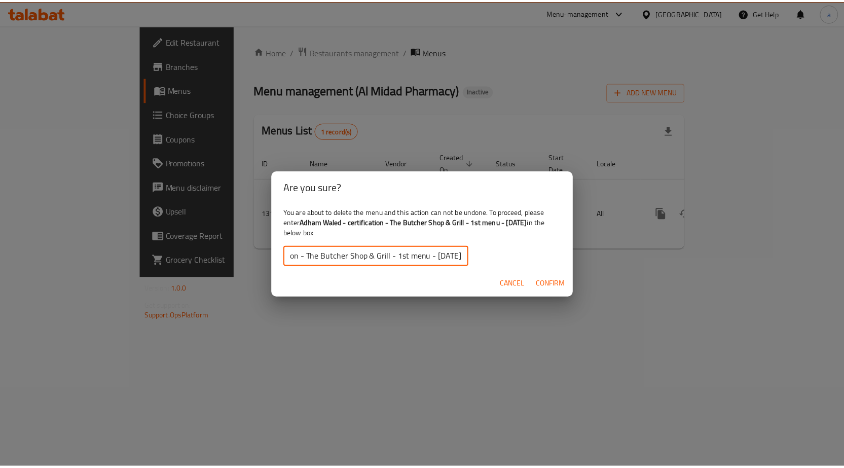
scroll to position [0, 0]
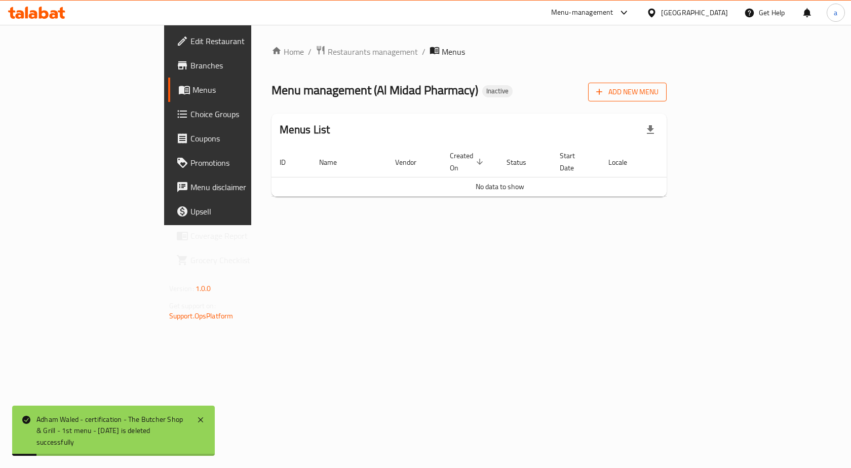
click at [659, 86] on span "Add New Menu" at bounding box center [627, 92] width 62 height 13
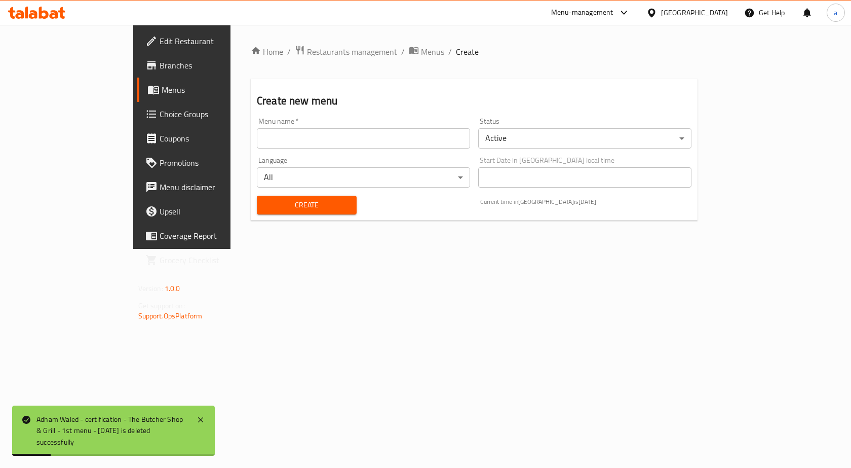
click at [360, 145] on input "text" at bounding box center [363, 138] width 213 height 20
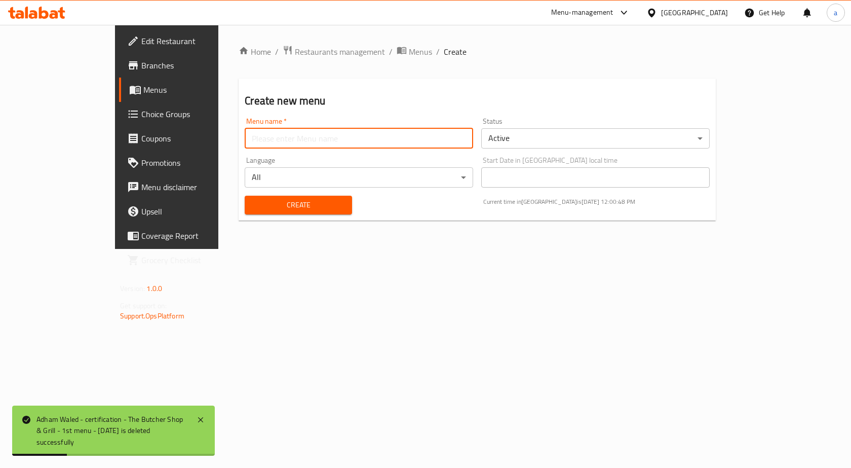
paste input "Adham Waled - certification - The Butcher Shop & Grill - 1st menu - [DATE]"
type input "Adham Waled - certification - The Butcher Shop & Grill - 1st menu - [DATE]"
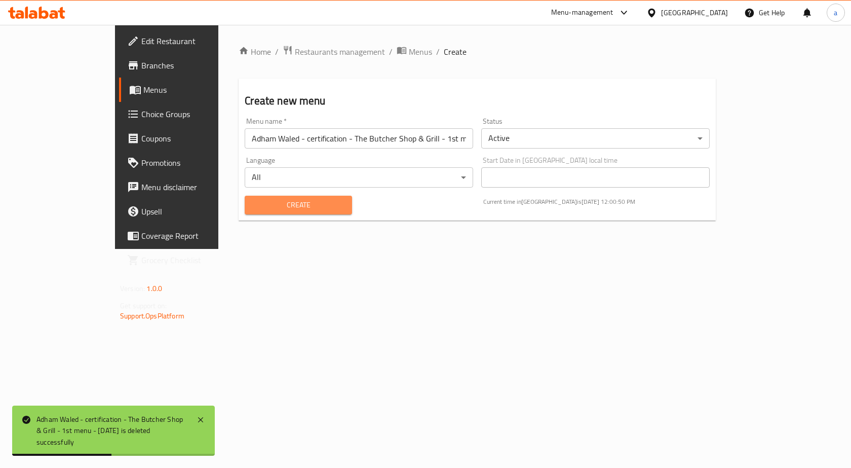
click at [288, 204] on span "Create" at bounding box center [298, 205] width 91 height 13
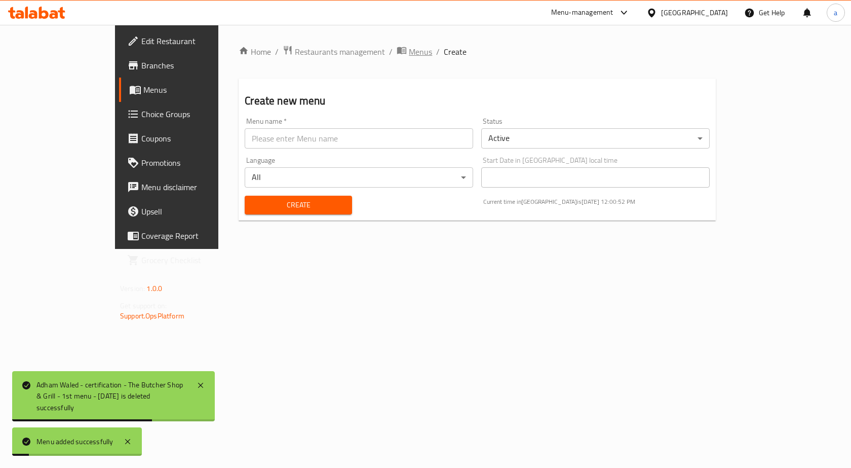
click at [409, 47] on span "Menus" at bounding box center [420, 52] width 23 height 12
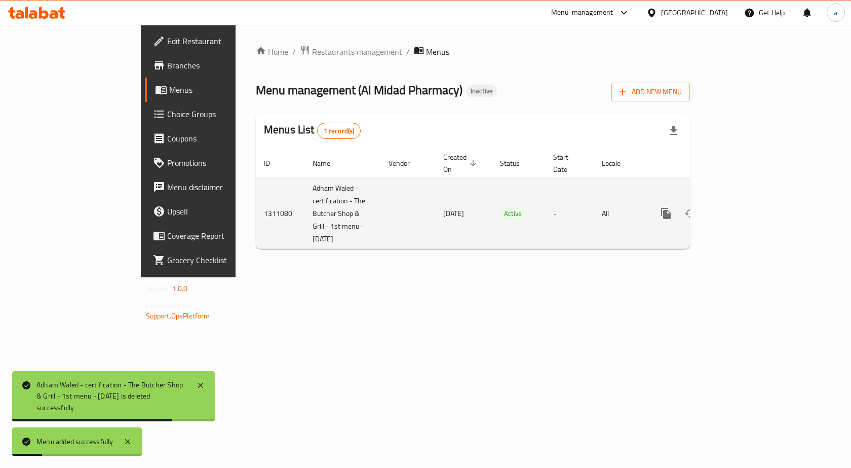
click at [745, 207] on icon "enhanced table" at bounding box center [739, 213] width 12 height 12
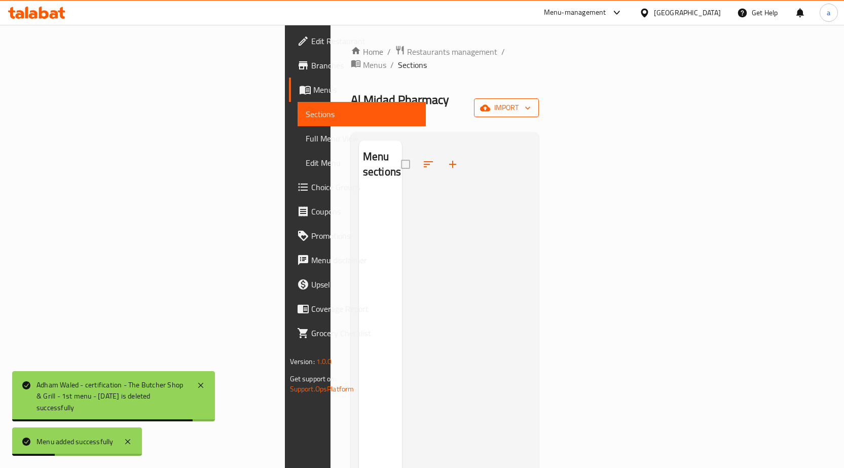
click at [490, 104] on icon "button" at bounding box center [485, 107] width 10 height 7
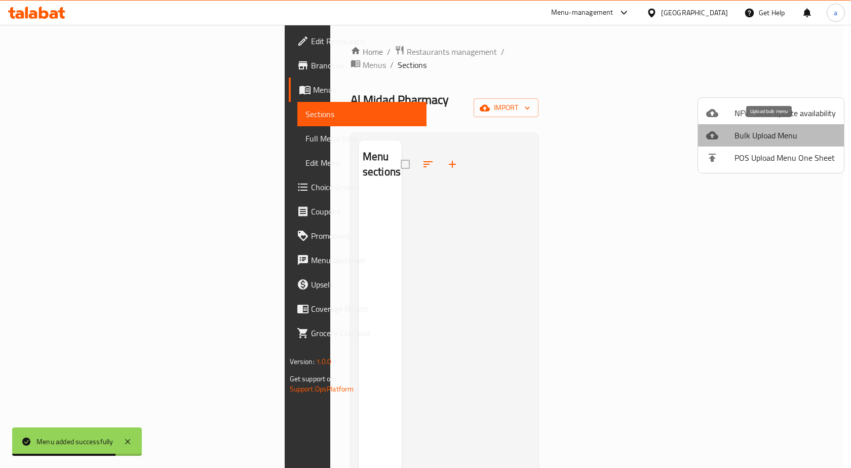
click at [791, 135] on span "Bulk Upload Menu" at bounding box center [785, 135] width 101 height 12
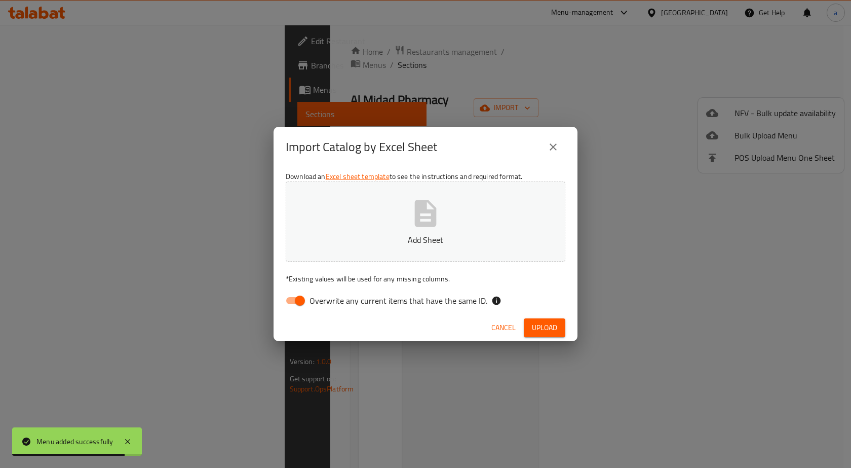
click at [448, 211] on button "Add Sheet" at bounding box center [426, 221] width 280 height 80
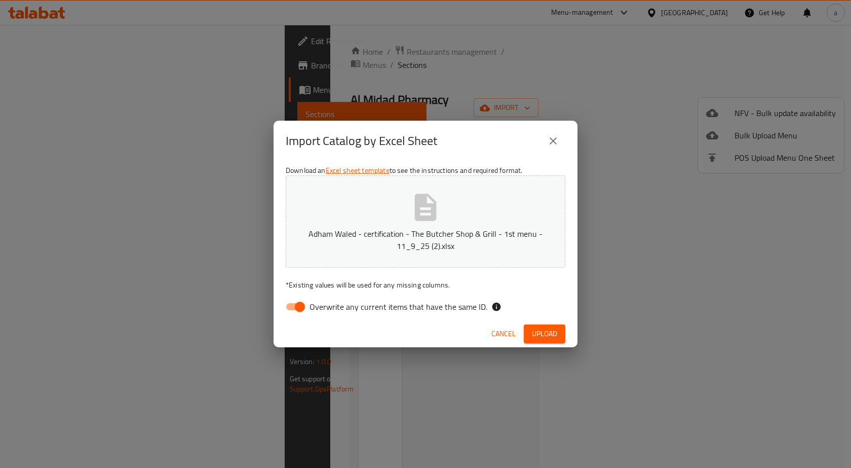
click at [540, 328] on span "Upload" at bounding box center [544, 333] width 25 height 13
click at [538, 331] on span "Upload" at bounding box center [544, 333] width 25 height 13
click at [304, 312] on input "Overwrite any current items that have the same ID." at bounding box center [300, 306] width 58 height 19
checkbox input "false"
click at [481, 236] on p "Adham Waled - certification - The Butcher Shop & Grill - 1st menu - 11_9_25 (2)…" at bounding box center [425, 239] width 248 height 24
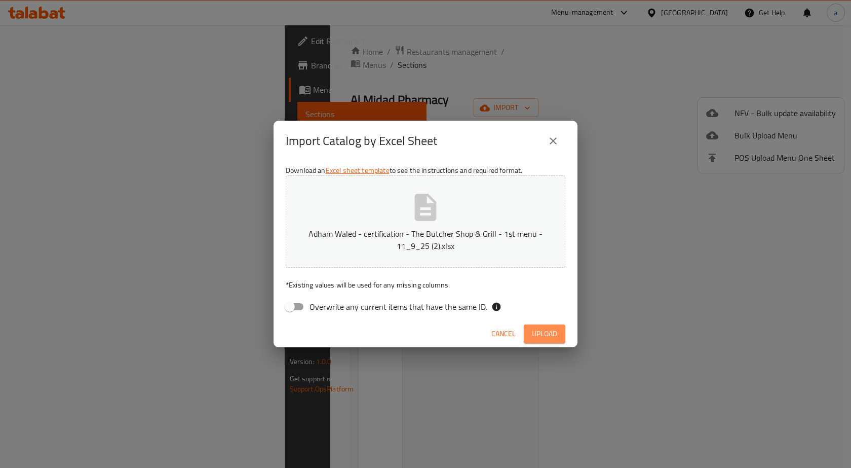
click at [543, 339] on span "Upload" at bounding box center [544, 333] width 25 height 13
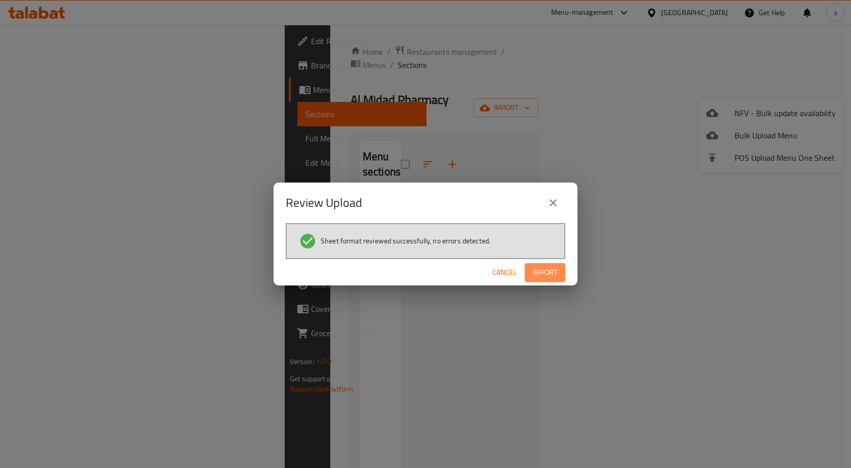
click at [534, 266] on span "Import" at bounding box center [545, 272] width 24 height 13
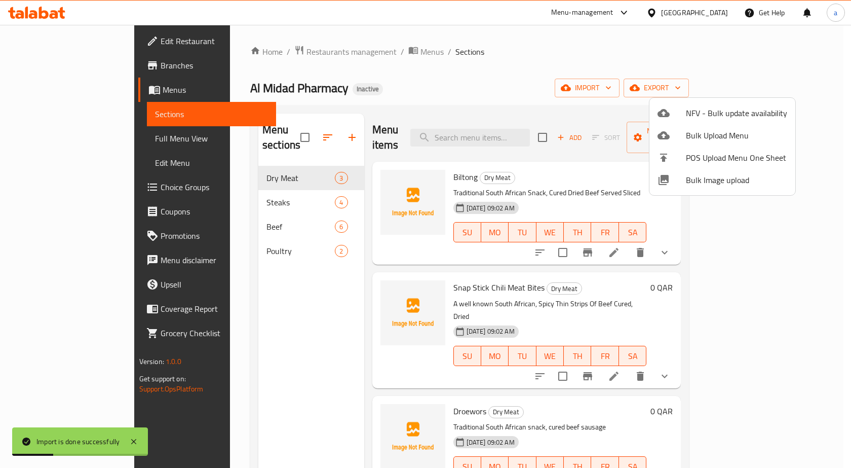
click at [51, 137] on div at bounding box center [425, 234] width 851 height 468
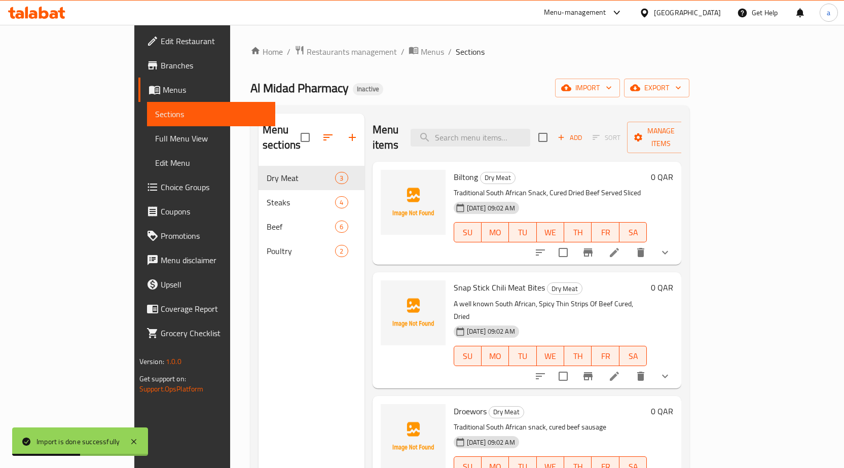
click at [155, 144] on span "Full Menu View" at bounding box center [211, 138] width 112 height 12
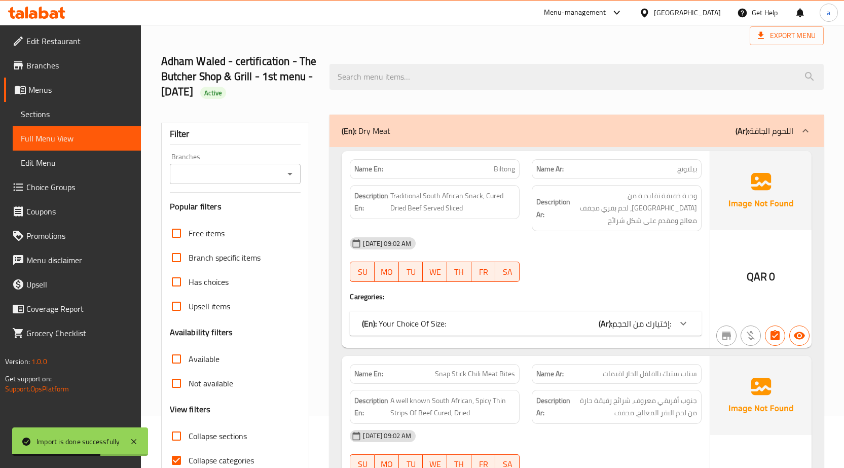
scroll to position [203, 0]
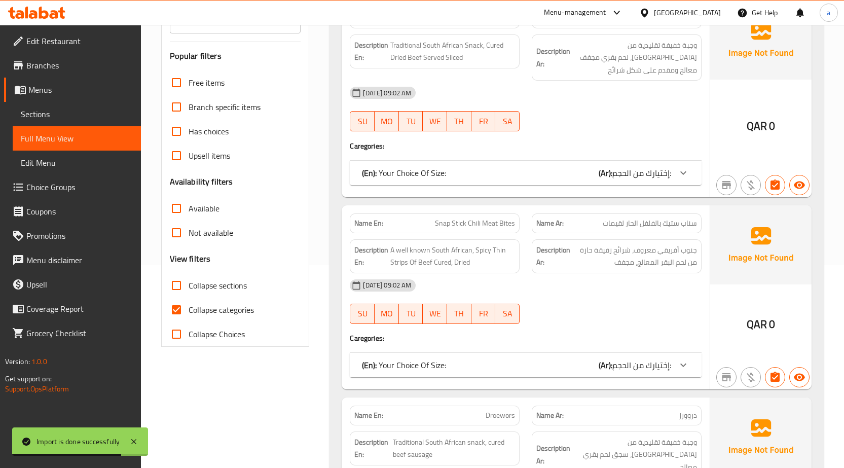
click at [194, 318] on label "Collapse categories" at bounding box center [209, 309] width 90 height 24
click at [188, 318] on input "Collapse categories" at bounding box center [176, 309] width 24 height 24
checkbox input "false"
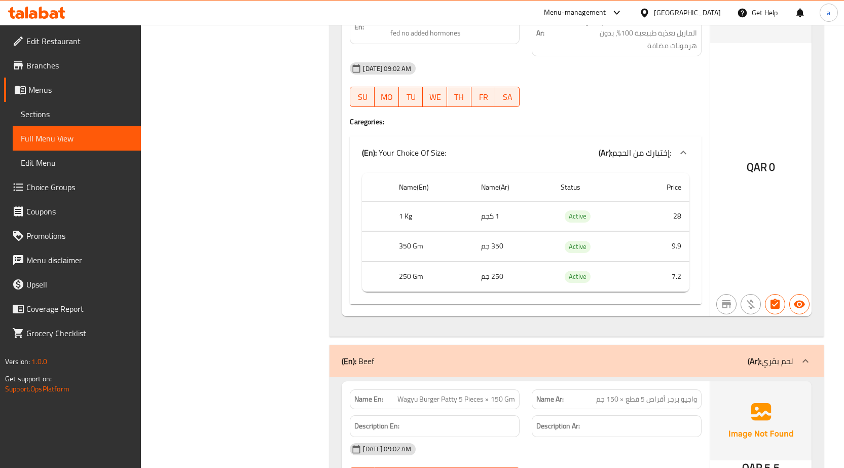
scroll to position [2212, 0]
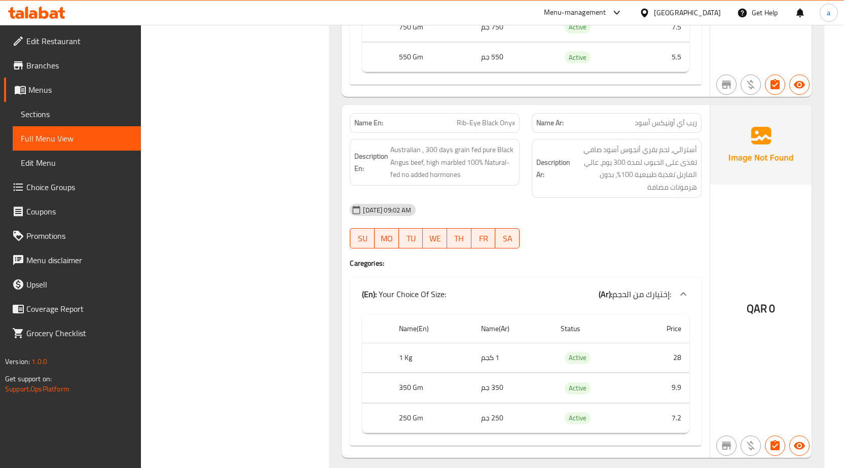
click at [64, 64] on span "Branches" at bounding box center [79, 65] width 106 height 12
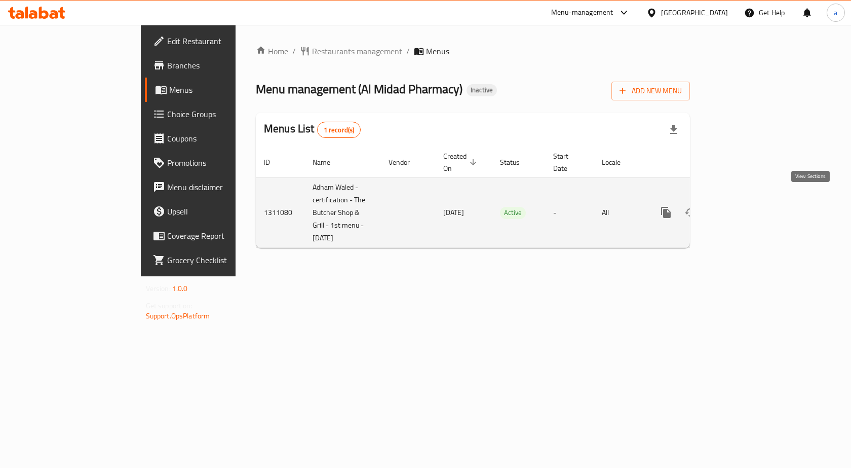
click at [745, 206] on icon "enhanced table" at bounding box center [739, 212] width 12 height 12
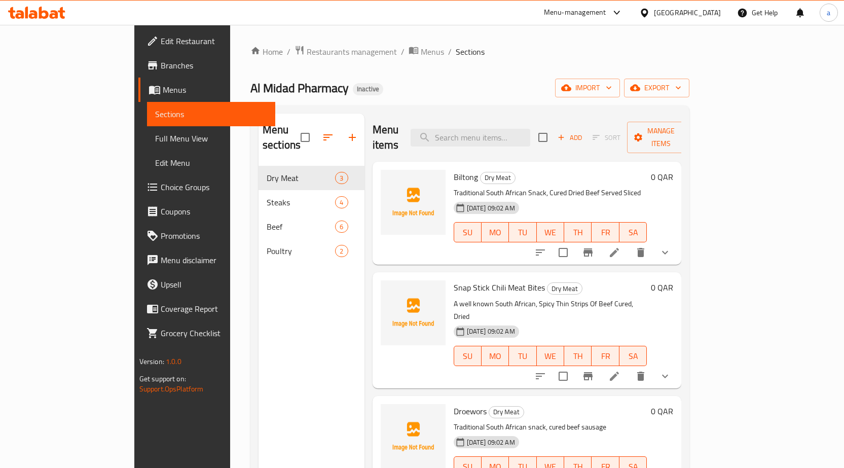
click at [147, 106] on link "Sections" at bounding box center [211, 114] width 128 height 24
click at [163, 86] on span "Menus" at bounding box center [215, 90] width 104 height 12
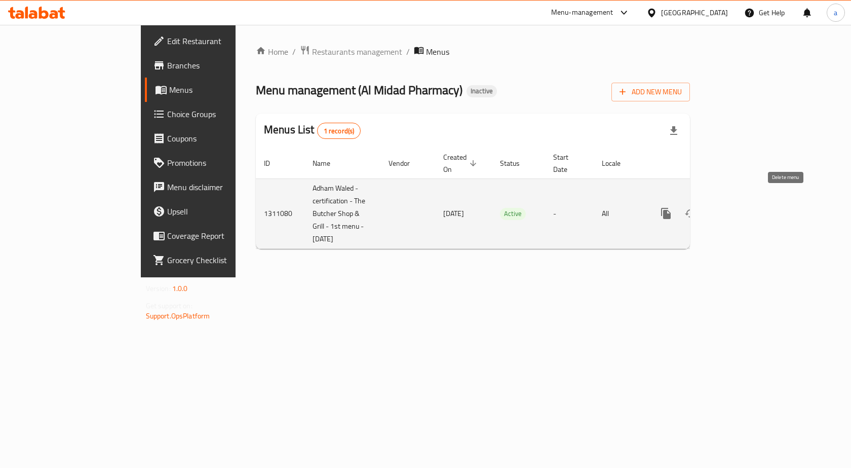
click at [727, 203] on button "enhanced table" at bounding box center [715, 213] width 24 height 24
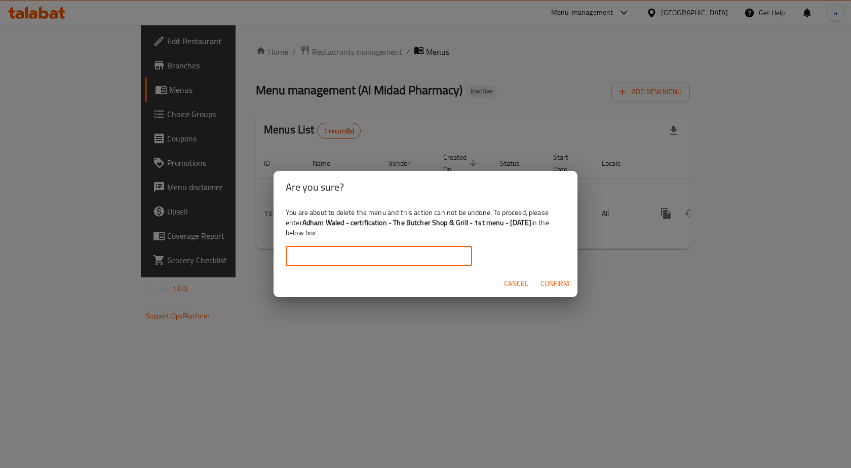
click at [379, 252] on input "text" at bounding box center [379, 256] width 186 height 20
drag, startPoint x: 306, startPoint y: 221, endPoint x: 538, endPoint y: 226, distance: 232.1
click at [538, 226] on div "You are about to delete the menu and this action can not be undone. To proceed,…" at bounding box center [426, 236] width 304 height 67
copy b "Adham Waled - certification - The Butcher Shop & Grill - 1st menu - [DATE]"
click at [410, 253] on input "text" at bounding box center [379, 256] width 186 height 20
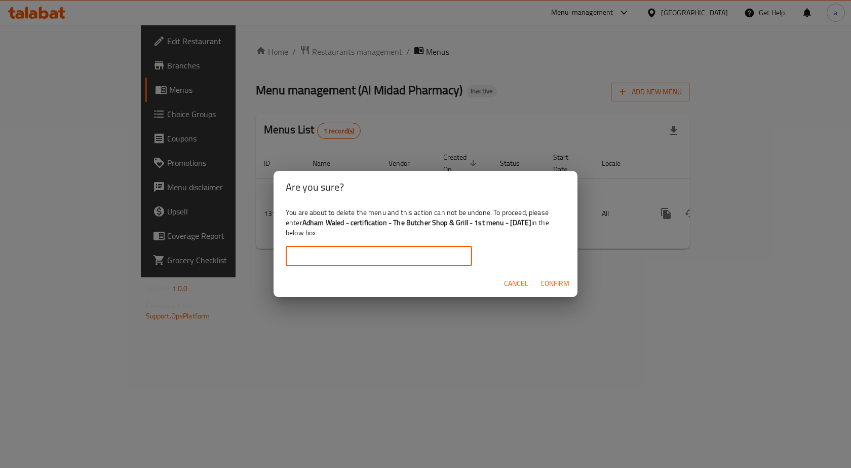
paste input "Adham Waled - certification - The Butcher Shop & Grill - 1st menu - [DATE]"
type input "Adham Waled - certification - The Butcher Shop & Grill - 1st menu - [DATE]"
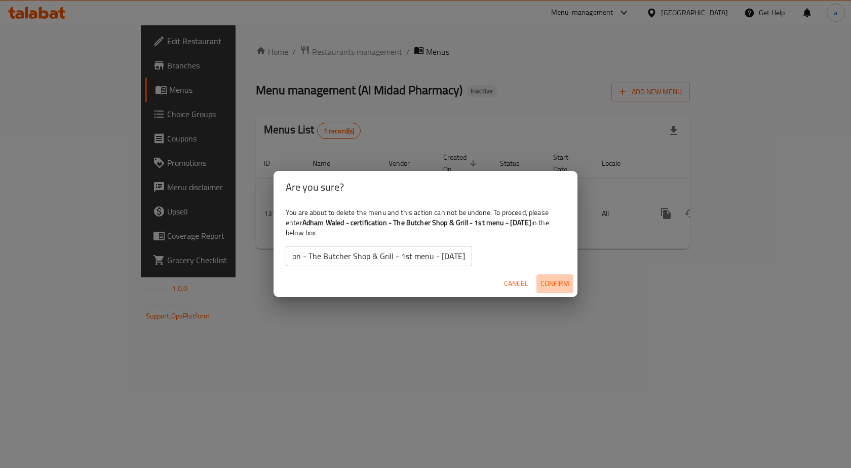
click at [558, 282] on span "Confirm" at bounding box center [555, 283] width 29 height 13
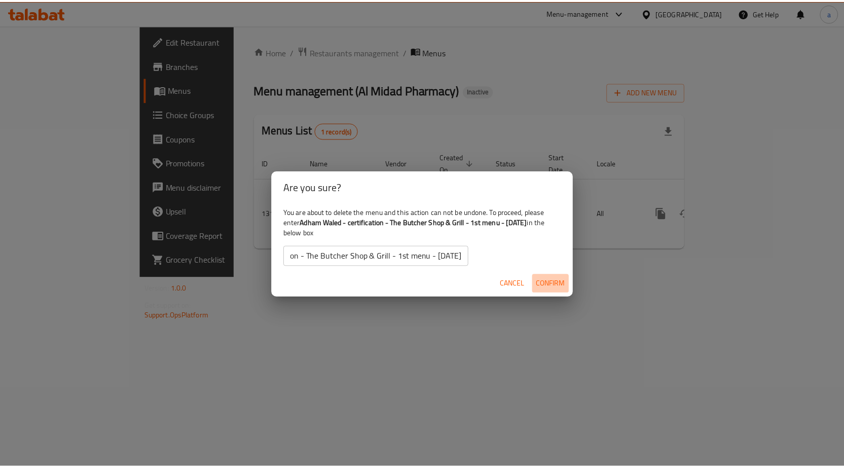
scroll to position [0, 0]
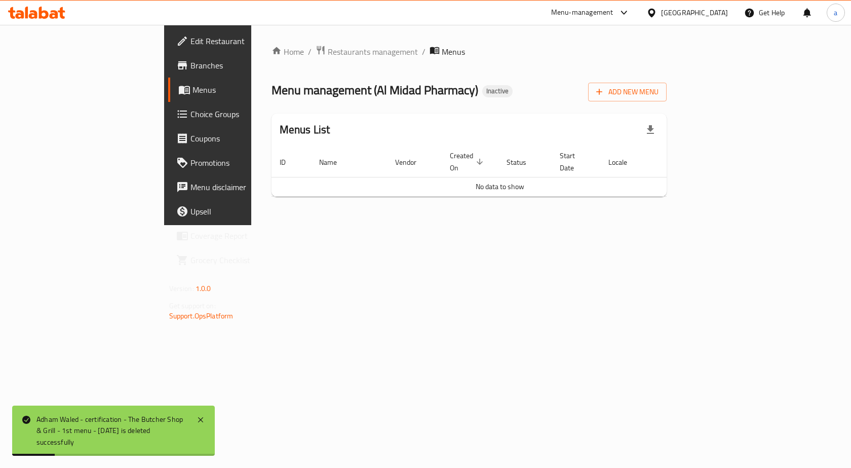
click at [657, 124] on icon "button" at bounding box center [650, 130] width 12 height 12
click at [659, 87] on span "Add New Menu" at bounding box center [627, 92] width 62 height 13
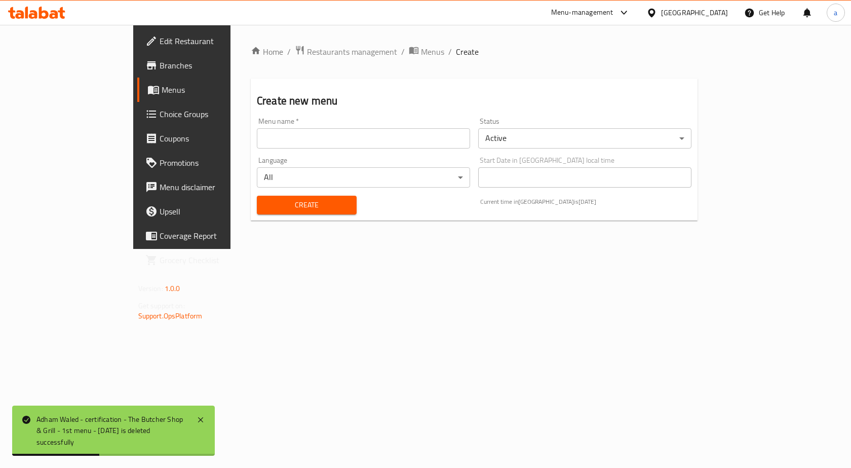
click at [283, 132] on input "text" at bounding box center [363, 138] width 213 height 20
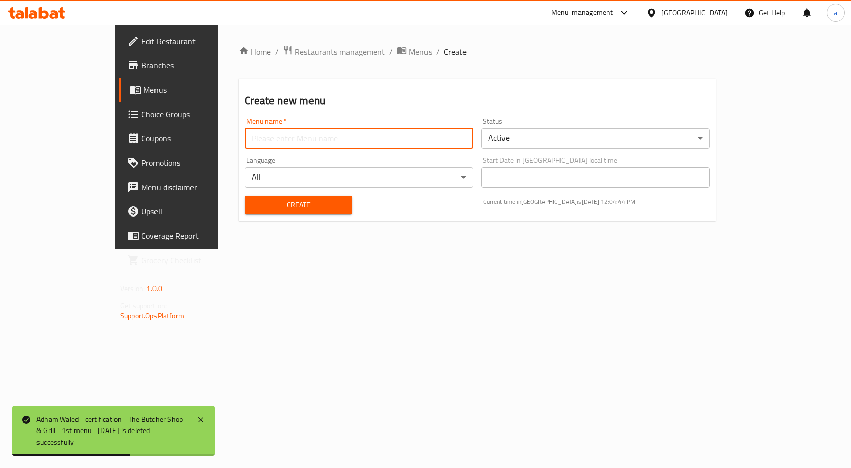
paste input "Adham Waled - certification - The Butcher Shop & Grill - 1st menu - [DATE]"
type input "Adham Waled - certification - The Butcher Shop & Grill - 1st menu - [DATE]"
click at [253, 208] on span "Create" at bounding box center [298, 205] width 91 height 13
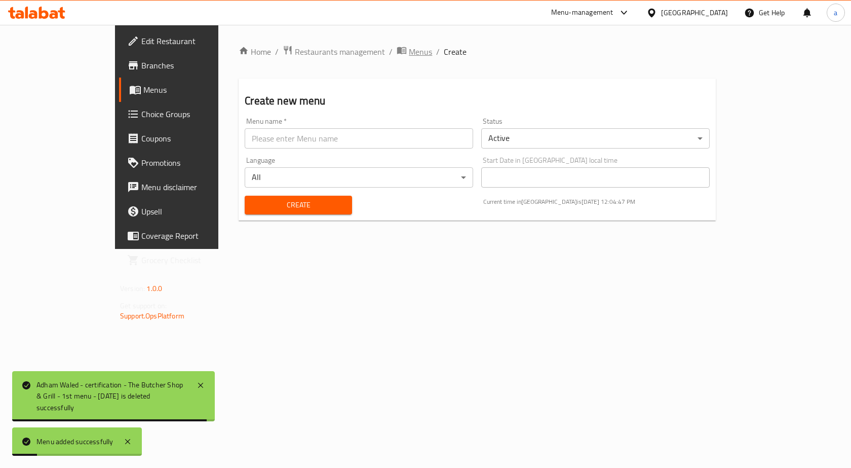
click at [409, 54] on span "Menus" at bounding box center [420, 52] width 23 height 12
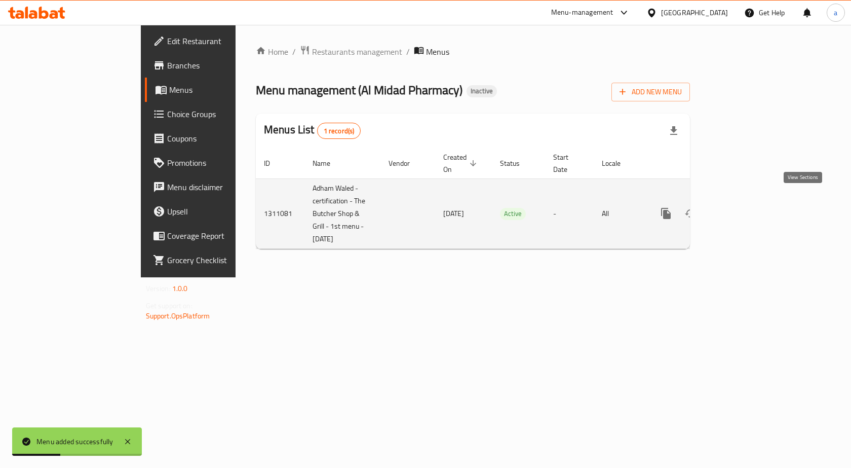
click at [751, 202] on link "enhanced table" at bounding box center [739, 213] width 24 height 24
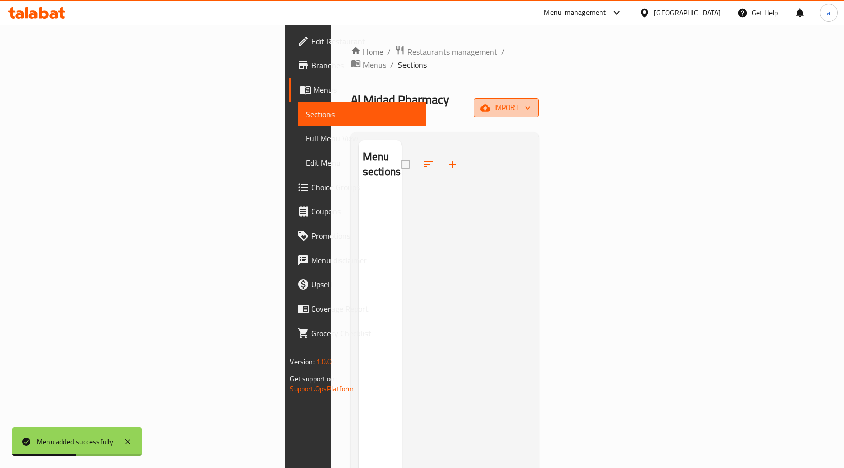
click at [490, 104] on icon "button" at bounding box center [485, 107] width 10 height 7
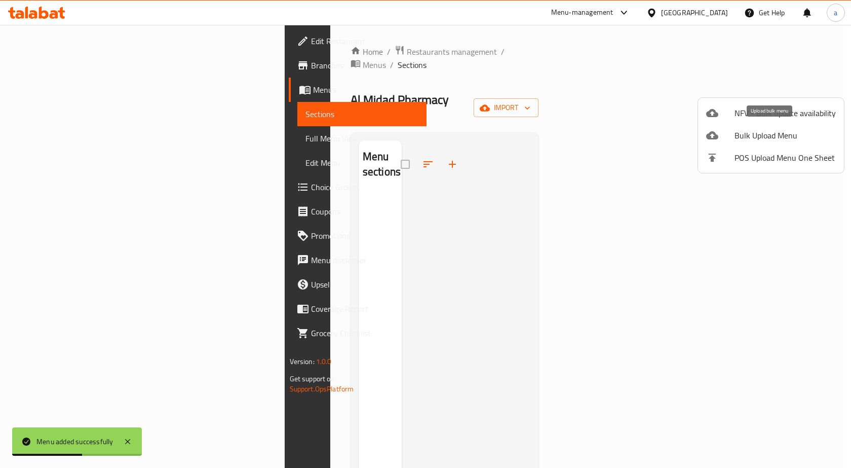
click at [774, 136] on span "Bulk Upload Menu" at bounding box center [785, 135] width 101 height 12
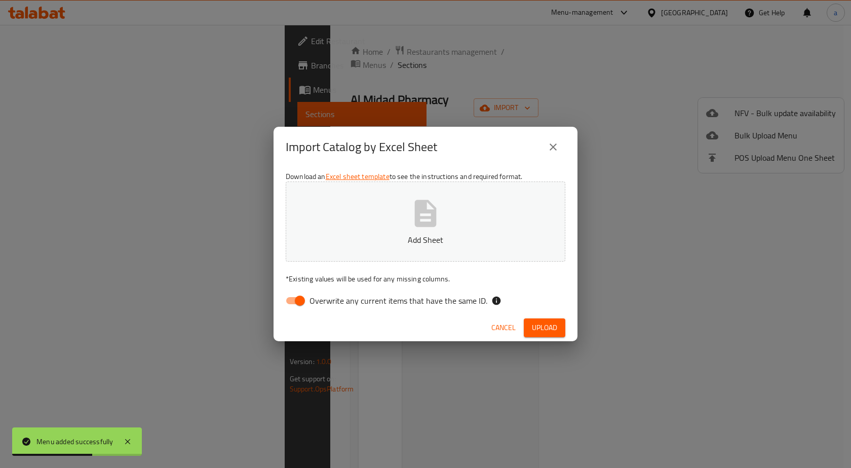
click at [459, 247] on button "Add Sheet" at bounding box center [426, 221] width 280 height 80
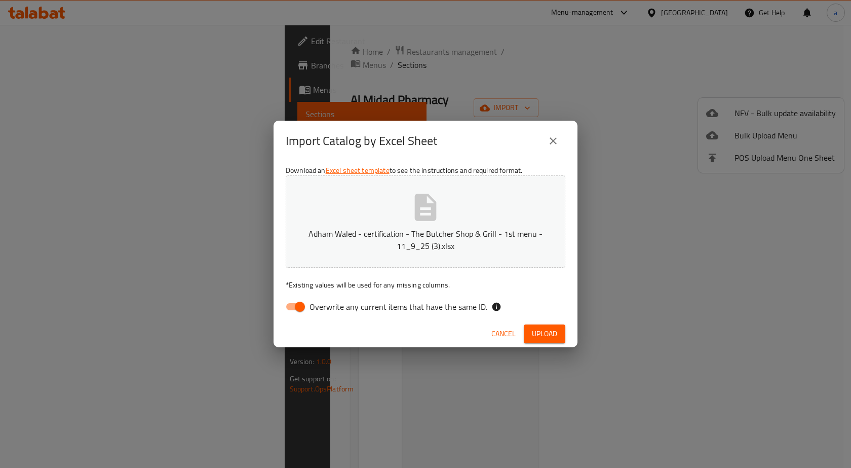
click at [296, 308] on input "Overwrite any current items that have the same ID." at bounding box center [300, 306] width 58 height 19
checkbox input "false"
click at [542, 333] on span "Upload" at bounding box center [544, 333] width 25 height 13
click at [520, 157] on div "Import Catalog by Excel Sheet" at bounding box center [426, 141] width 304 height 41
click at [462, 158] on div "Import Catalog by Excel Sheet" at bounding box center [426, 141] width 304 height 41
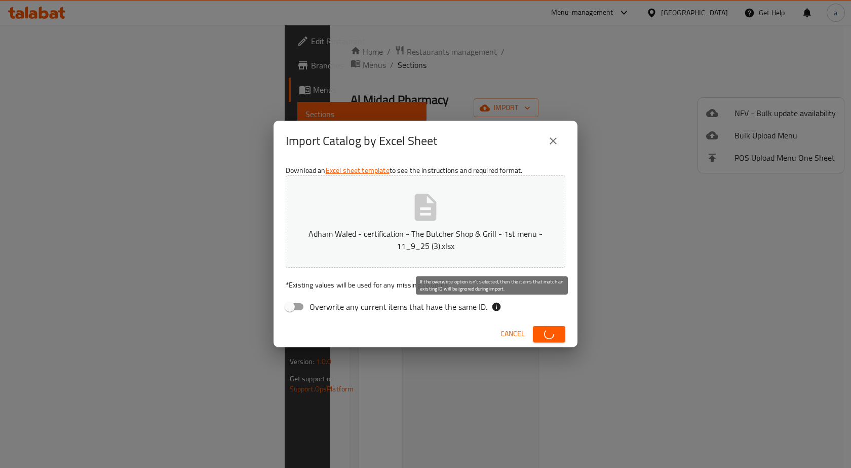
click at [492, 308] on icon at bounding box center [496, 306] width 9 height 9
click at [529, 217] on button "Adham Waled - certification - The Butcher Shop & Grill - 1st menu - 11_9_25 (3)…" at bounding box center [426, 221] width 280 height 92
click at [558, 142] on icon "close" at bounding box center [553, 141] width 12 height 12
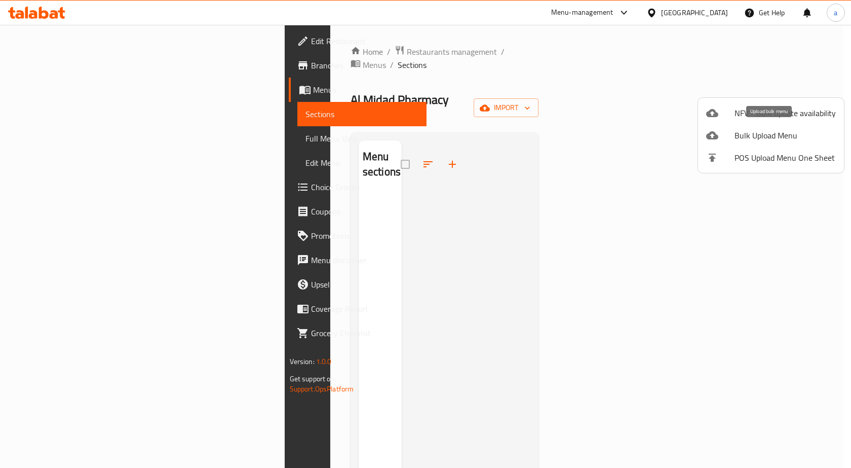
click at [752, 137] on span "Bulk Upload Menu" at bounding box center [785, 135] width 101 height 12
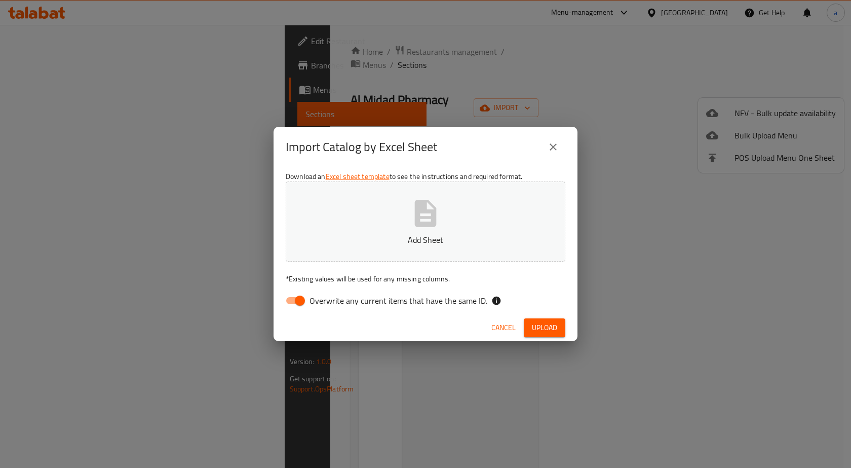
click at [297, 299] on input "Overwrite any current items that have the same ID." at bounding box center [300, 300] width 58 height 19
checkbox input "false"
click at [400, 217] on button "Add Sheet" at bounding box center [426, 221] width 280 height 80
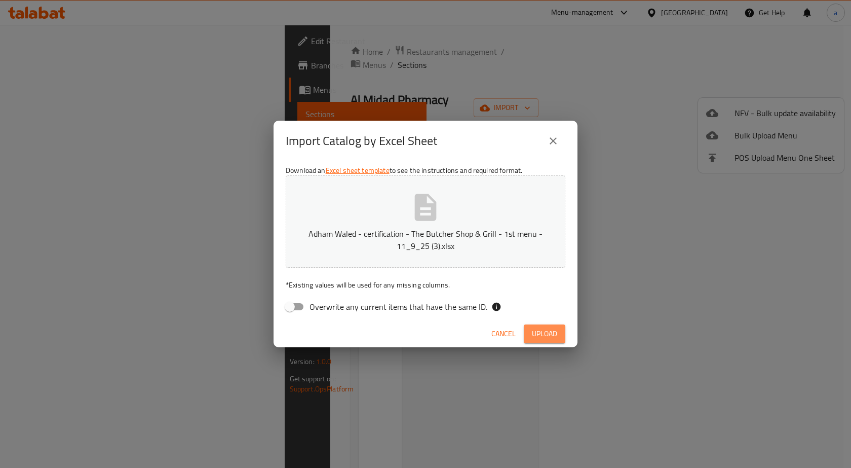
click at [540, 337] on span "Upload" at bounding box center [544, 333] width 25 height 13
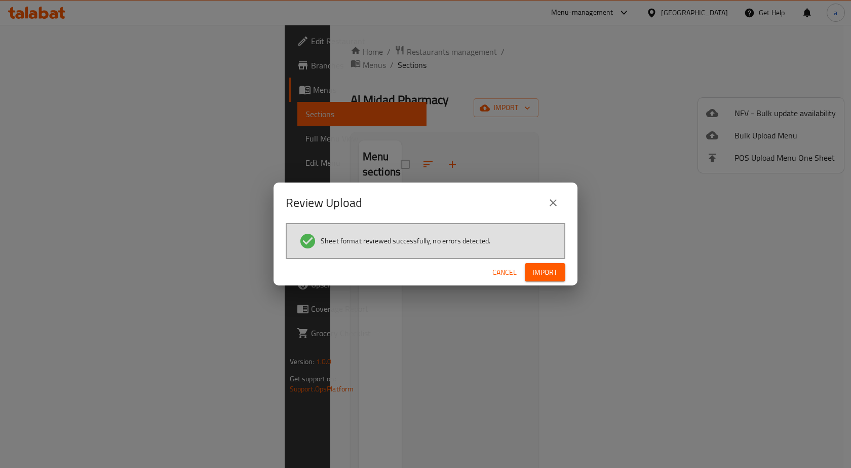
click at [525, 269] on button "Import" at bounding box center [545, 272] width 41 height 19
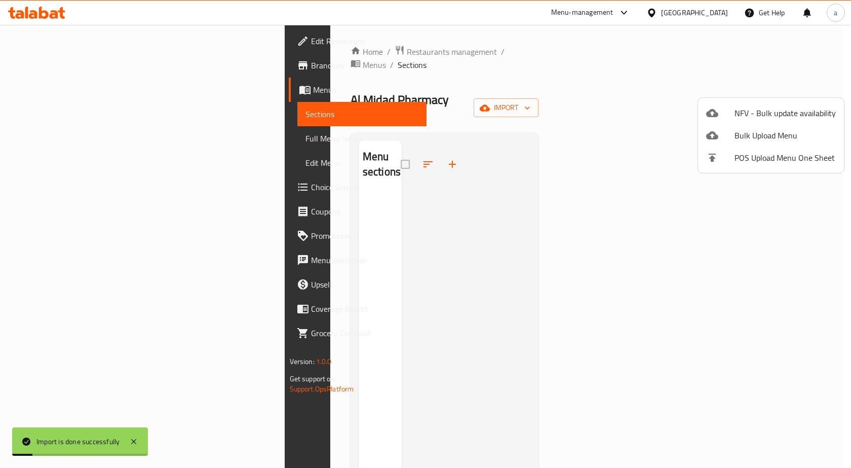
click at [62, 139] on div at bounding box center [425, 234] width 851 height 468
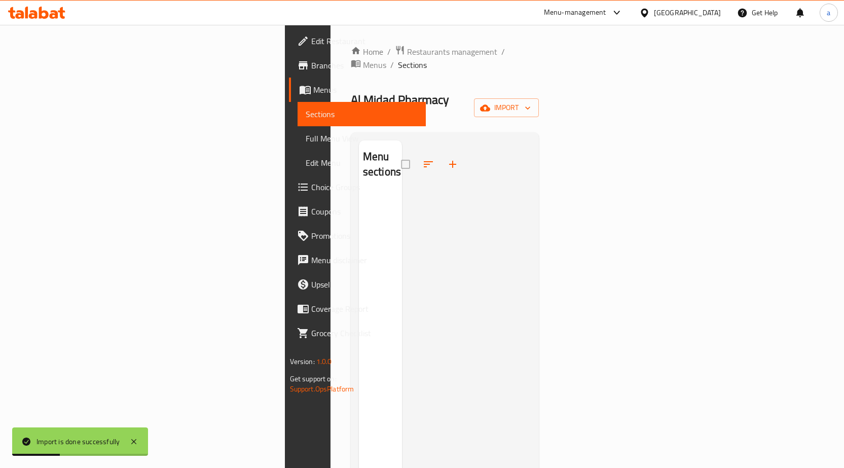
click at [306, 143] on span "Full Menu View" at bounding box center [362, 138] width 112 height 12
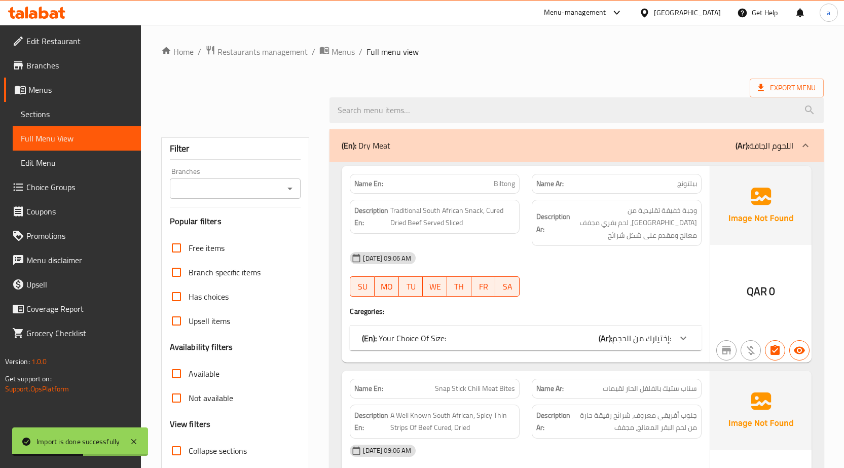
click at [65, 111] on span "Sections" at bounding box center [77, 114] width 112 height 12
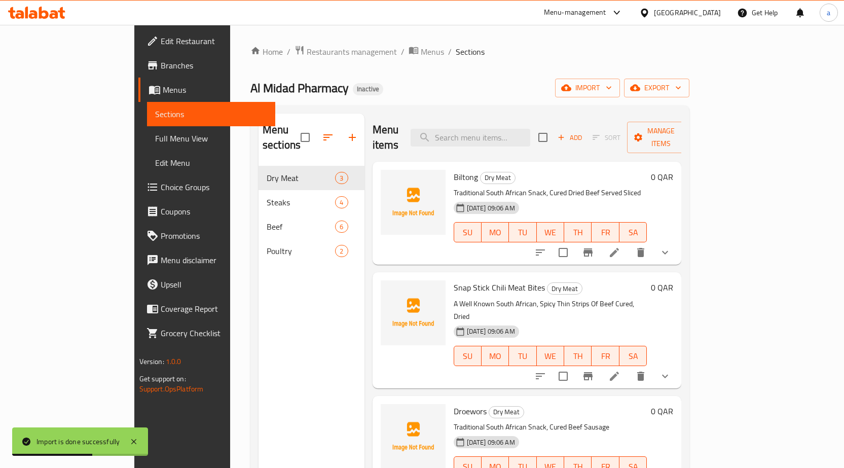
click at [155, 135] on span "Full Menu View" at bounding box center [211, 138] width 112 height 12
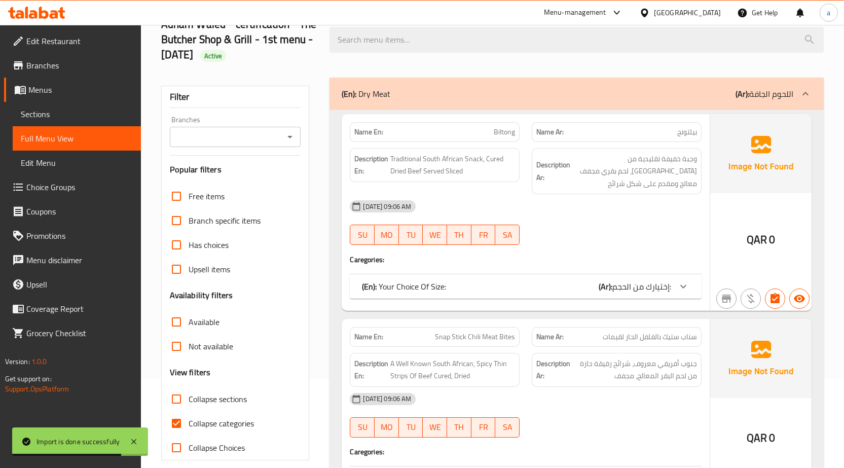
scroll to position [253, 0]
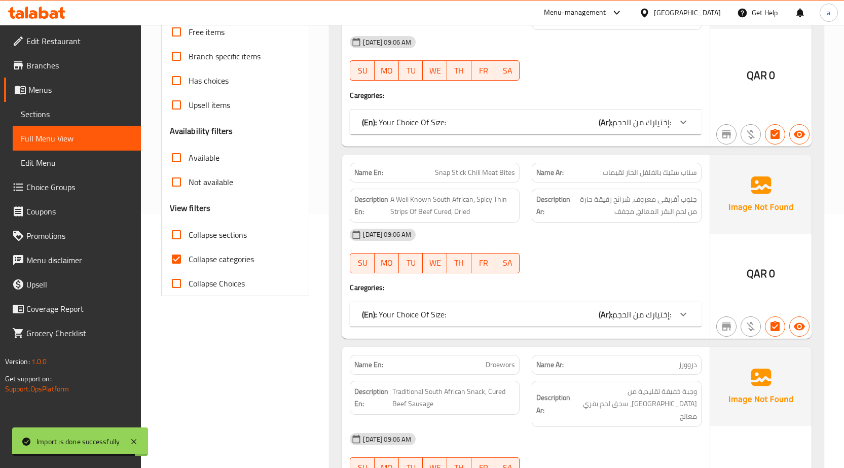
click at [202, 261] on span "Collapse categories" at bounding box center [220, 259] width 65 height 12
click at [188, 261] on input "Collapse categories" at bounding box center [176, 259] width 24 height 24
checkbox input "false"
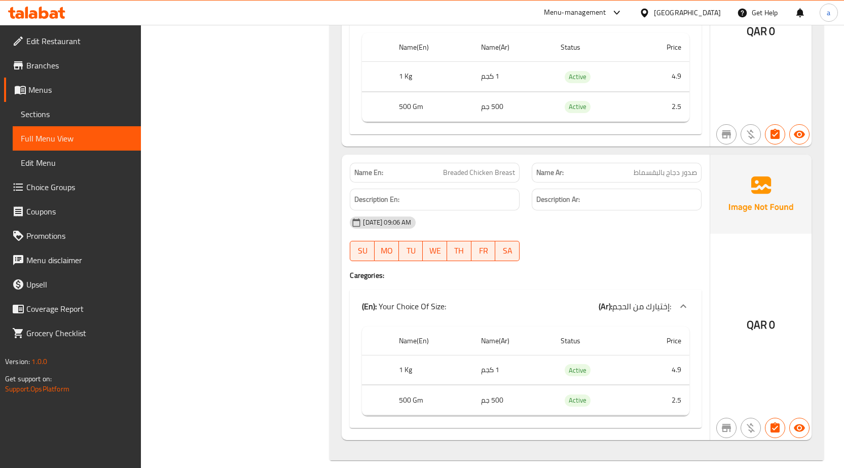
scroll to position [3681, 0]
